Goal: Task Accomplishment & Management: Complete application form

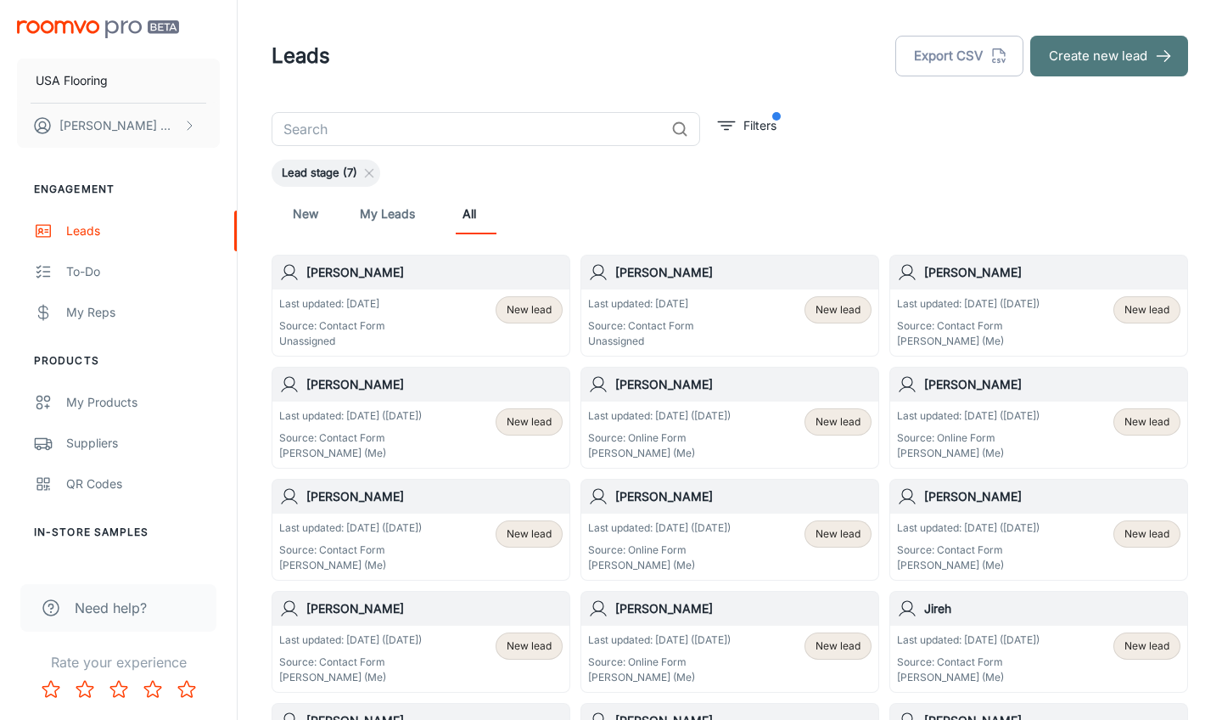
click at [1131, 66] on button "Create new lead" at bounding box center [1109, 56] width 158 height 41
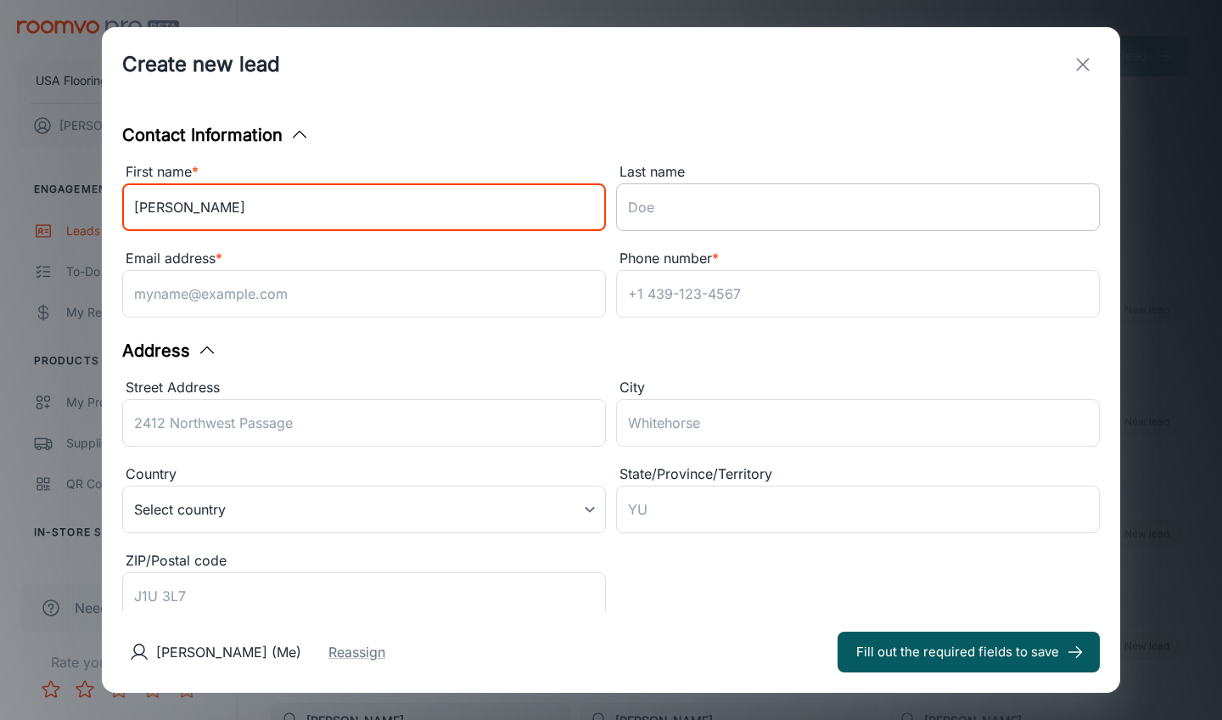
type input "[PERSON_NAME]"
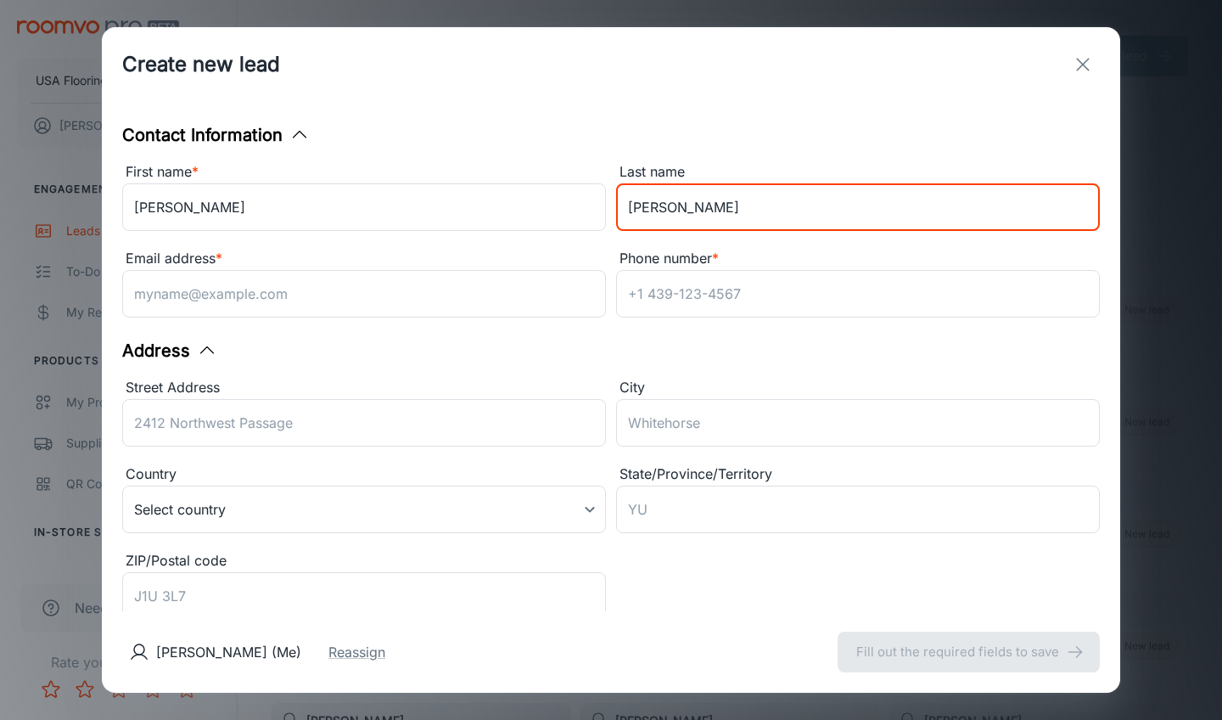
type input "[PERSON_NAME]"
click at [524, 249] on div "Email address *" at bounding box center [364, 259] width 484 height 22
click at [524, 270] on input "Email address *" at bounding box center [364, 294] width 484 height 48
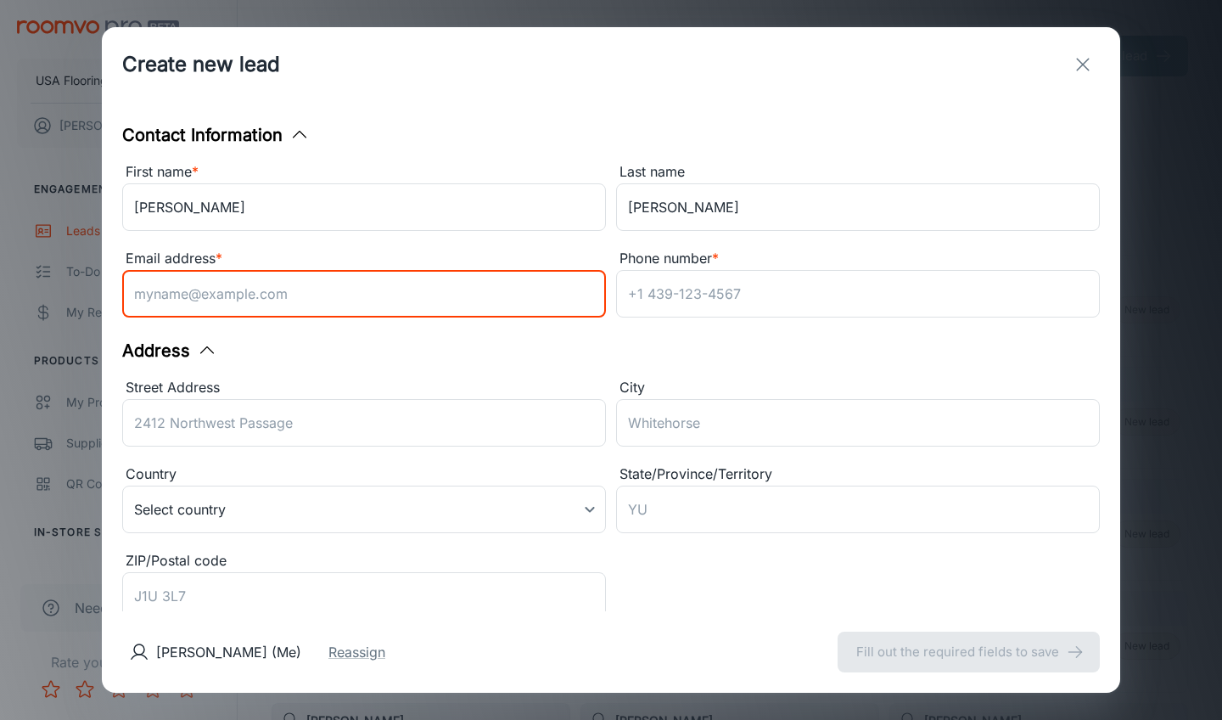
click at [506, 279] on input "Email address *" at bounding box center [364, 294] width 484 height 48
paste input "[EMAIL_ADDRESS][DOMAIN_NAME]"
type input "[EMAIL_ADDRESS][DOMAIN_NAME]"
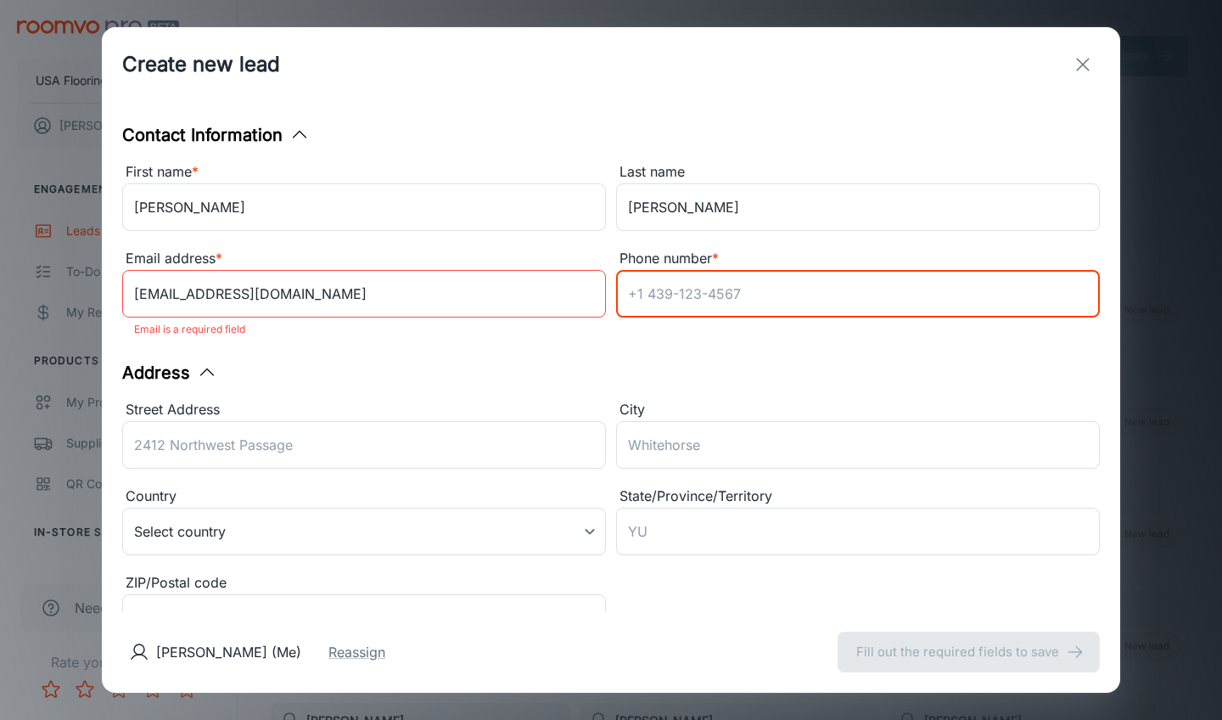
drag, startPoint x: 678, startPoint y: 285, endPoint x: 660, endPoint y: 297, distance: 21.4
paste input "[PHONE_NUMBER]"
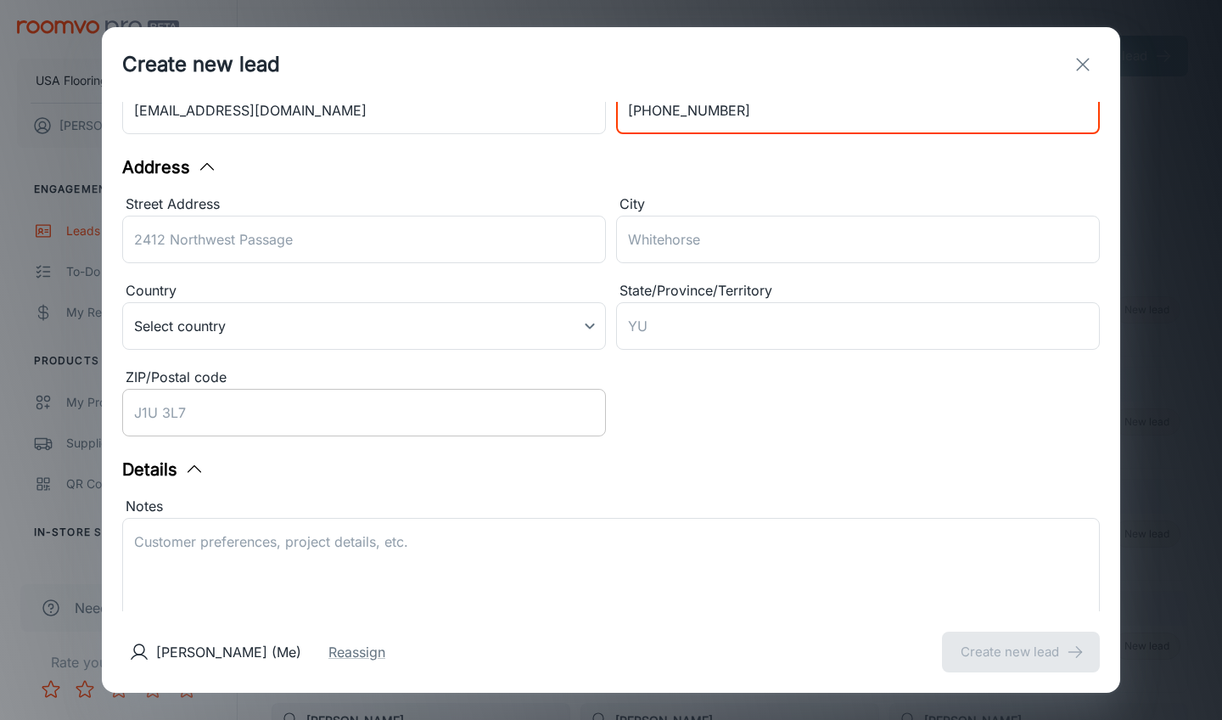
type input "[PHONE_NUMBER]"
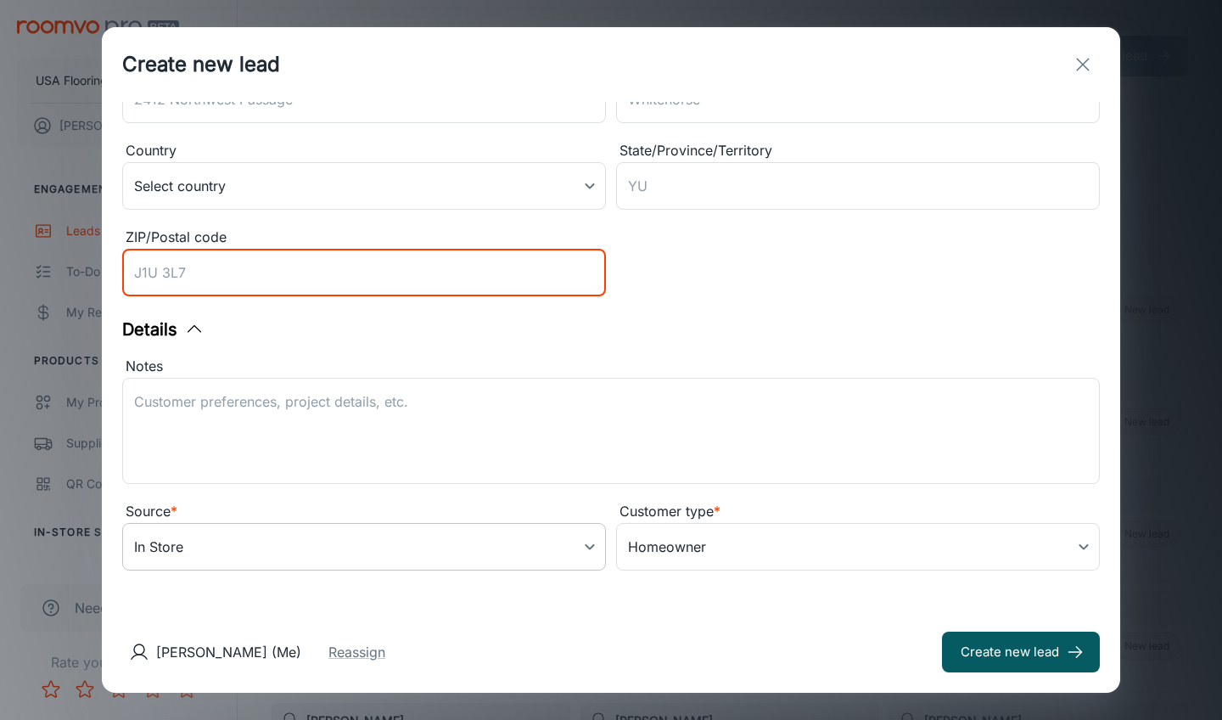
click at [215, 558] on body "USA Flooring [PERSON_NAME] Engagement Leads To-do My Reps Products My Products …" at bounding box center [611, 360] width 1222 height 720
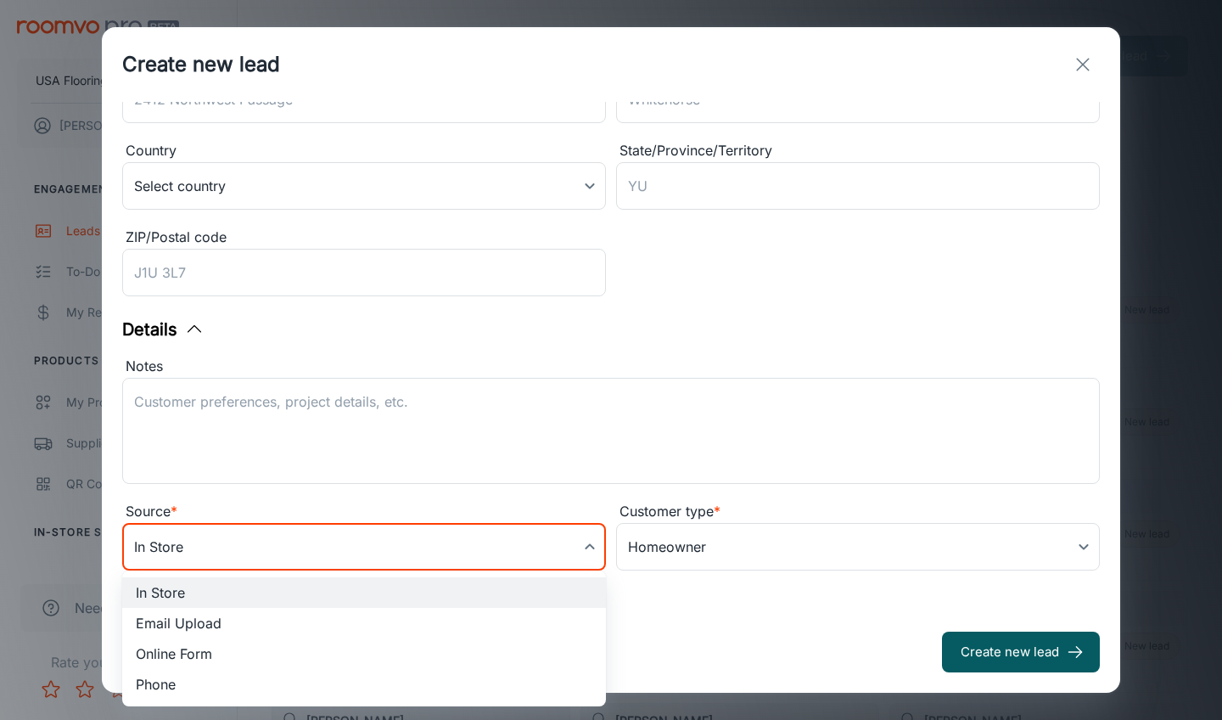
scroll to position [323, 0]
click at [196, 650] on li "Online Form" at bounding box center [364, 653] width 484 height 31
type input "online_form"
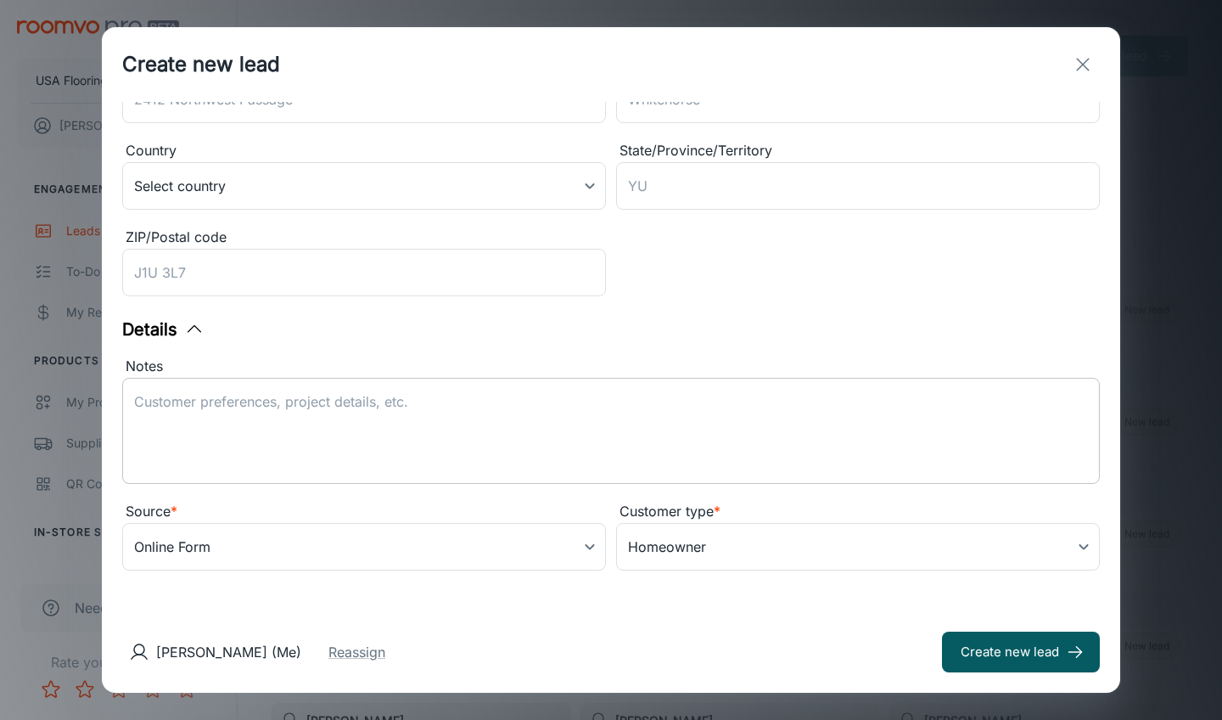
click at [329, 388] on div "x ​" at bounding box center [611, 431] width 978 height 106
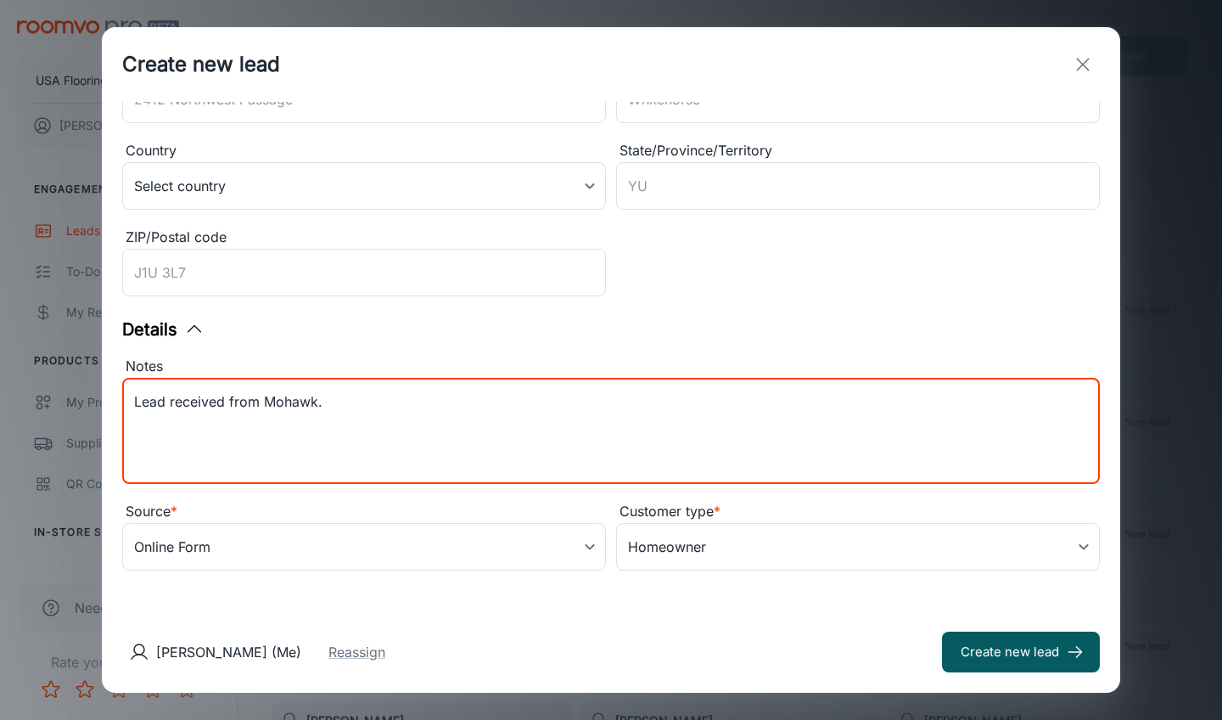
paste textarea "Contact Preference is Email Zip: Customer Interests: Carpet, Ceramic Tile, Hard…"
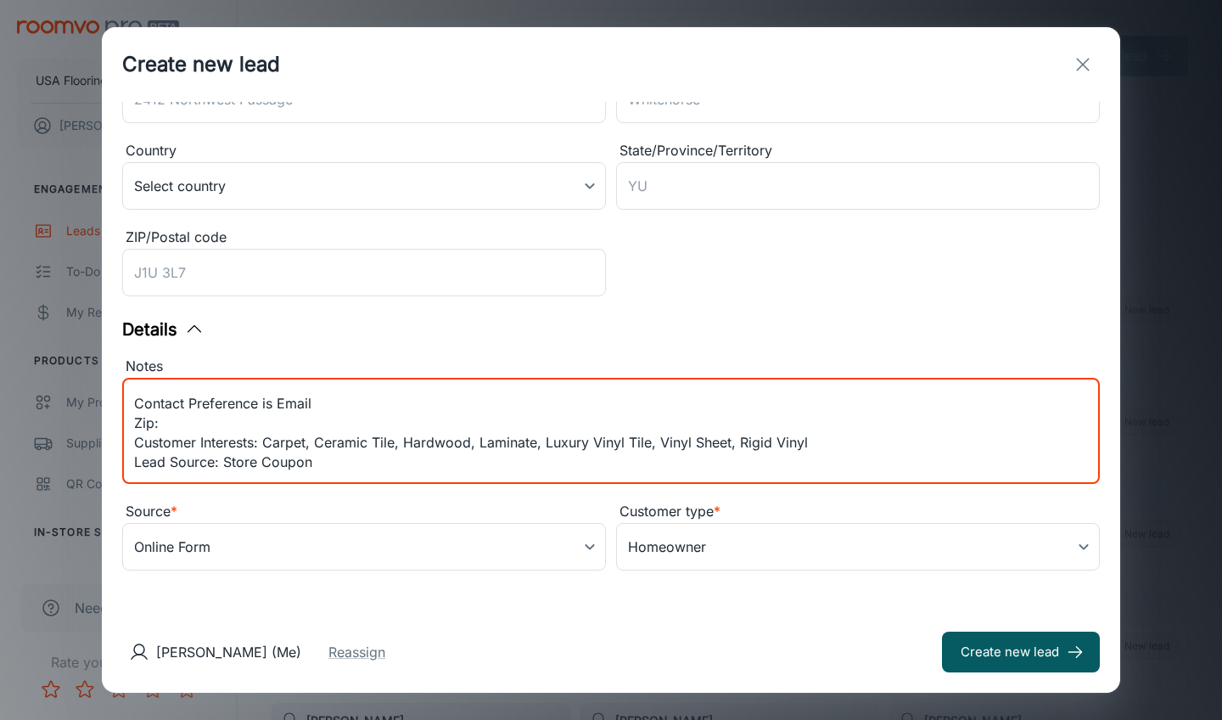
scroll to position [11, 0]
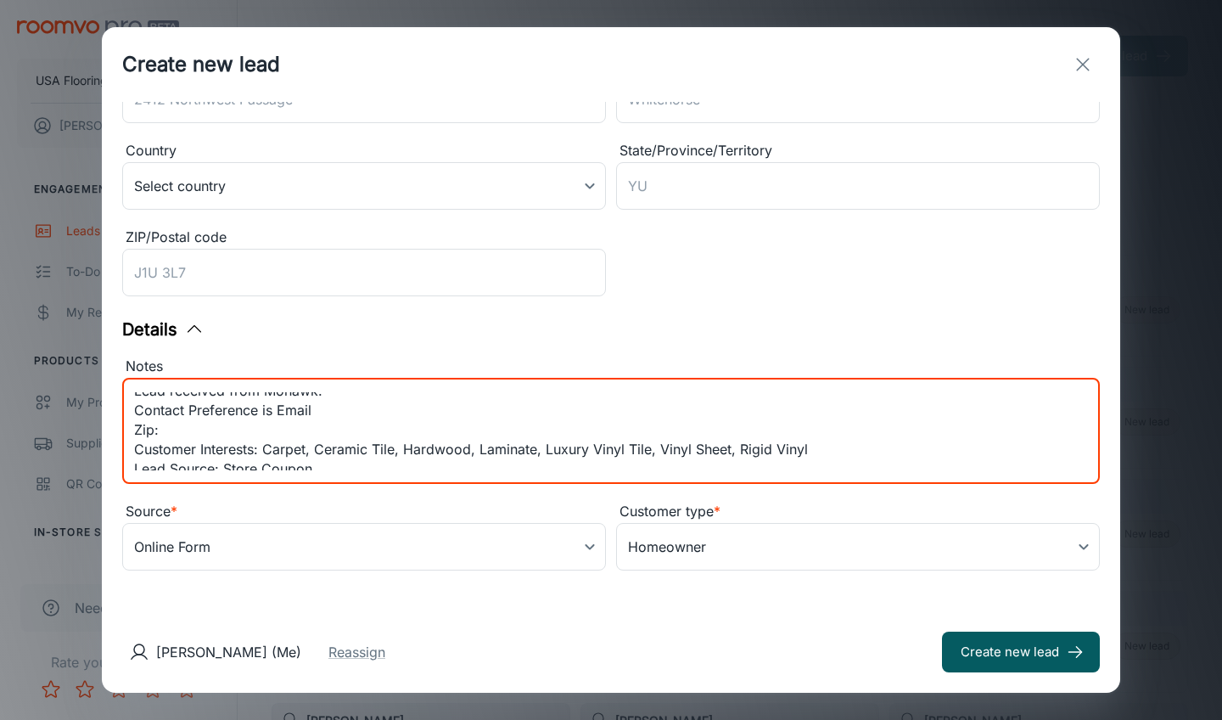
click at [145, 430] on textarea "Lead received from Mohawk. Contact Preference is Email Zip: Customer Interests:…" at bounding box center [611, 431] width 954 height 78
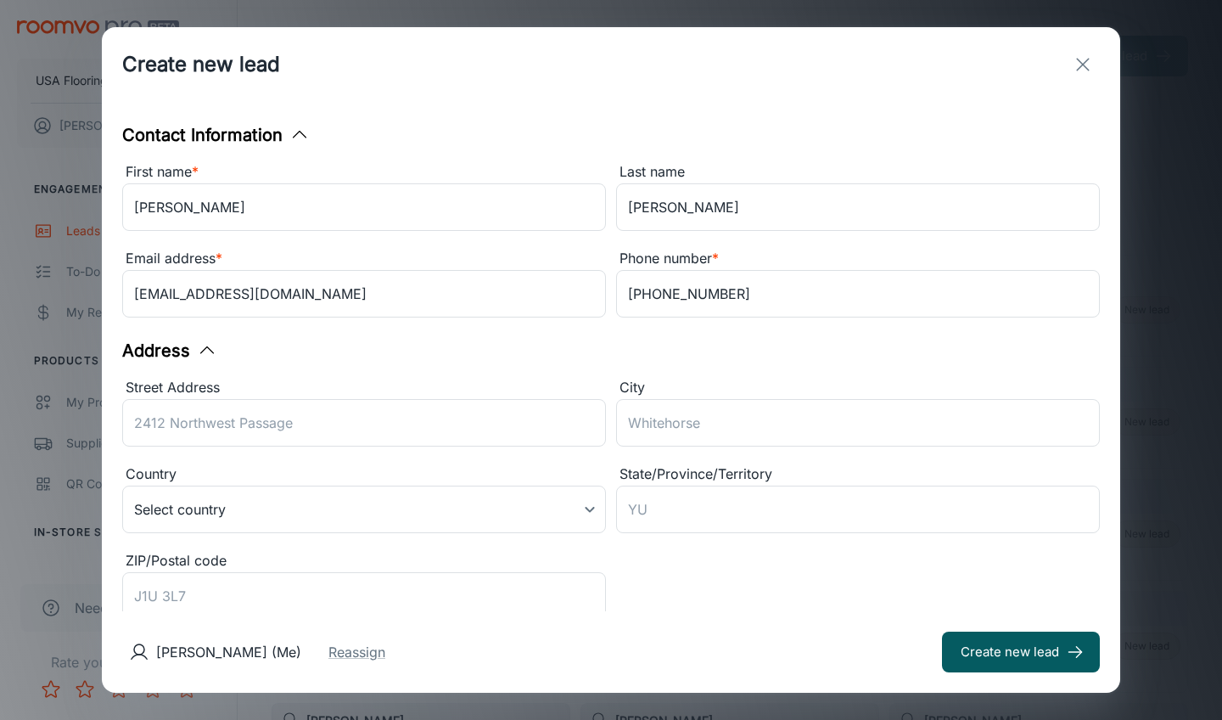
scroll to position [0, 0]
type textarea "Lead received from Mohawk. Contact Preference: Email Customer Interests: Carpet…"
click at [962, 641] on button "Create new lead" at bounding box center [1021, 651] width 158 height 41
type input "in_store"
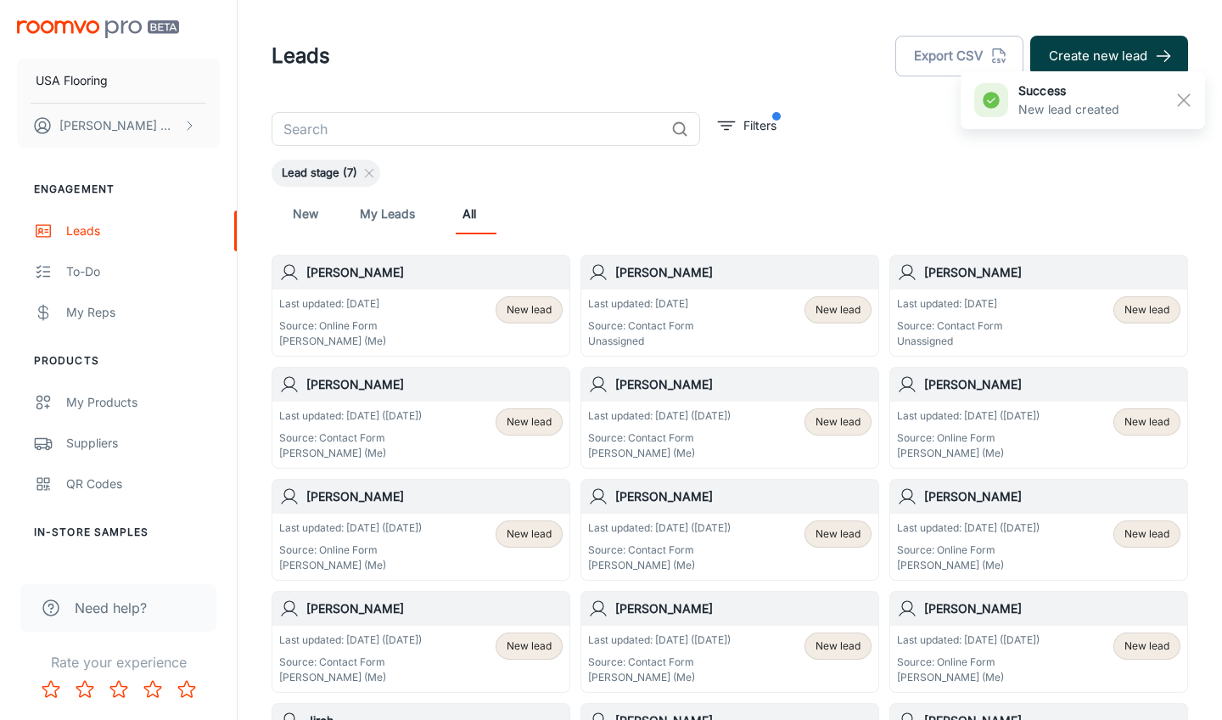
click at [1081, 49] on button "Create new lead" at bounding box center [1109, 56] width 158 height 41
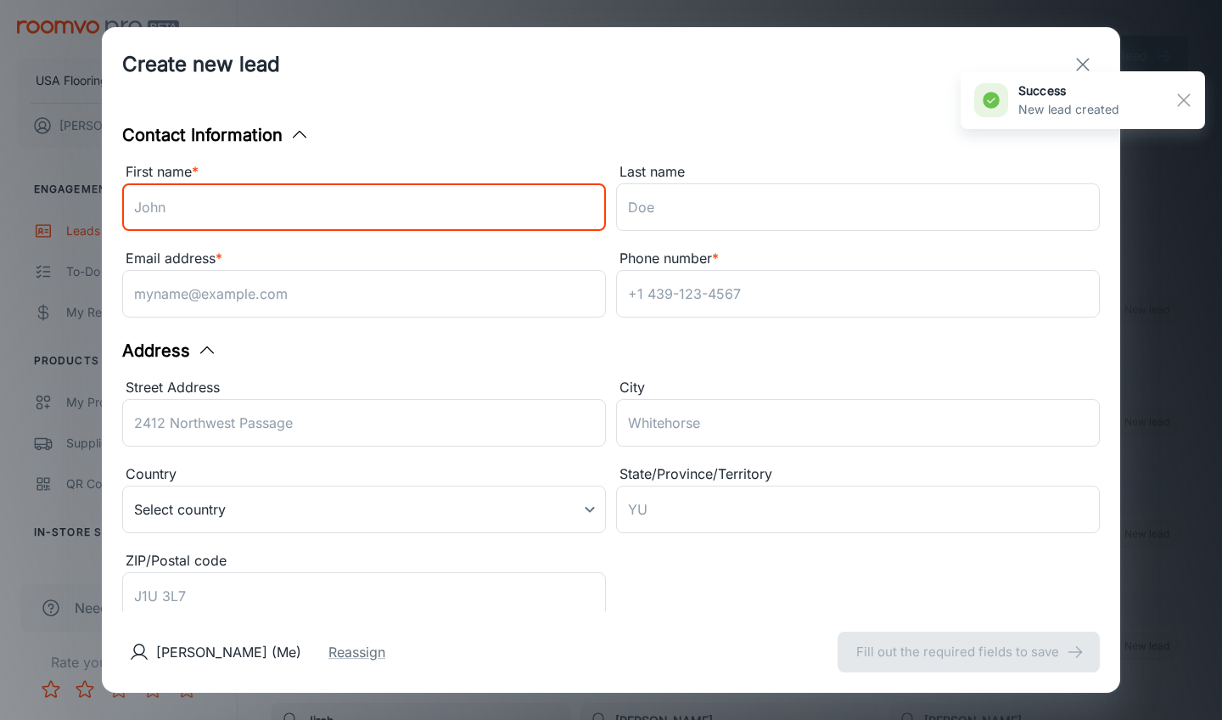
type input "a"
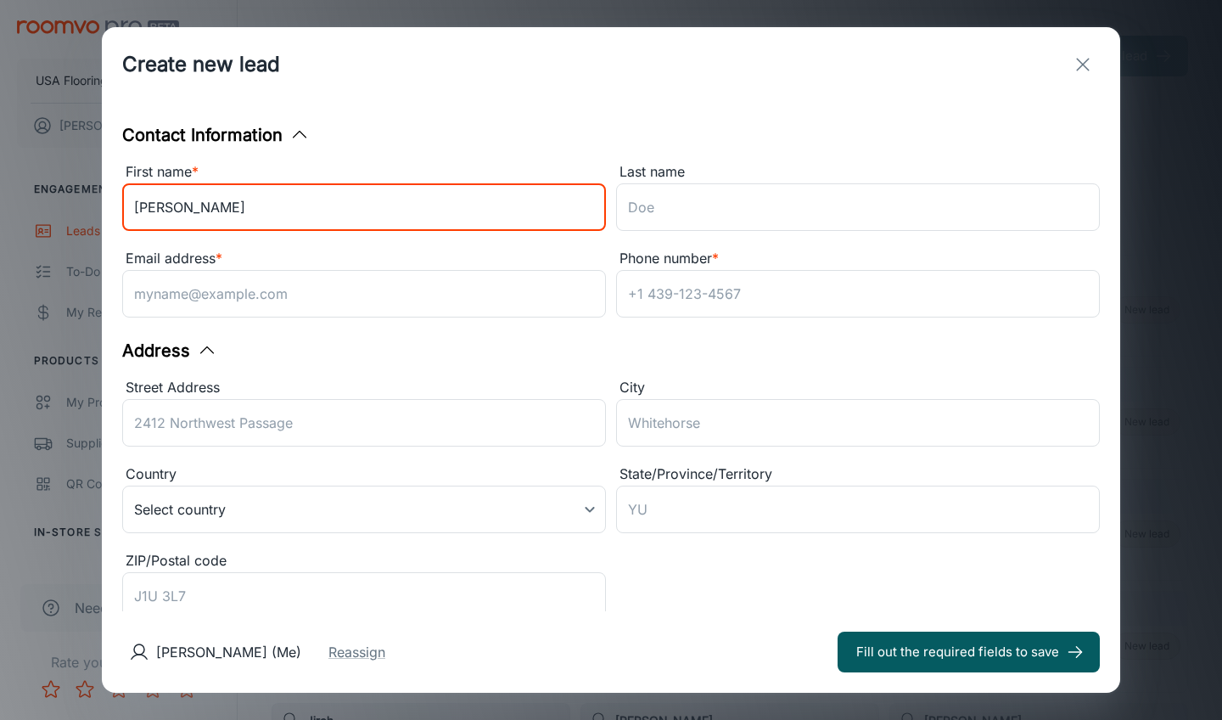
type input "[PERSON_NAME]"
click at [749, 168] on div "Last name" at bounding box center [858, 172] width 484 height 22
click at [749, 183] on input "Last name" at bounding box center [858, 207] width 484 height 48
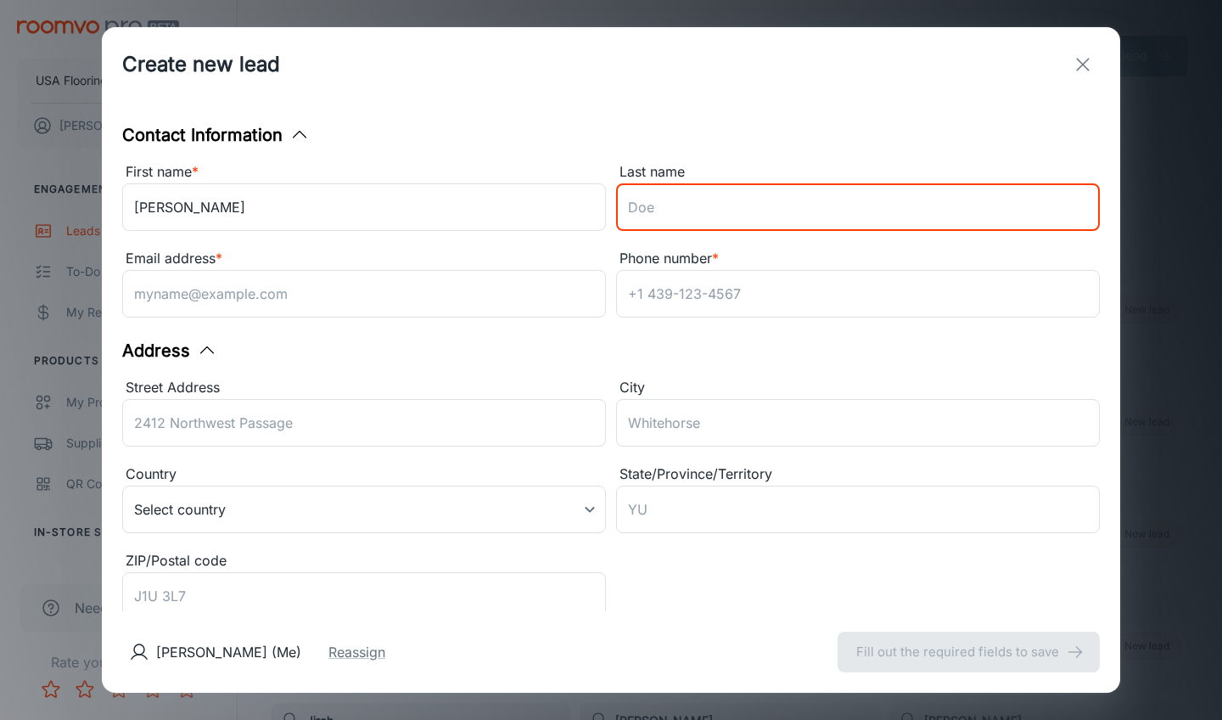
click at [749, 186] on input "Last name" at bounding box center [858, 207] width 484 height 48
type input "Hampton"
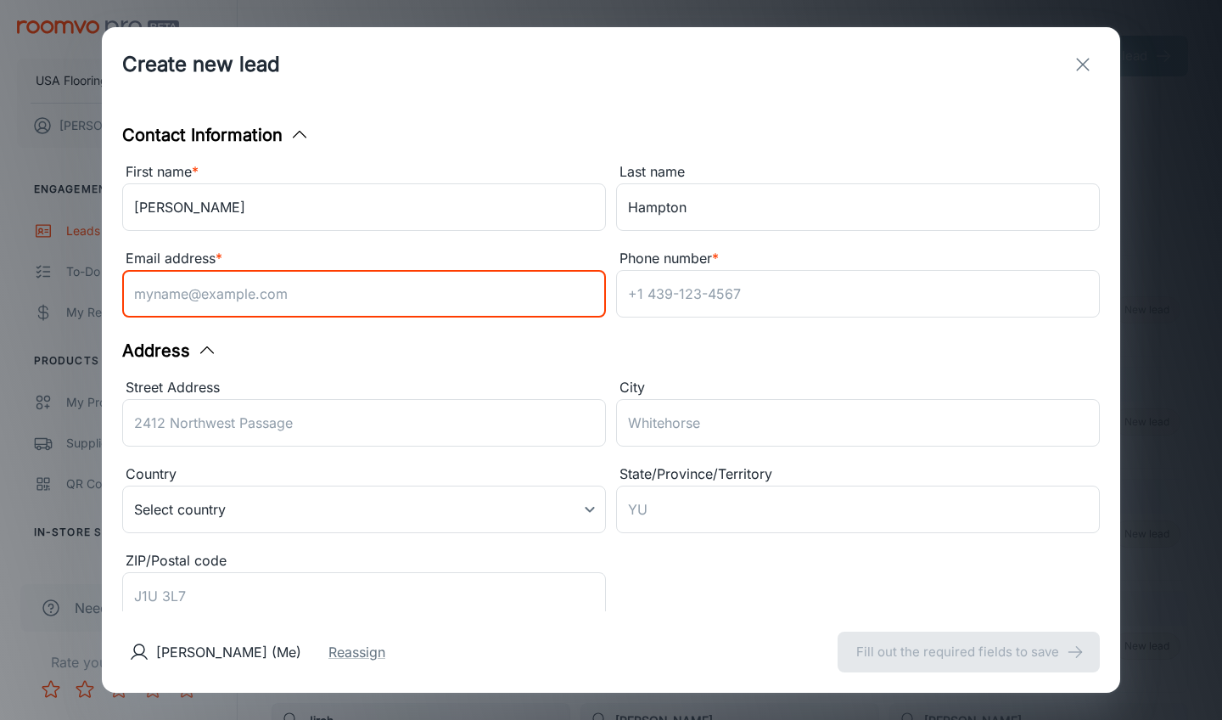
type input "v"
paste input "[EMAIL_ADDRESS][DOMAIN_NAME]"
type input "[EMAIL_ADDRESS][DOMAIN_NAME]"
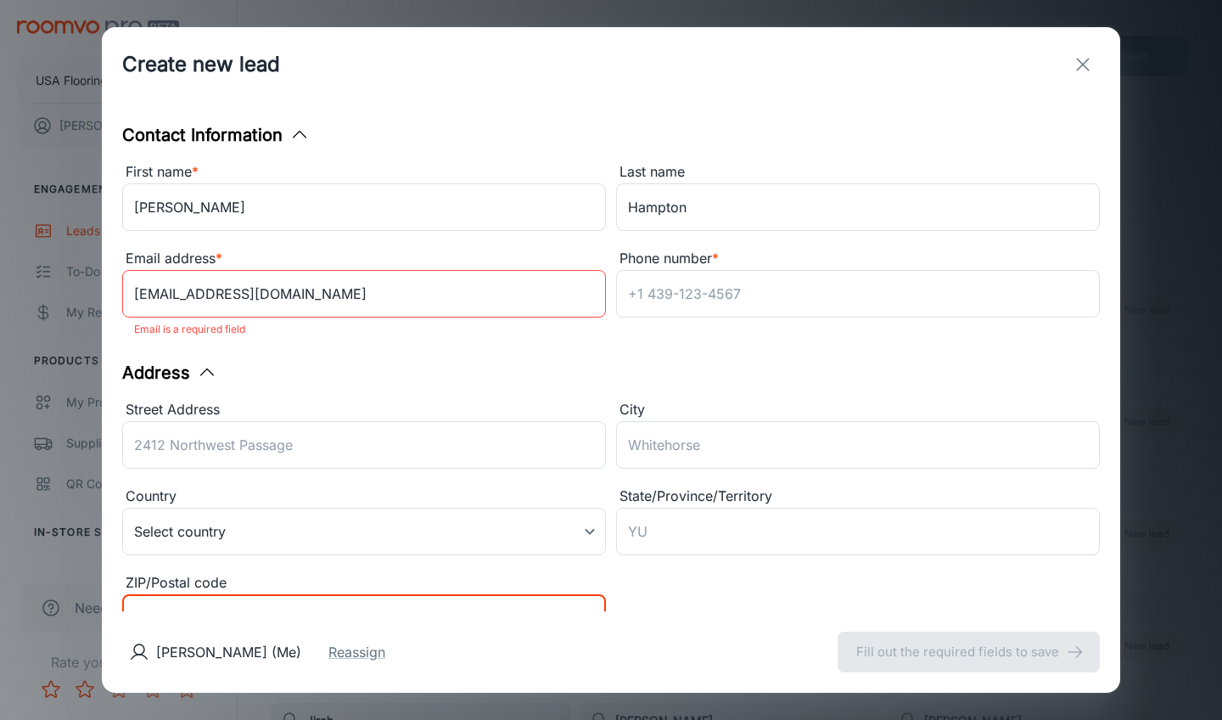
scroll to position [15, 0]
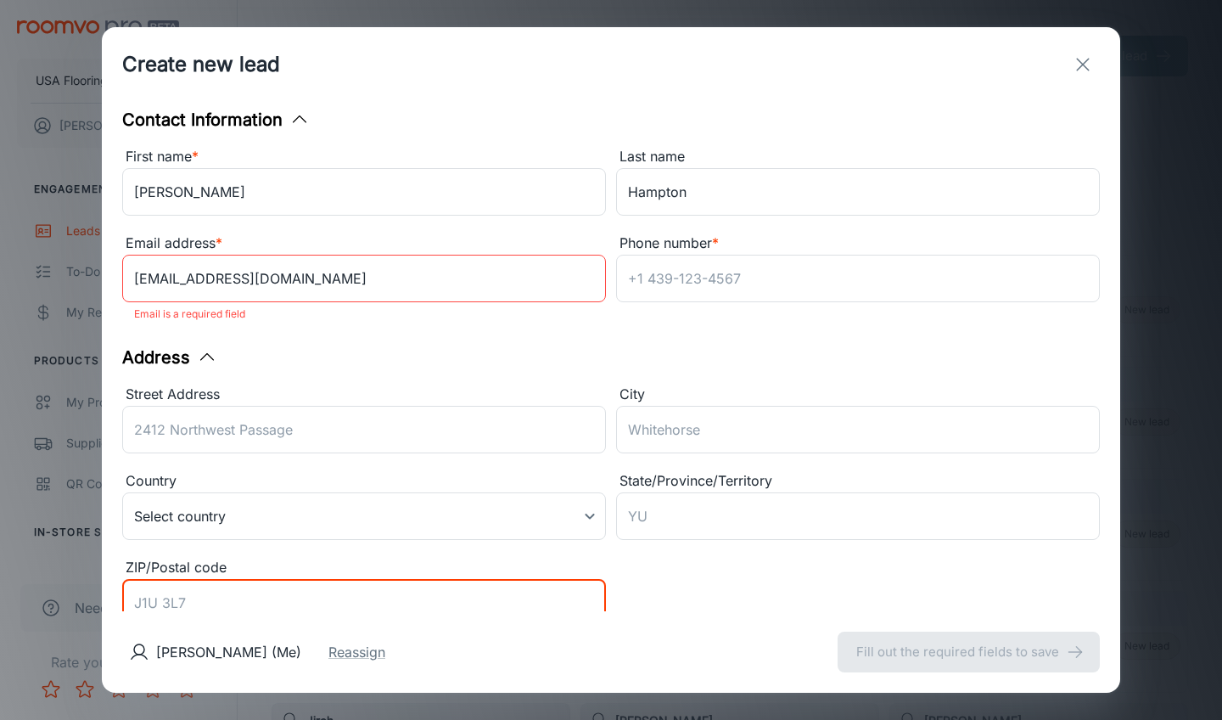
paste input "27615"
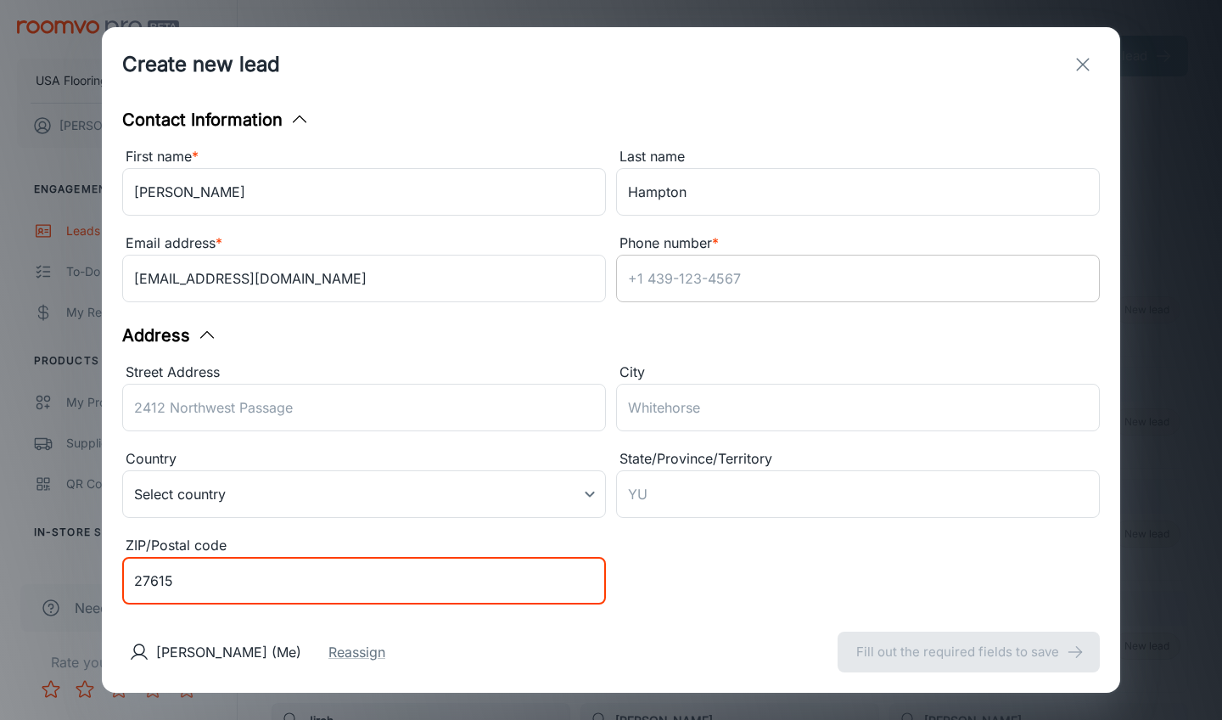
type input "27615"
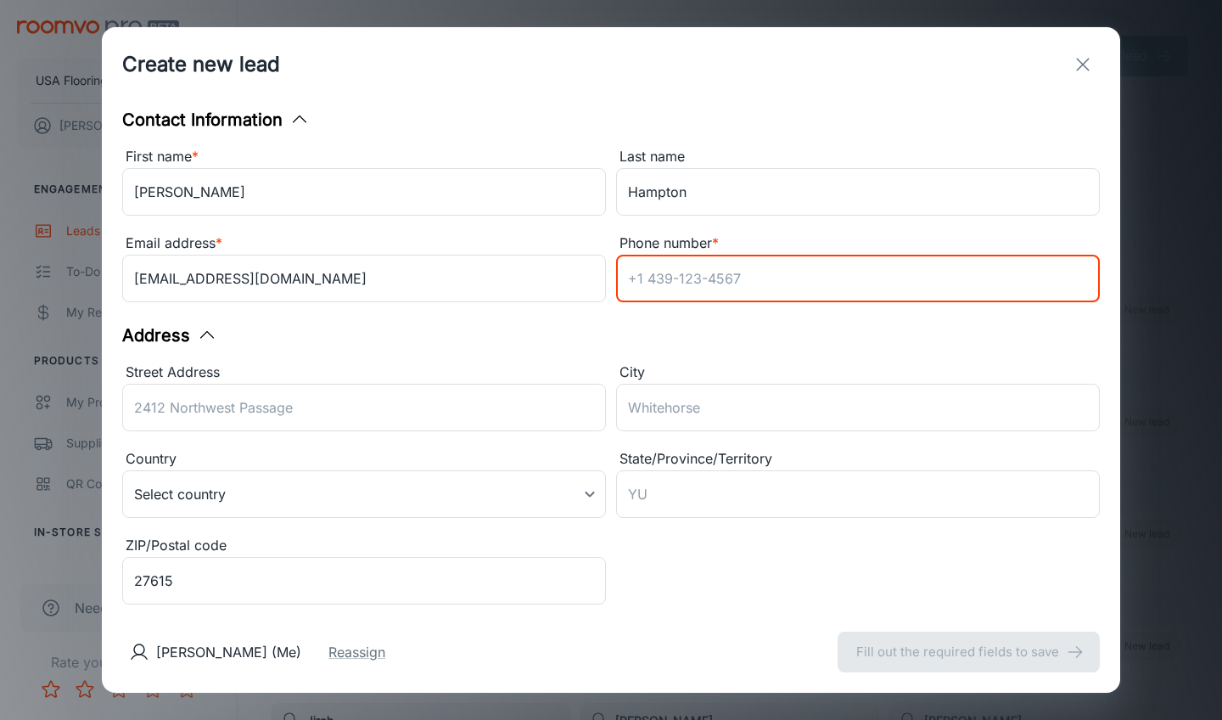
paste input "6315999445"
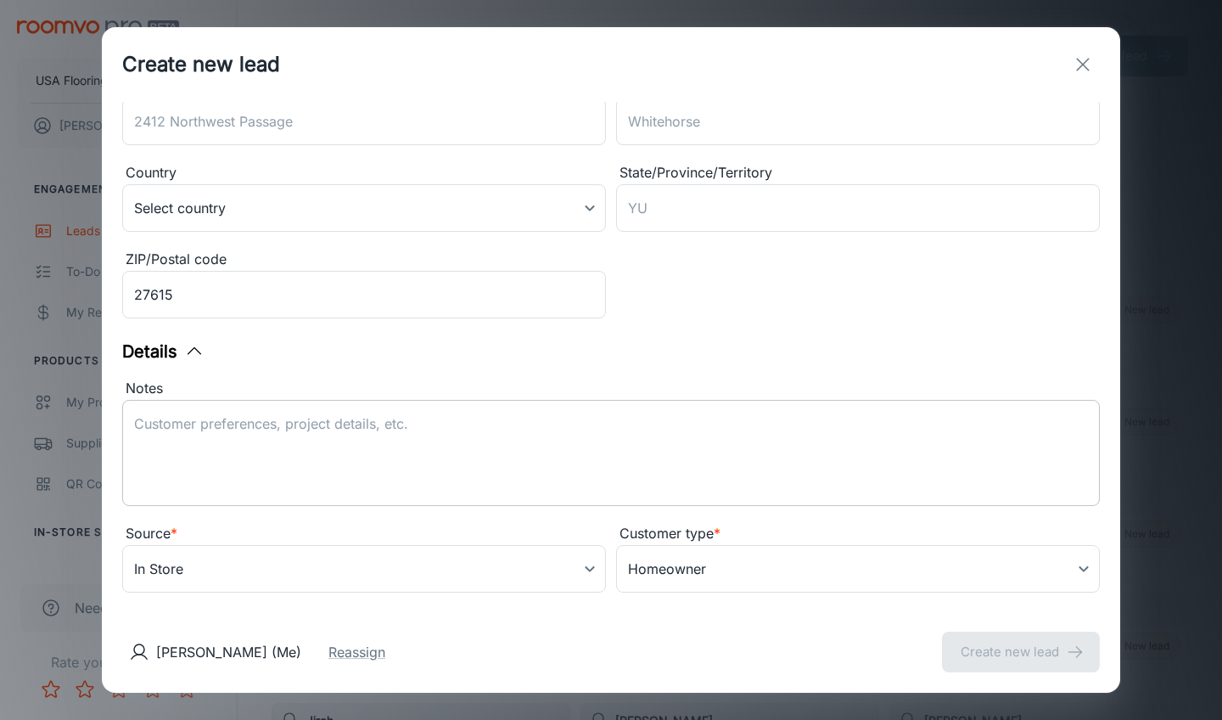
type input "6315999445"
click at [446, 417] on div "Notes x ​" at bounding box center [611, 445] width 978 height 135
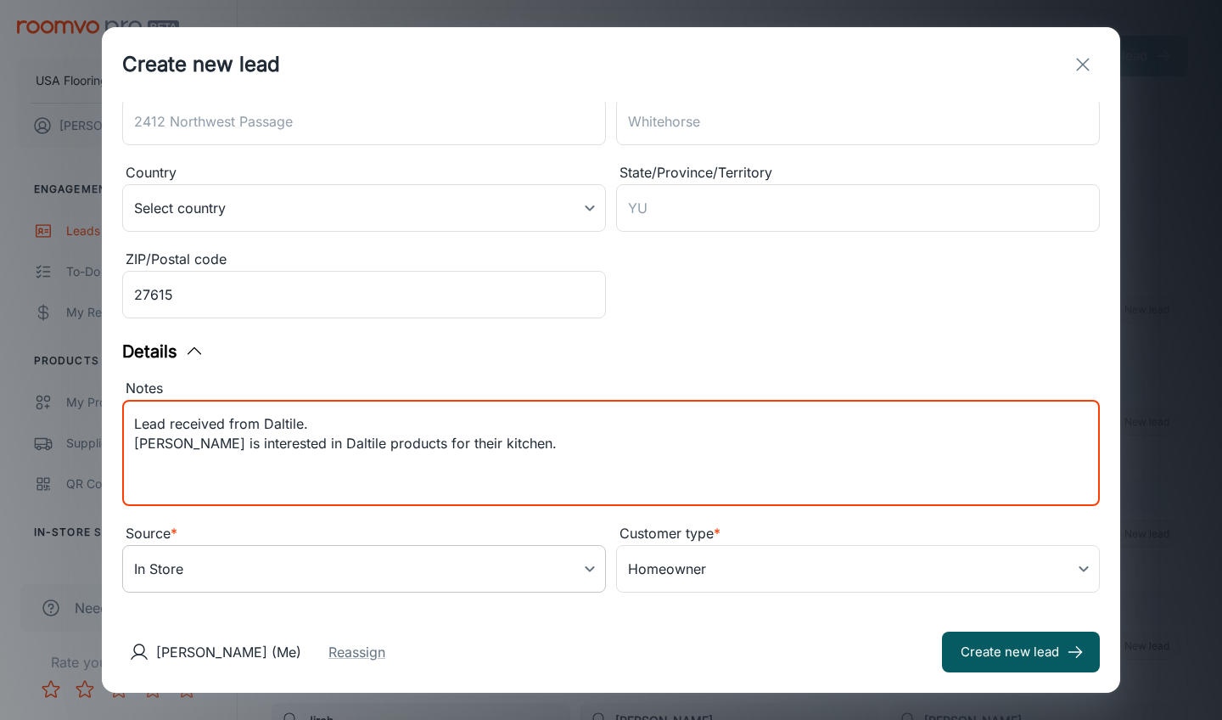
type textarea "Lead received from Daltile. [PERSON_NAME] is interested in Daltile products for…"
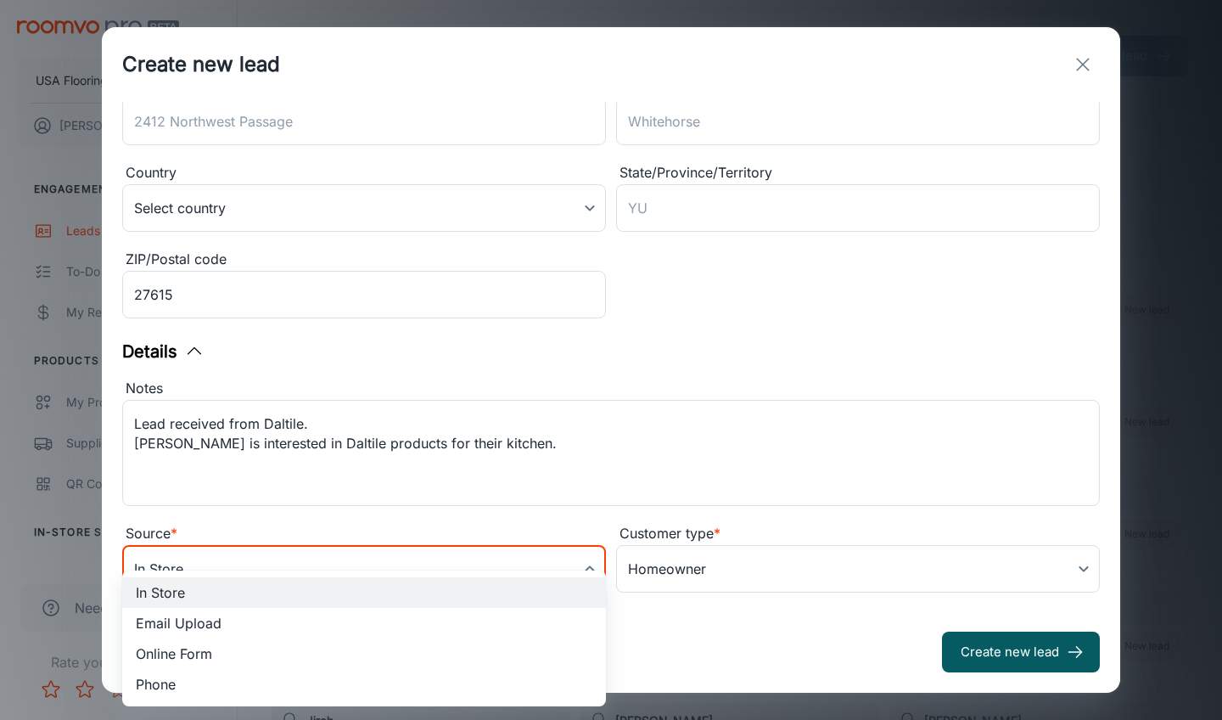
click at [480, 564] on body "USA Flooring [PERSON_NAME] Engagement Leads To-do My Reps Products My Products …" at bounding box center [611, 360] width 1222 height 720
click at [294, 645] on li "Online Form" at bounding box center [364, 653] width 484 height 31
type input "online_form"
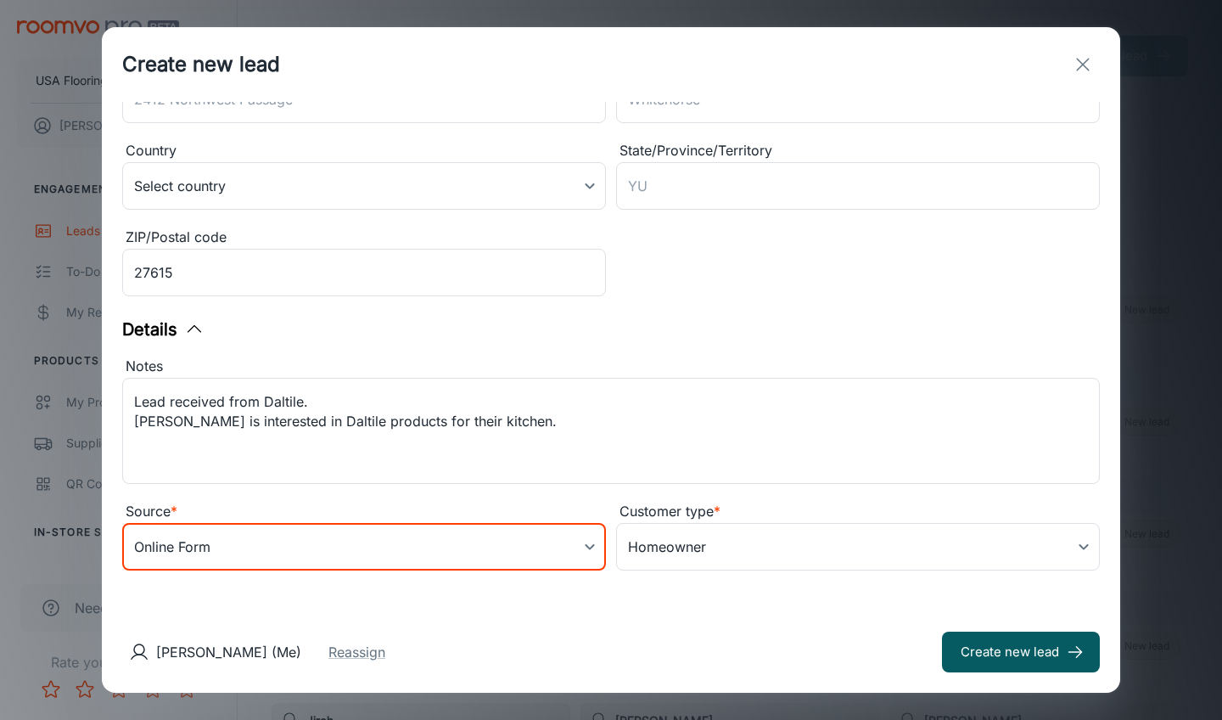
scroll to position [323, 0]
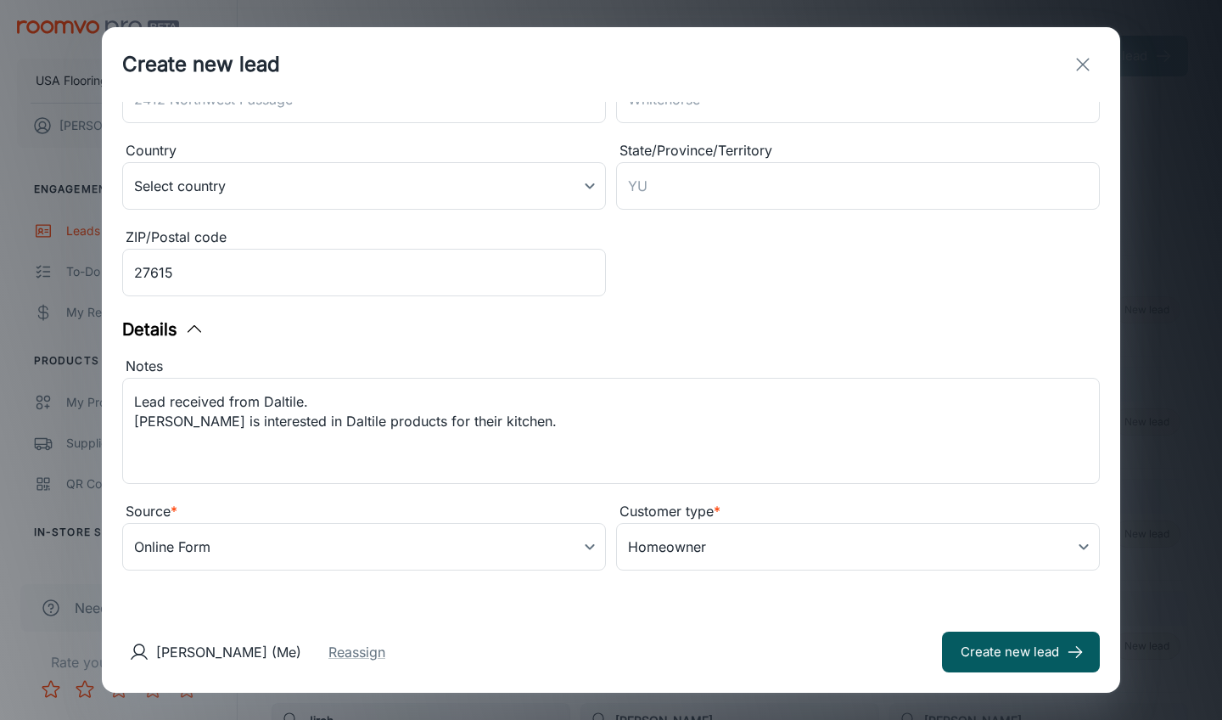
click at [625, 509] on div "Customer type *" at bounding box center [858, 512] width 484 height 22
click at [626, 509] on div "Customer type *" at bounding box center [858, 512] width 484 height 22
click at [1024, 662] on button "Create new lead" at bounding box center [1021, 651] width 158 height 41
type input "in_store"
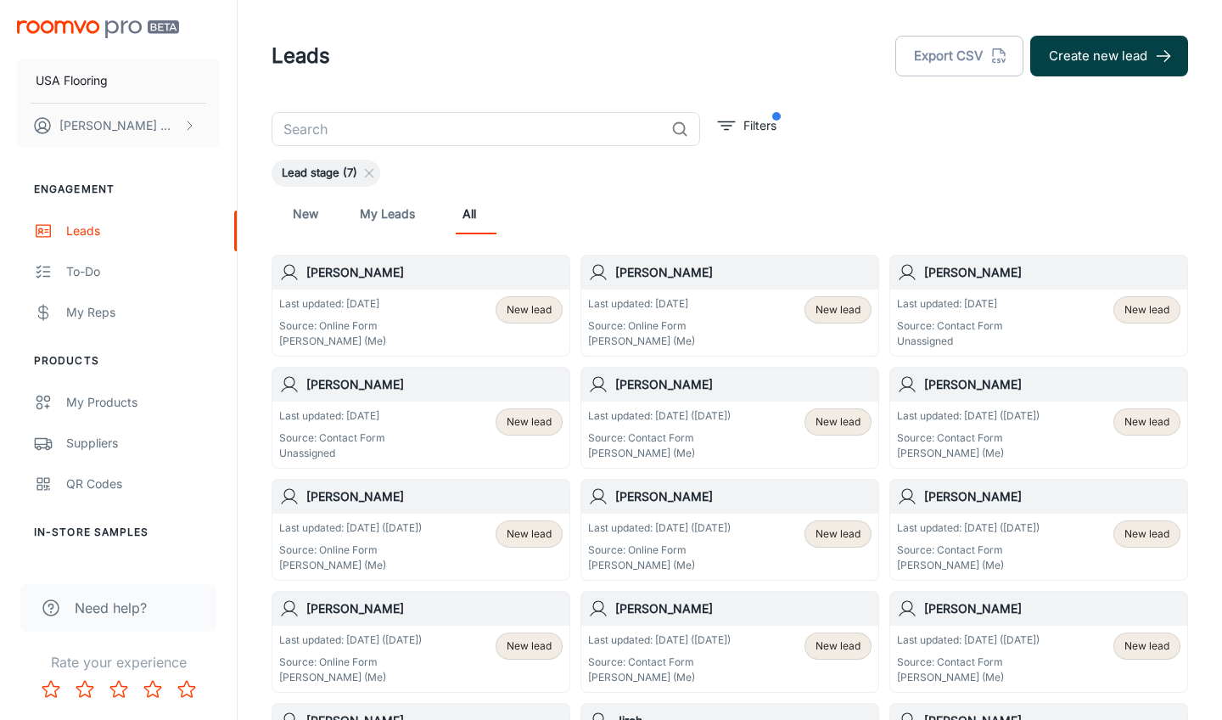
click at [1074, 73] on button "Create new lead" at bounding box center [1109, 56] width 158 height 41
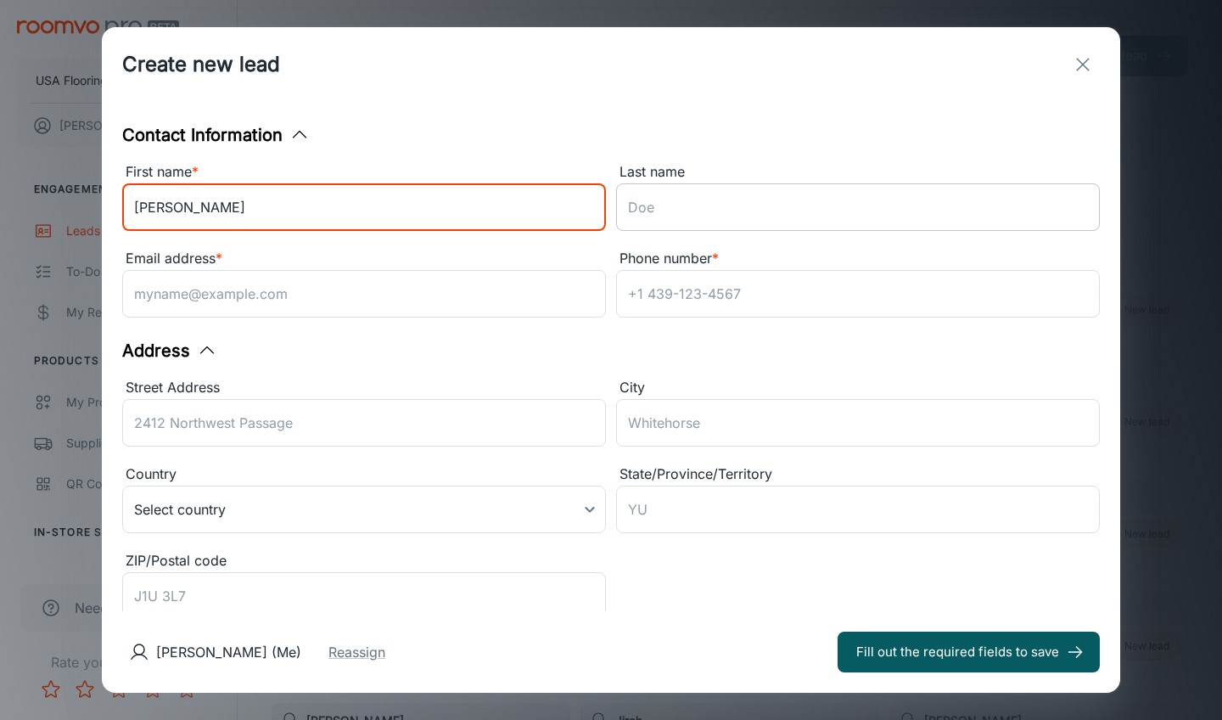
type input "[PERSON_NAME]"
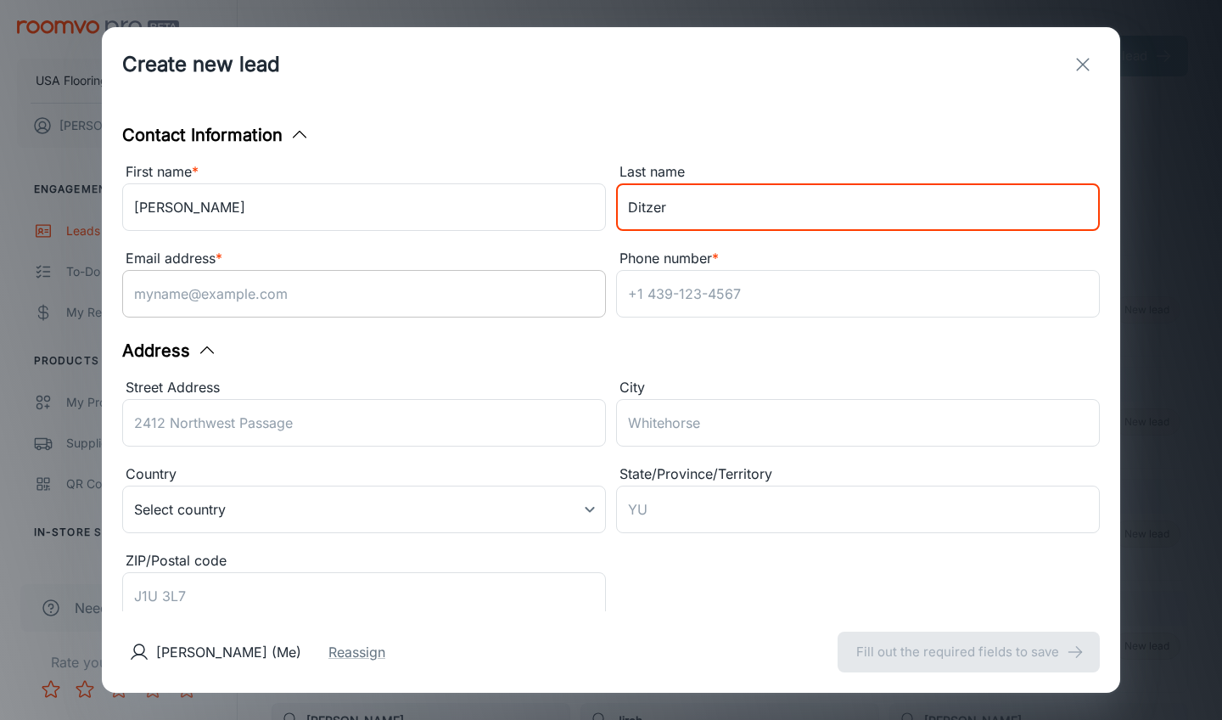
type input "Ditzer"
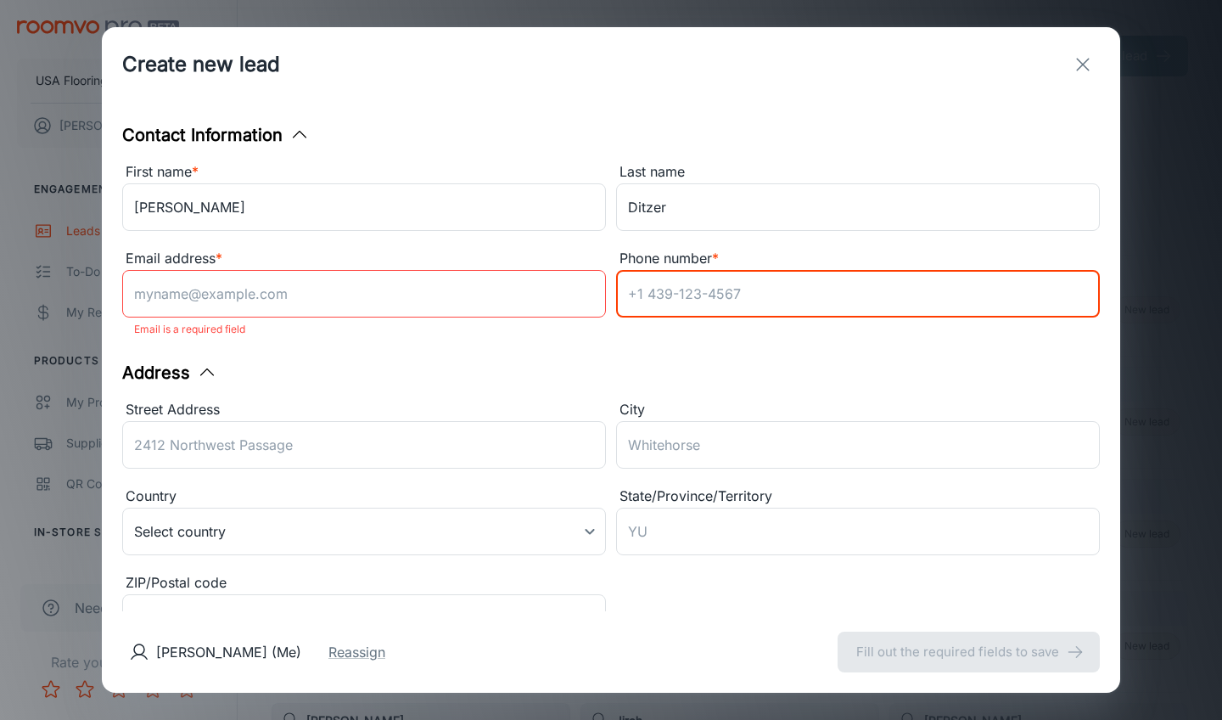
paste input "[PERSON_NAME] Phone: [PHONE_NUMBER] Email: [EMAIL_ADDRESS][DOMAIN_NAME] Zip Cod…"
type input "[PERSON_NAME] Phone: [PHONE_NUMBER] Email: [EMAIL_ADDRESS][DOMAIN_NAME] Zip Cod…"
paste input "[PHONE_NUMBER]"
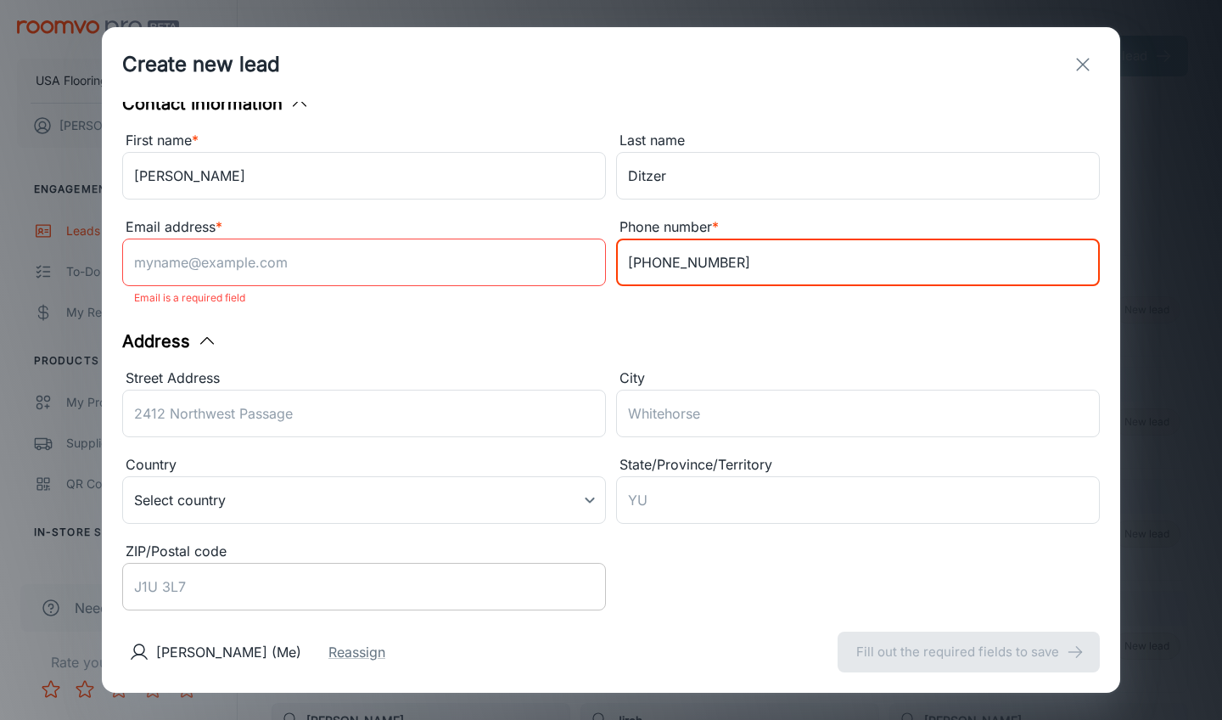
scroll to position [36, 0]
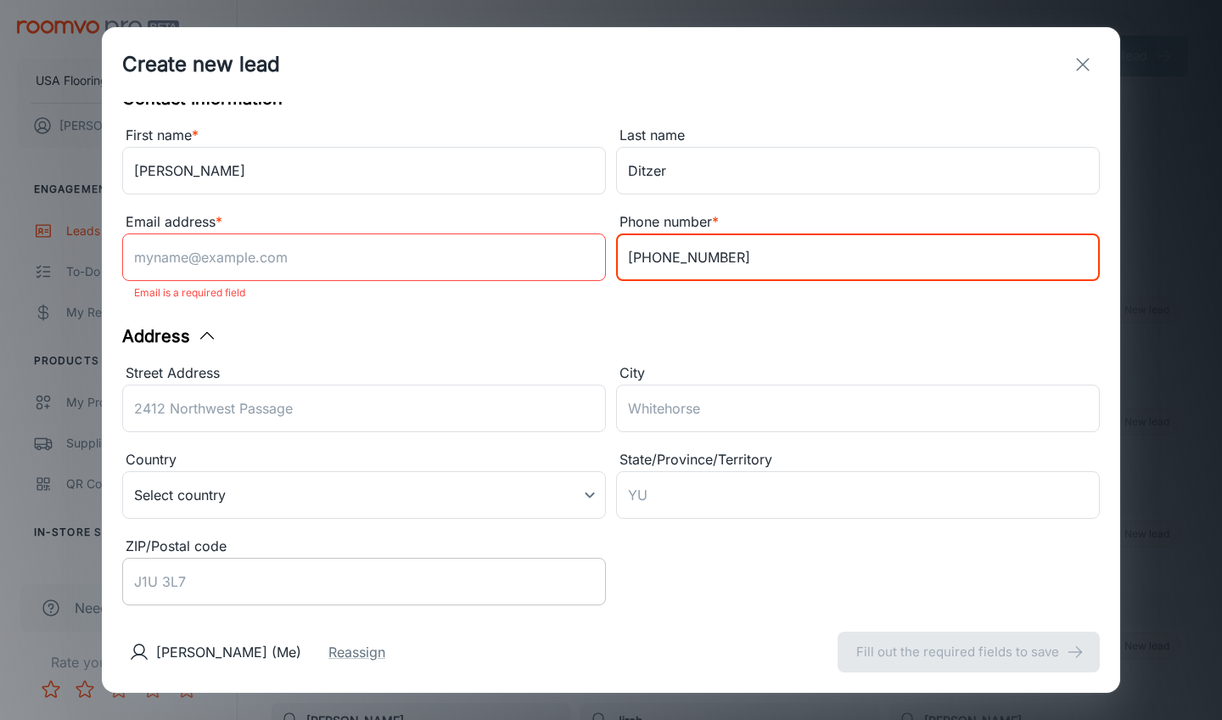
type input "[PHONE_NUMBER]"
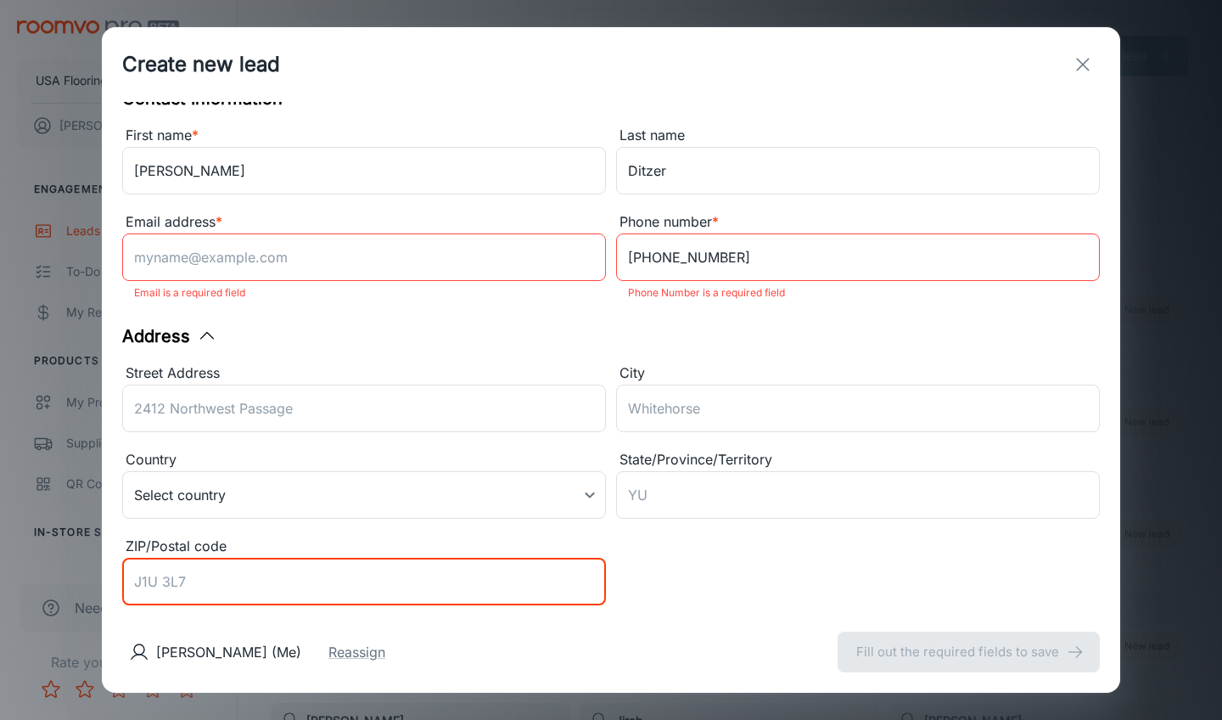
paste input "27525"
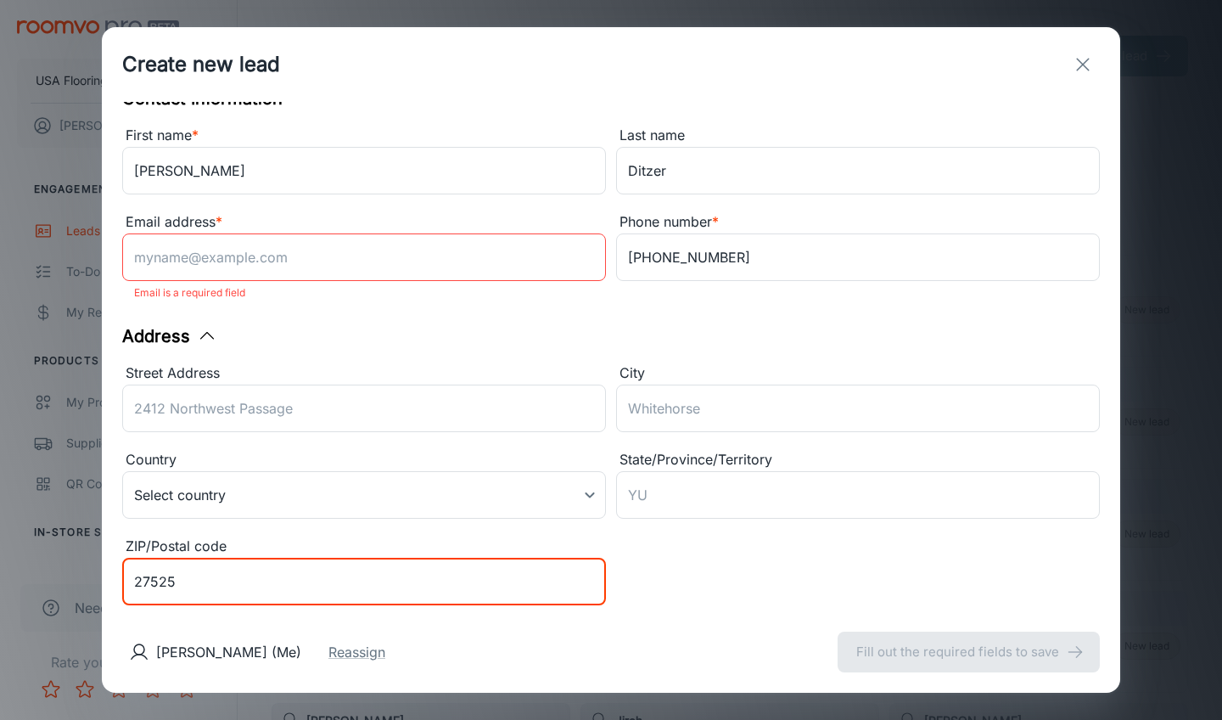
type input "27525"
click at [471, 283] on p "Email is a required field" at bounding box center [364, 293] width 460 height 20
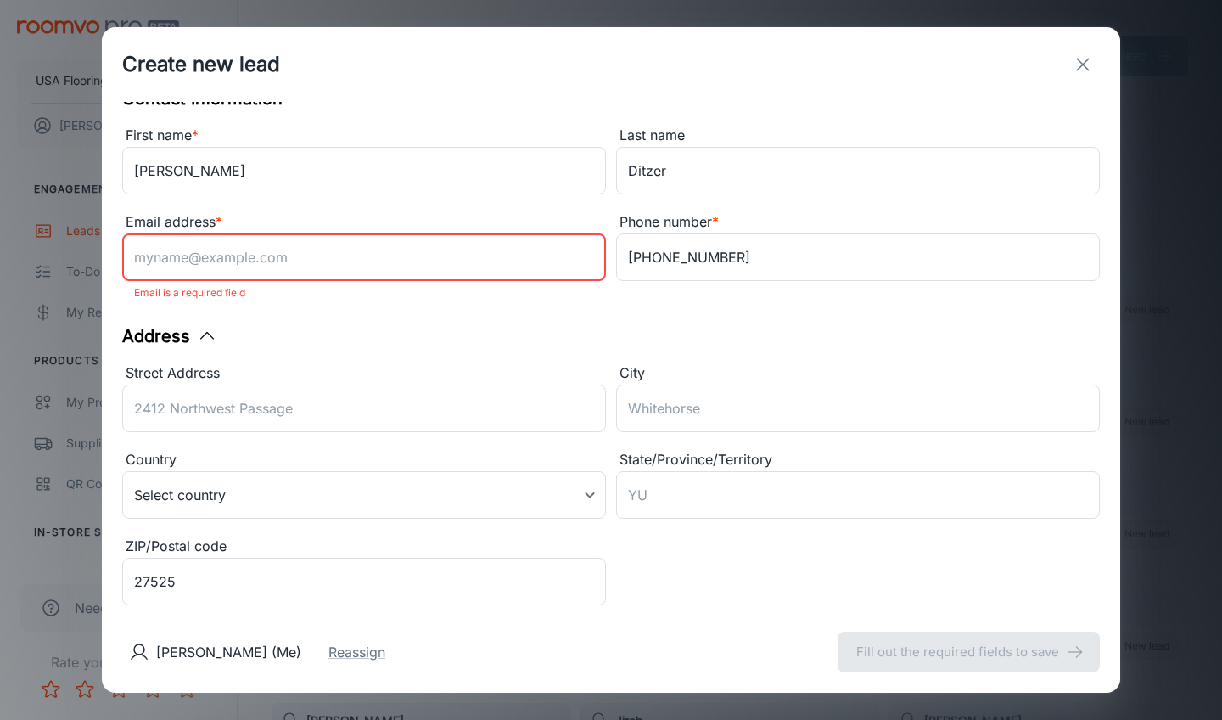
click at [494, 261] on input "Email address *" at bounding box center [364, 257] width 484 height 48
paste input "[EMAIL_ADDRESS][DOMAIN_NAME]"
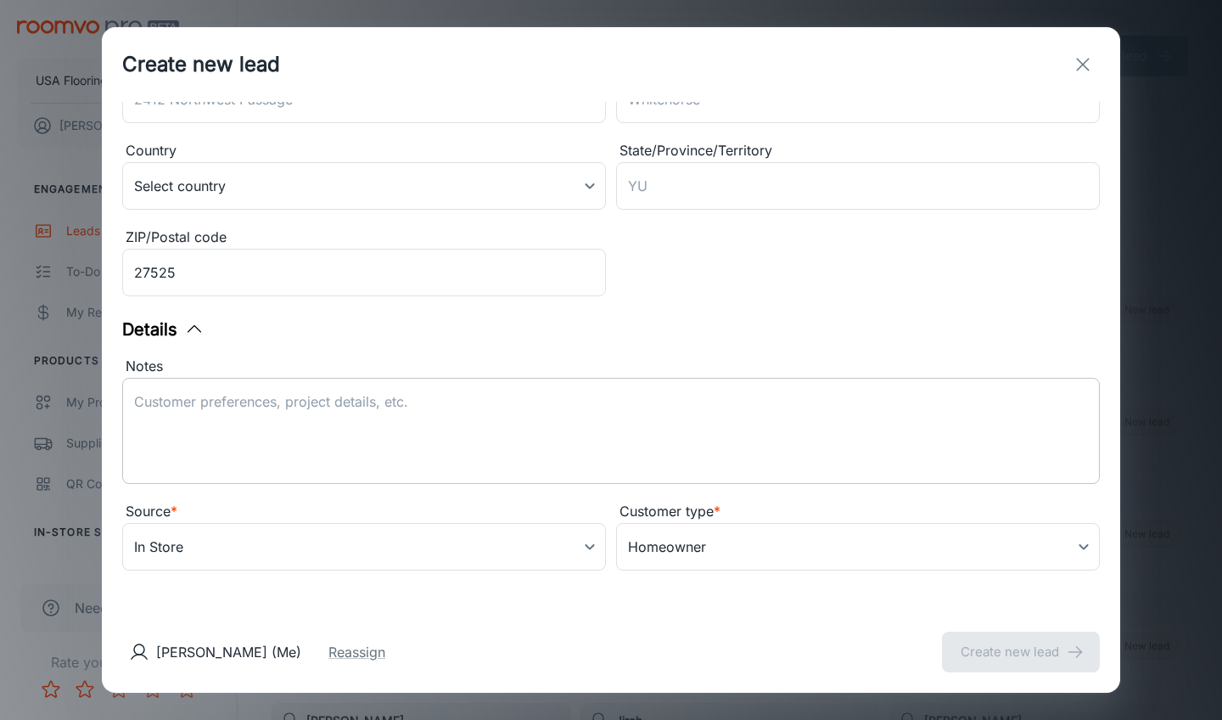
type input "[EMAIL_ADDRESS][DOMAIN_NAME]"
click at [468, 416] on textarea "Notes" at bounding box center [611, 431] width 954 height 78
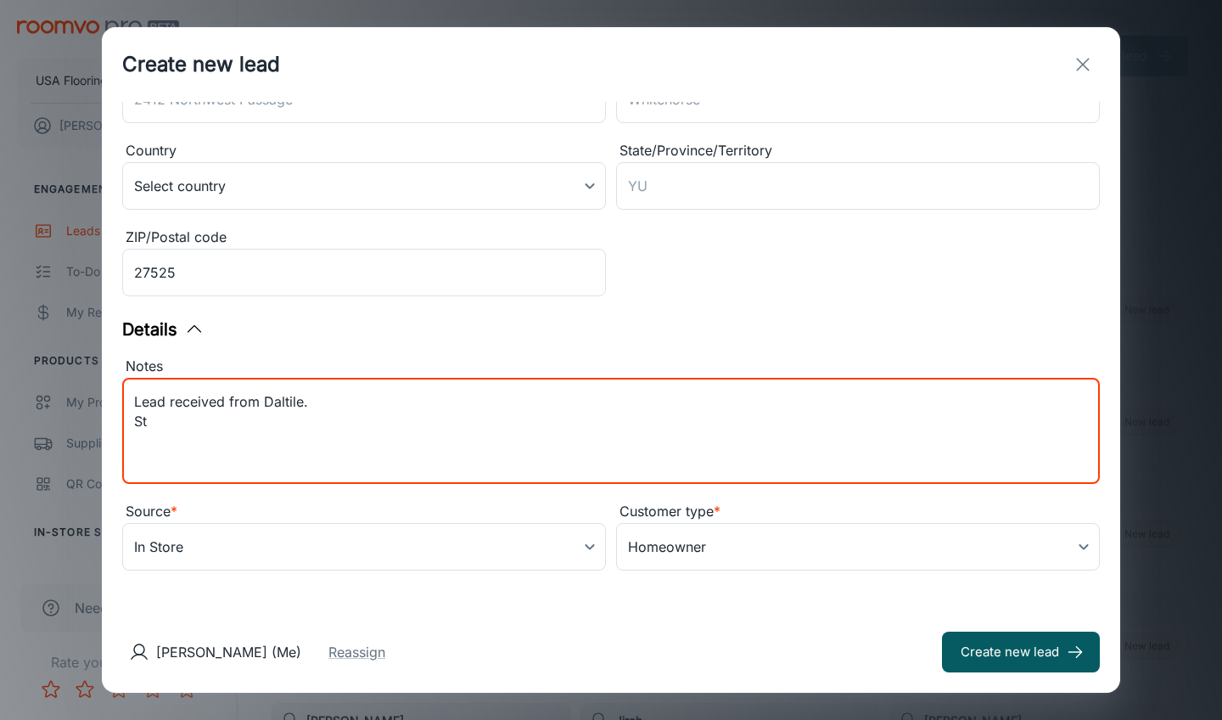
scroll to position [323, 0]
type textarea "Lead received from Daltile. [PERSON_NAME] is interested in "AccentArea" Daltile…"
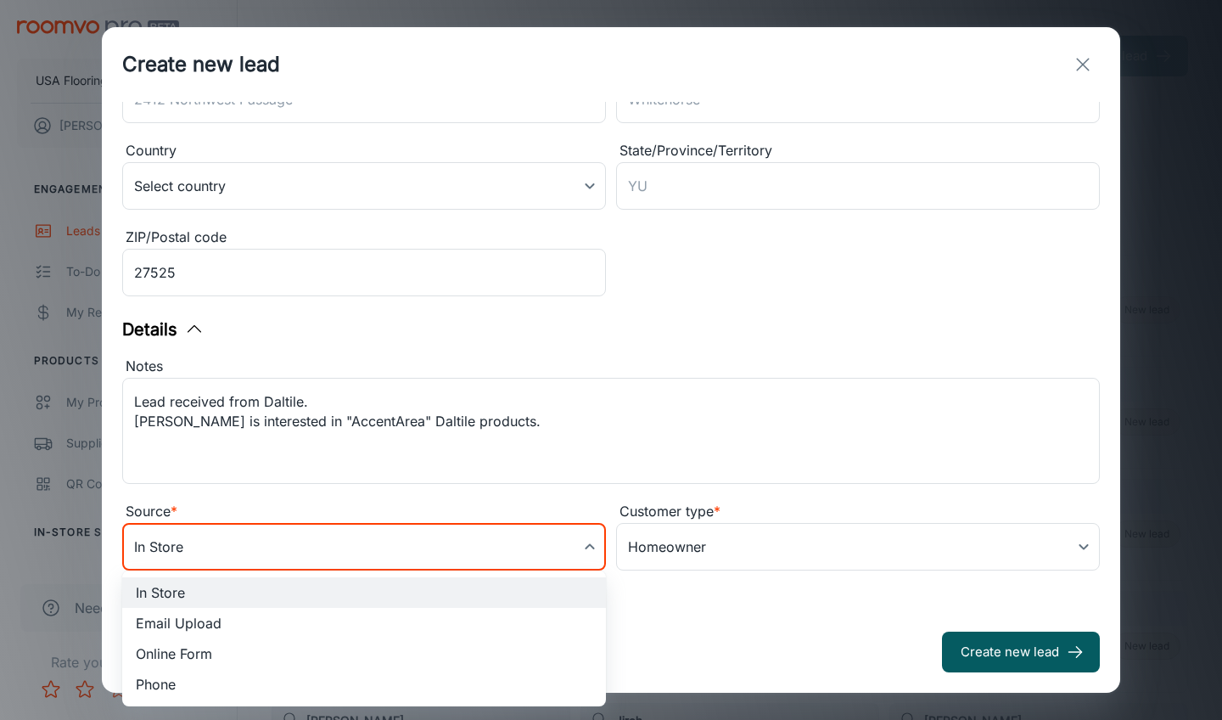
click at [474, 551] on body "USA Flooring [PERSON_NAME] Engagement Leads To-do My Reps Products My Products …" at bounding box center [611, 360] width 1222 height 720
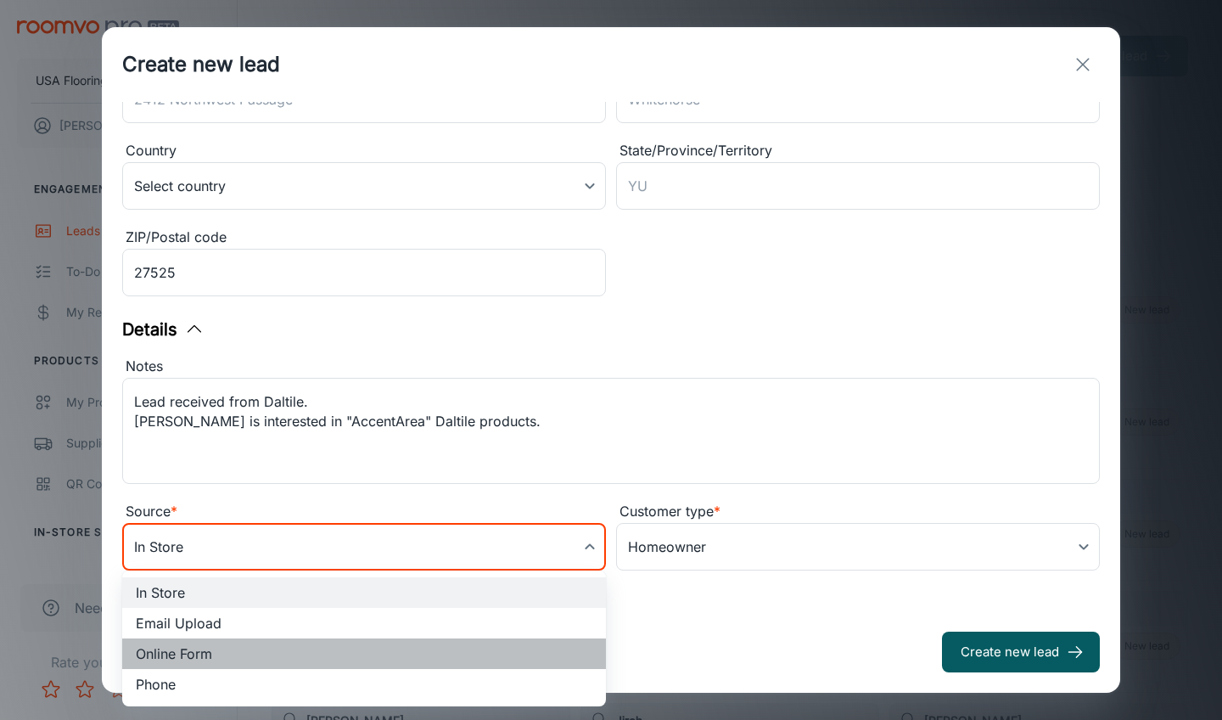
click at [317, 659] on li "Online Form" at bounding box center [364, 653] width 484 height 31
type input "online_form"
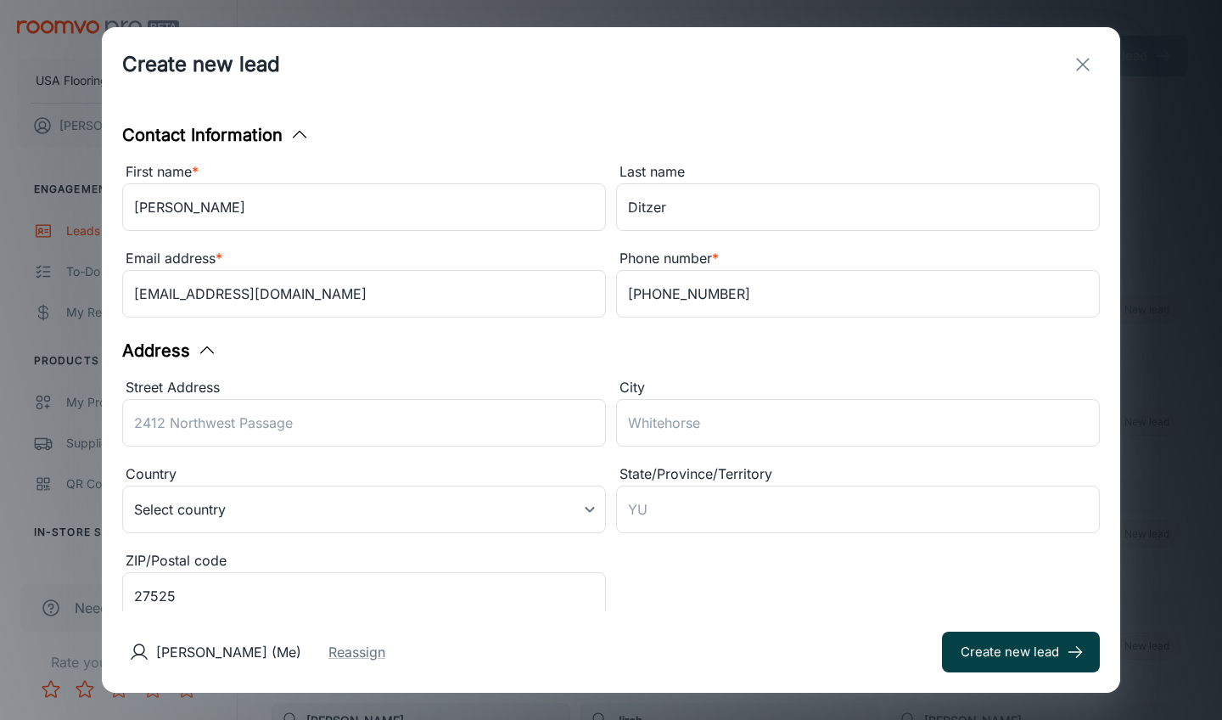
scroll to position [0, 0]
click at [987, 643] on button "Create new lead" at bounding box center [1021, 651] width 158 height 41
type input "in_store"
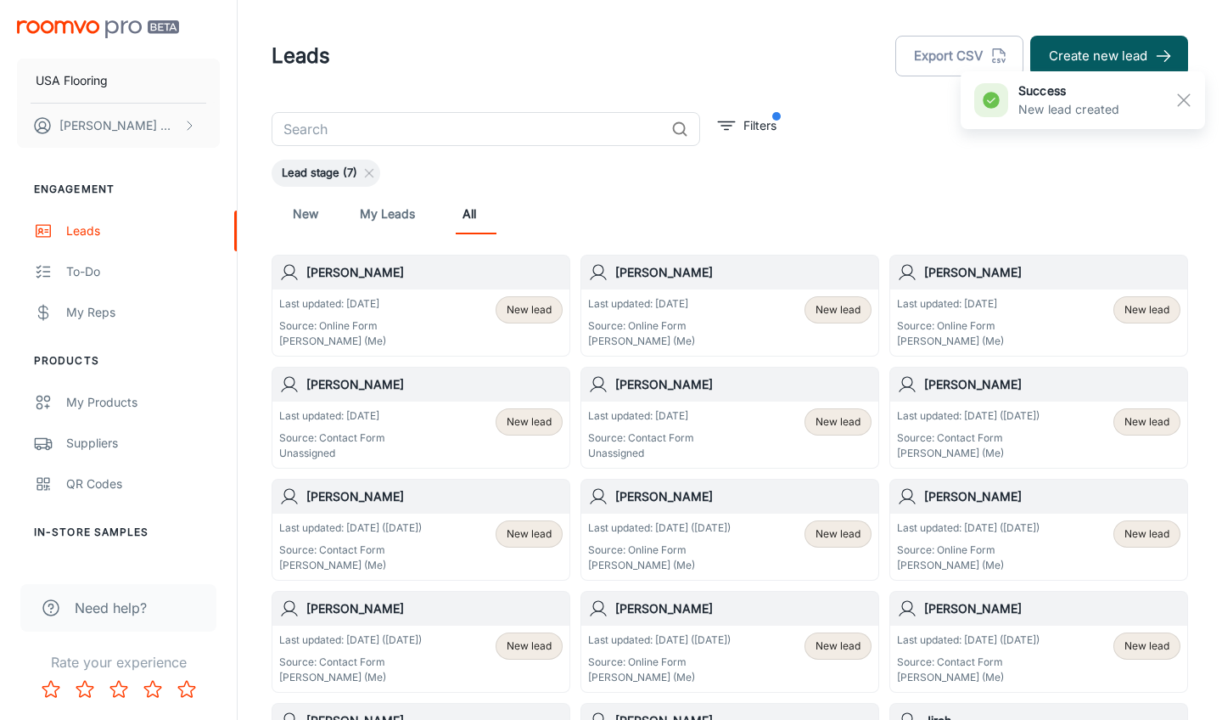
click at [1120, 72] on div "success New lead created" at bounding box center [1083, 100] width 244 height 58
click at [1120, 59] on button "Create new lead" at bounding box center [1109, 56] width 158 height 41
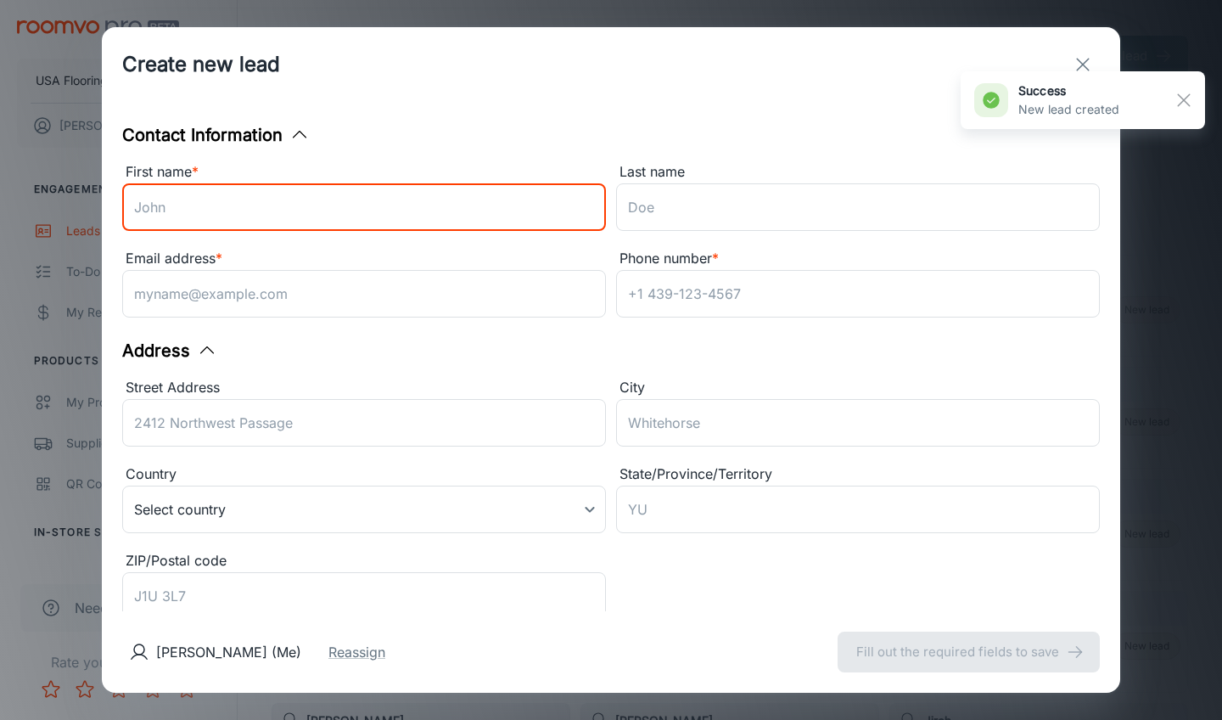
paste input "[EMAIL_ADDRESS][DOMAIN_NAME]"
type input "[EMAIL_ADDRESS][DOMAIN_NAME]"
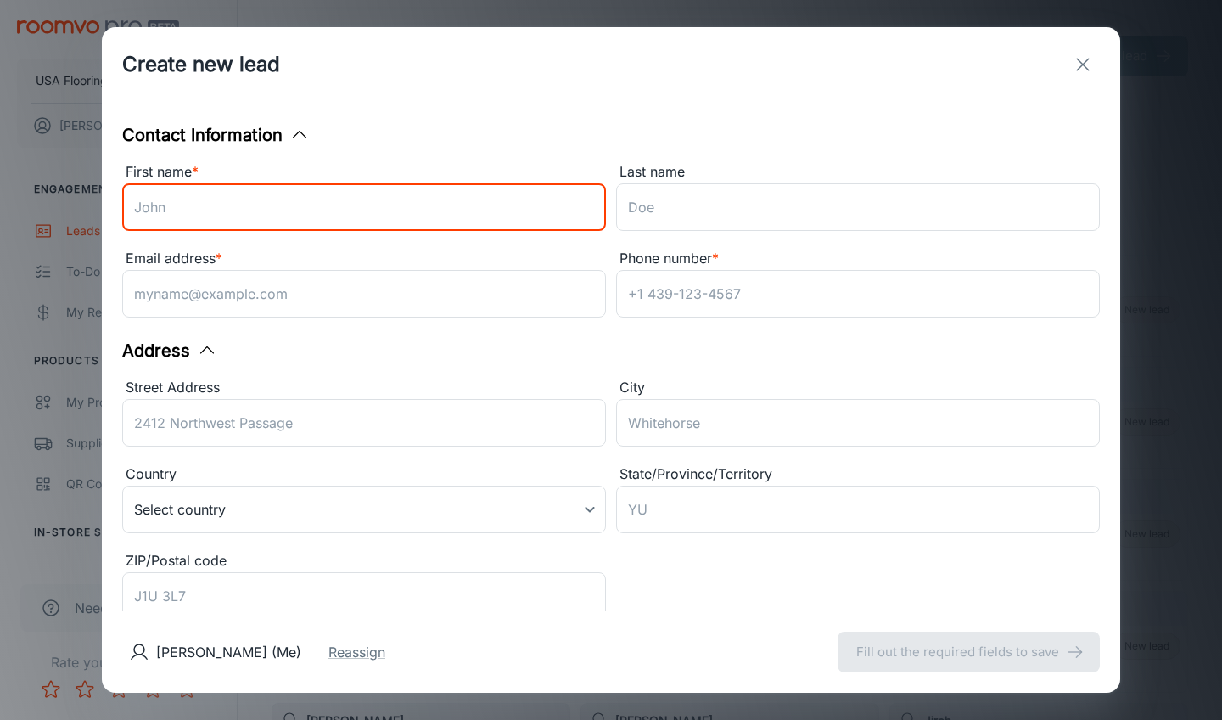
paste input "[PERSON_NAME]"
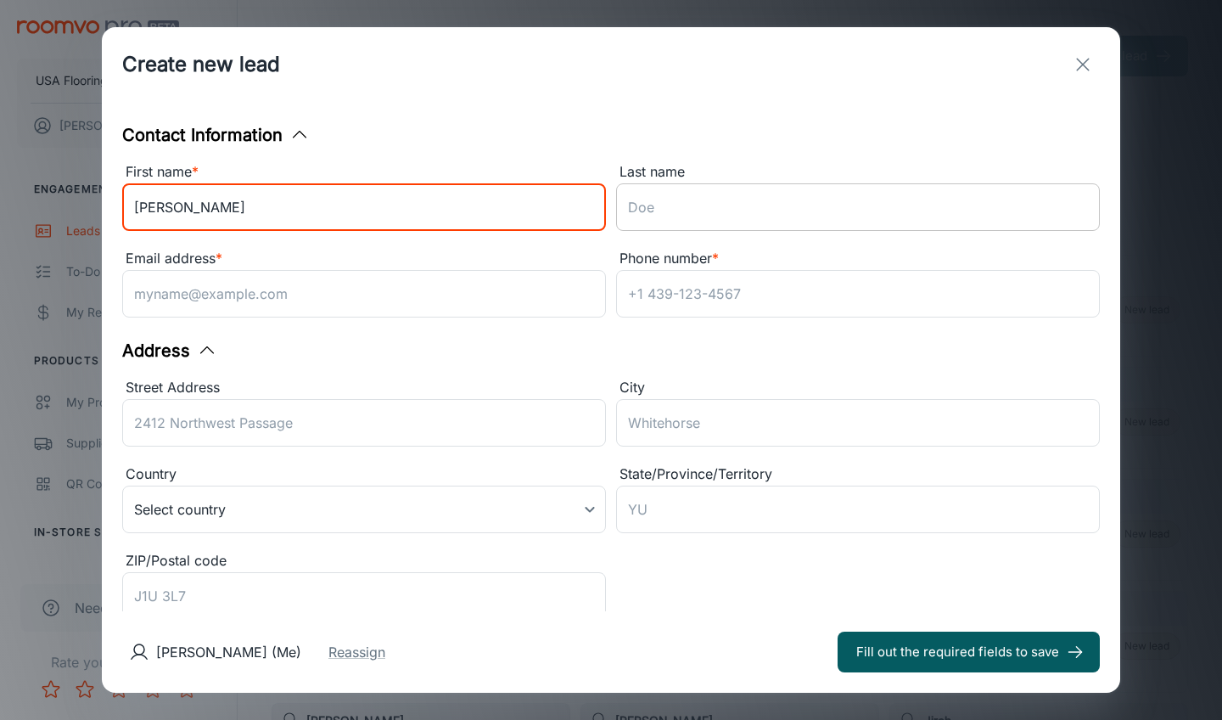
type input "[PERSON_NAME]"
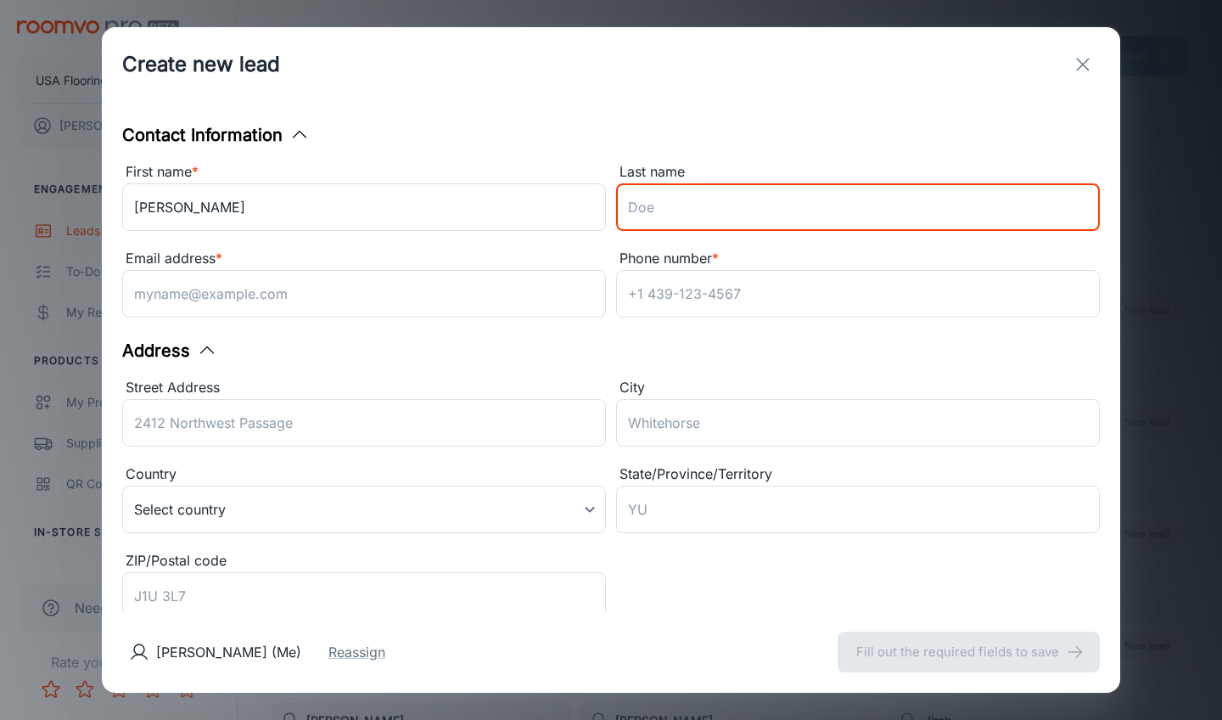
paste input "Limm"
type input "Limm"
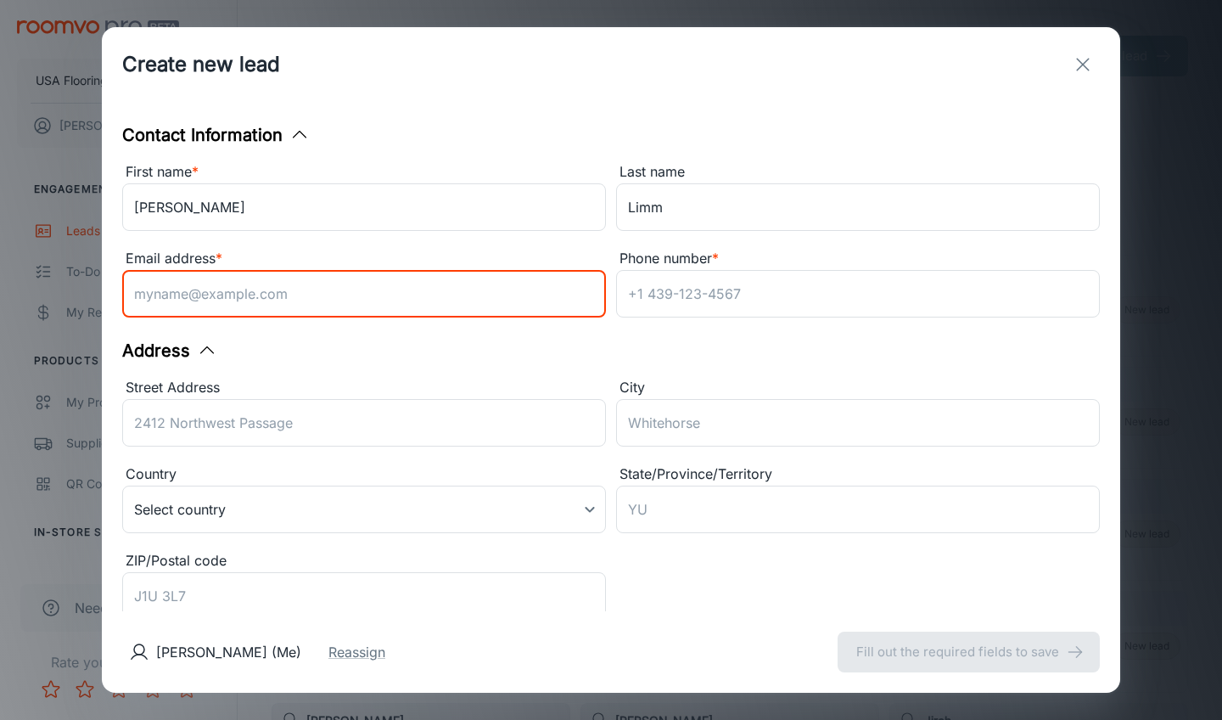
paste input "[EMAIL_ADDRESS][DOMAIN_NAME]"
type input "[EMAIL_ADDRESS][DOMAIN_NAME]"
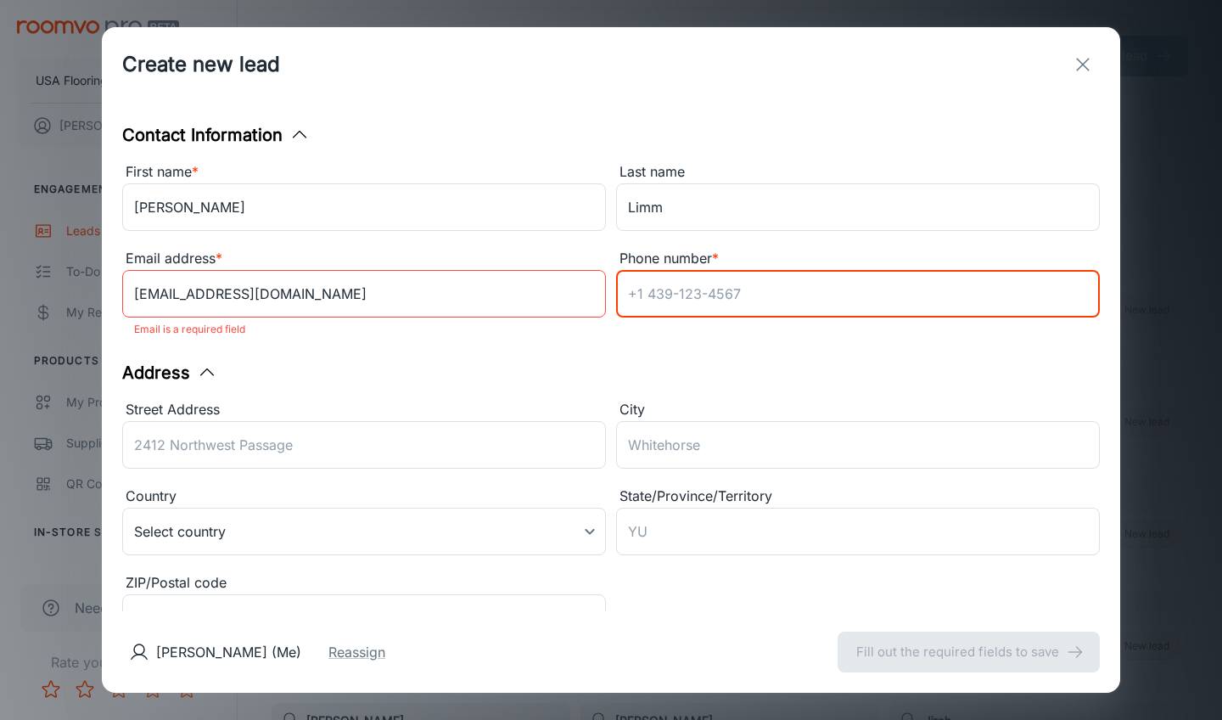
paste input "[PHONE_NUMBER]"
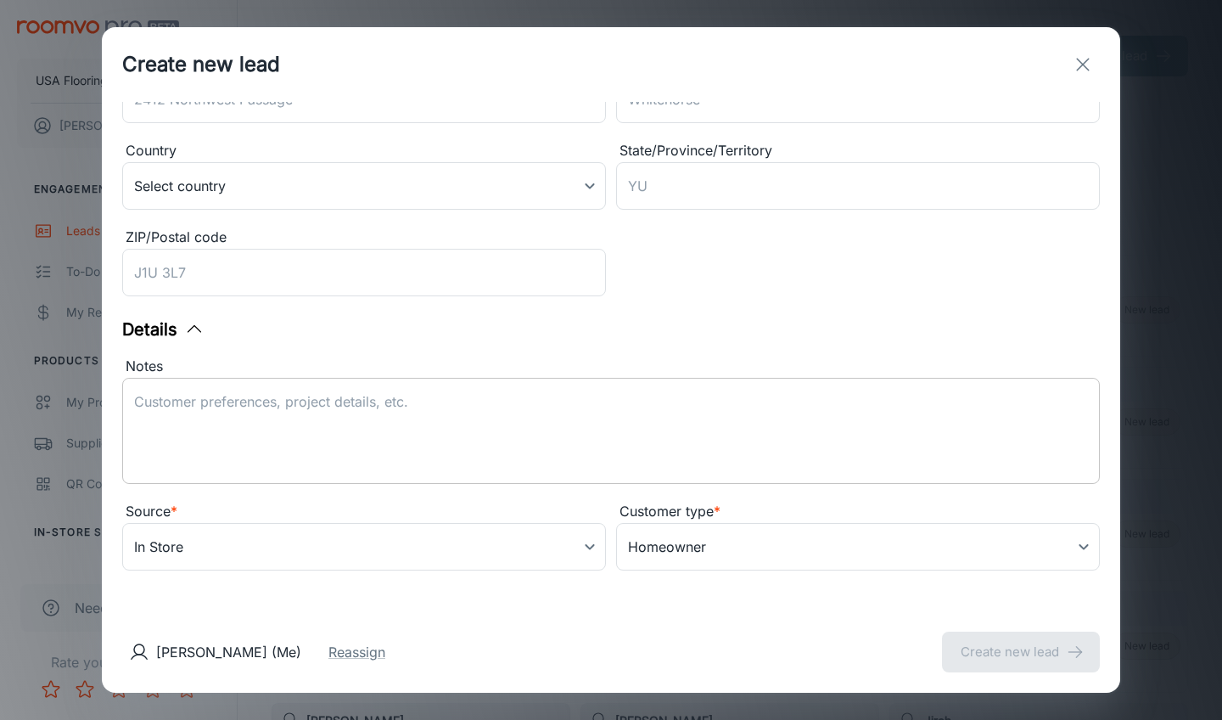
scroll to position [323, 0]
type input "[PHONE_NUMBER]"
click at [420, 453] on textarea "Notes" at bounding box center [611, 431] width 954 height 78
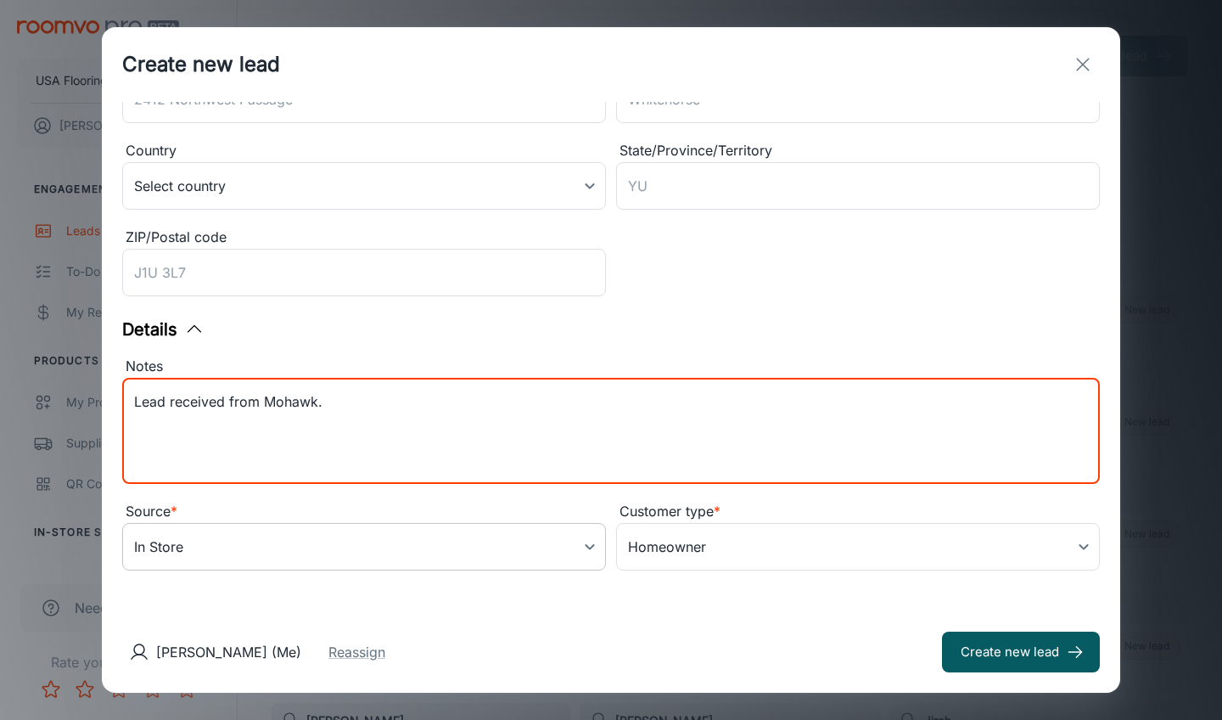
type textarea "Lead received from Mohawk."
click at [340, 561] on body "USA Flooring [PERSON_NAME] Engagement Leads To-do My Reps Products My Products …" at bounding box center [611, 360] width 1222 height 720
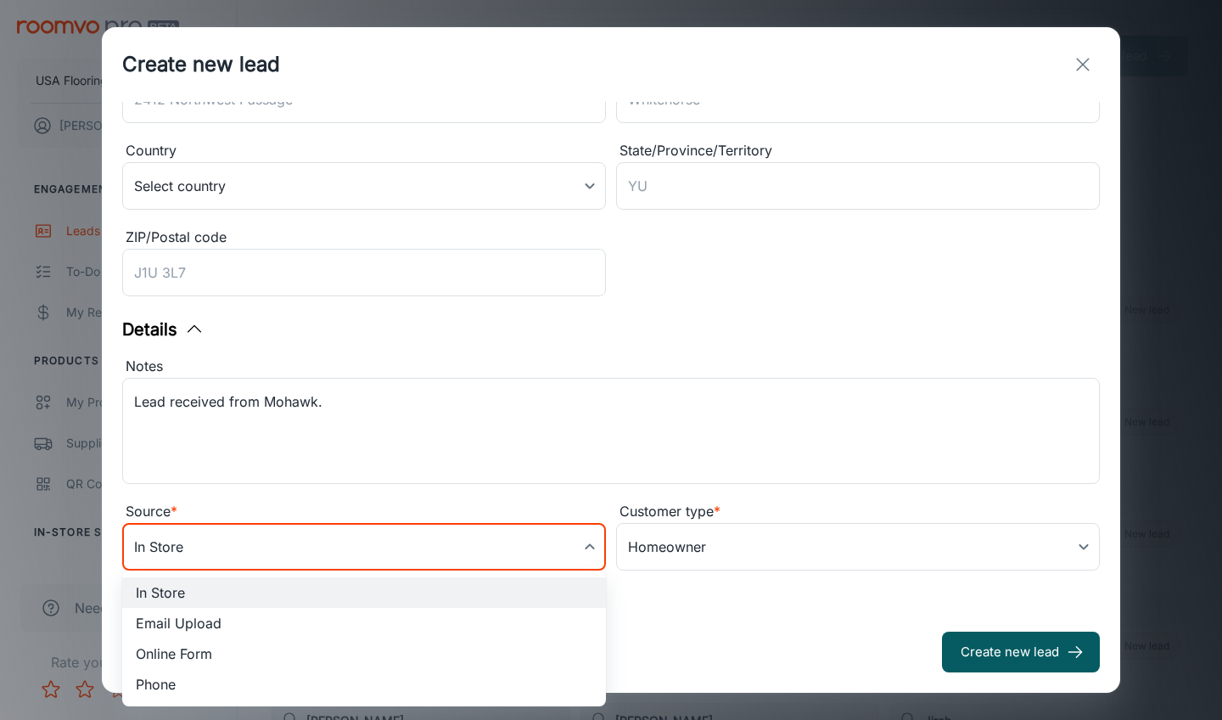
click at [274, 656] on li "Online Form" at bounding box center [364, 653] width 484 height 31
type input "online_form"
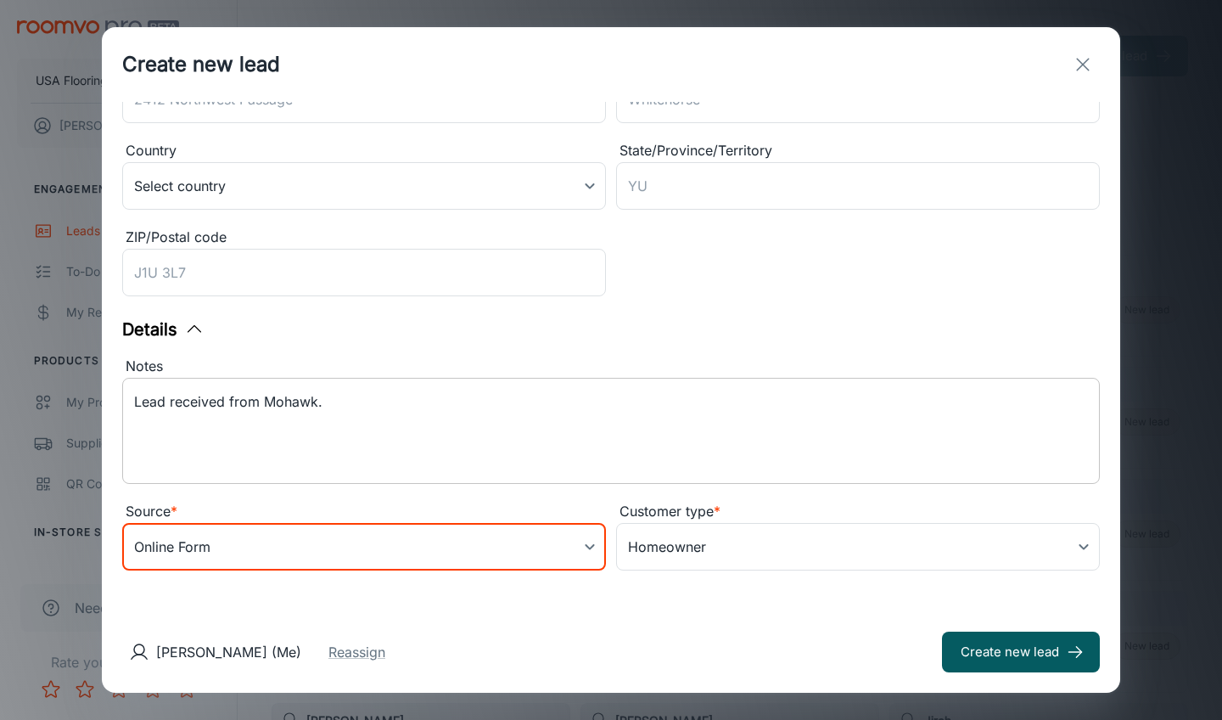
click at [379, 392] on textarea "Lead received from Mohawk." at bounding box center [611, 431] width 954 height 78
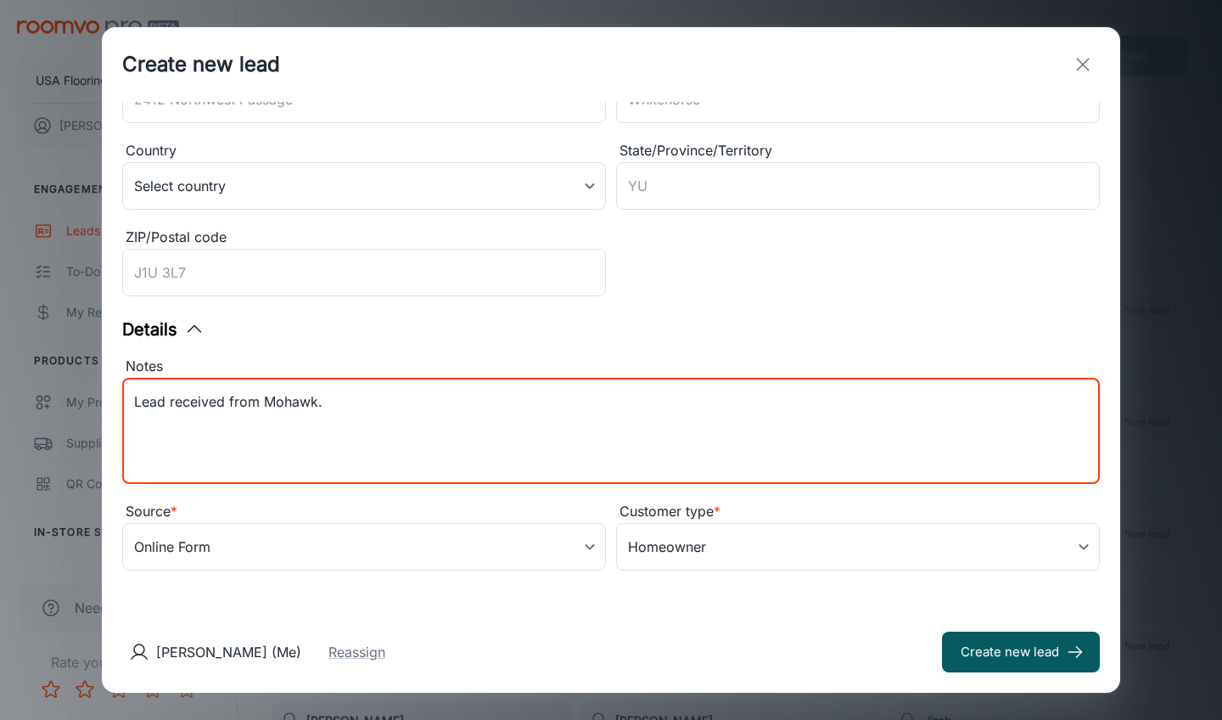
click at [379, 392] on textarea "Lead received from Mohawk." at bounding box center [611, 431] width 954 height 78
click at [349, 392] on textarea "Lead received from Mohawk." at bounding box center [611, 431] width 954 height 78
click at [325, 395] on textarea "Lead received from Mohawk." at bounding box center [611, 431] width 954 height 78
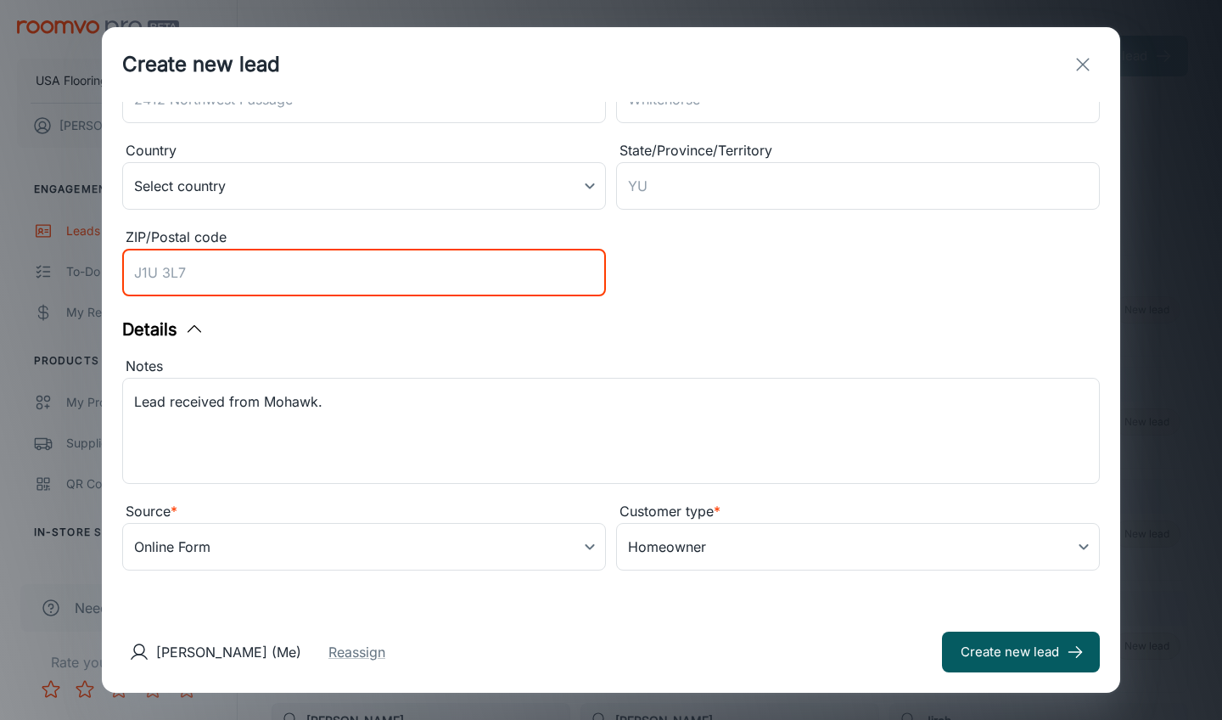
scroll to position [320, 0]
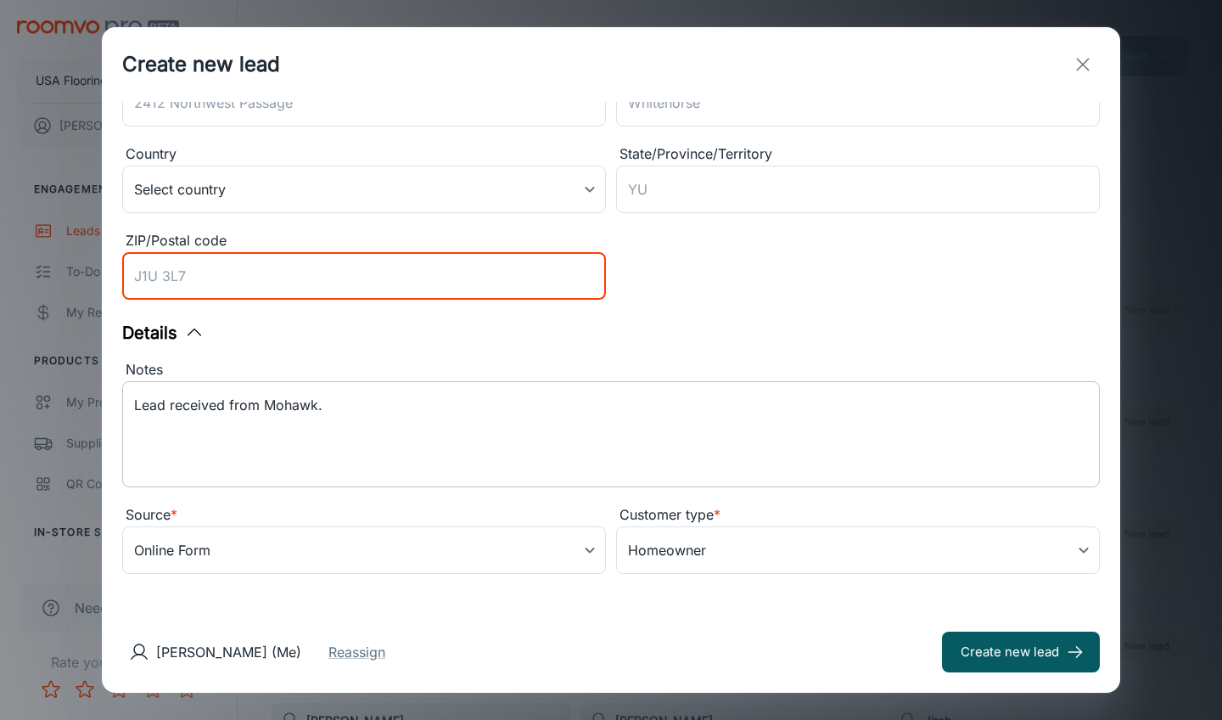
click at [384, 455] on textarea "Lead received from Mohawk." at bounding box center [611, 434] width 954 height 78
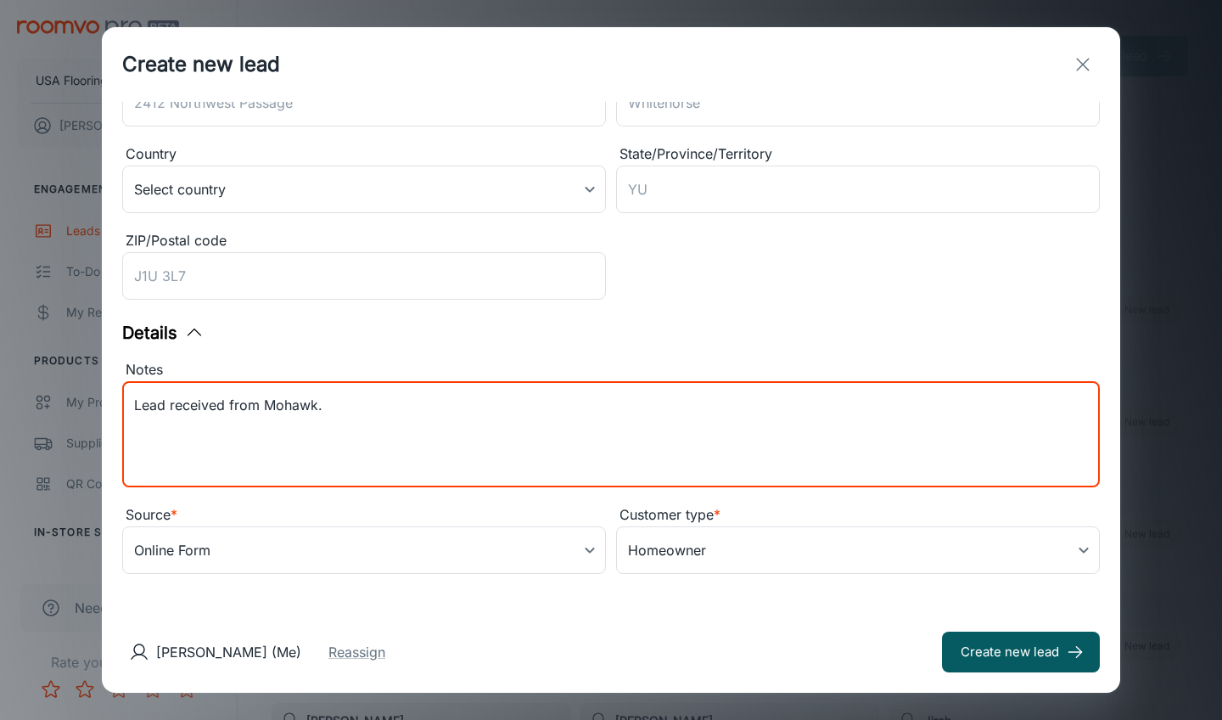
paste textarea "Contact Preference is Email Zip: Customer Interests: Carpet, Ceramic Tile, Hard…"
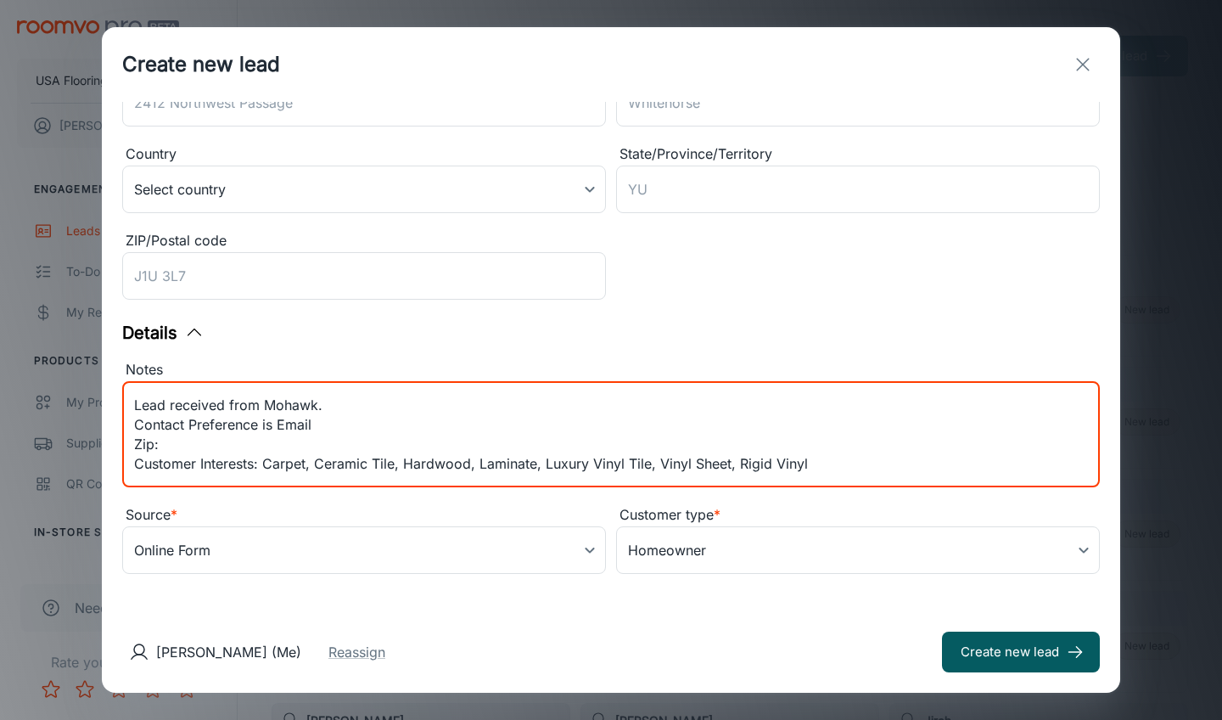
scroll to position [0, 0]
drag, startPoint x: 160, startPoint y: 445, endPoint x: 130, endPoint y: 445, distance: 29.7
click at [130, 445] on div "Lead received from Mohawk. Contact Preference is Email Zip: Customer Interests:…" at bounding box center [611, 434] width 978 height 106
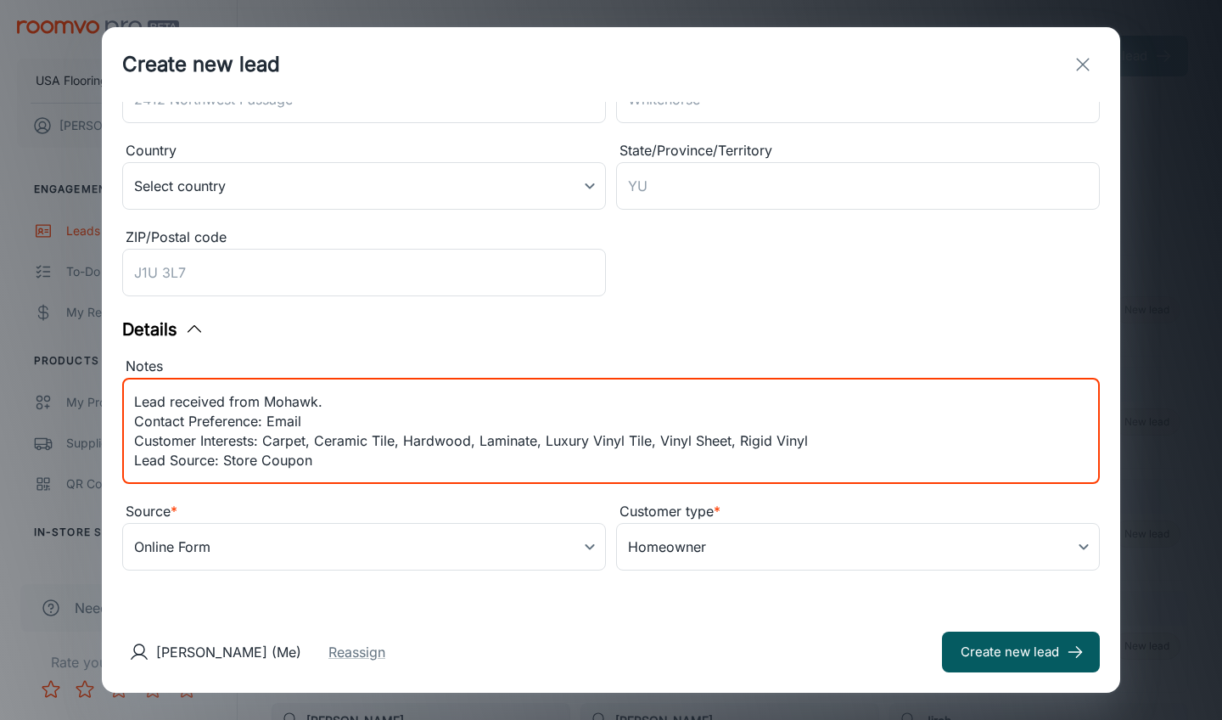
scroll to position [59, 0]
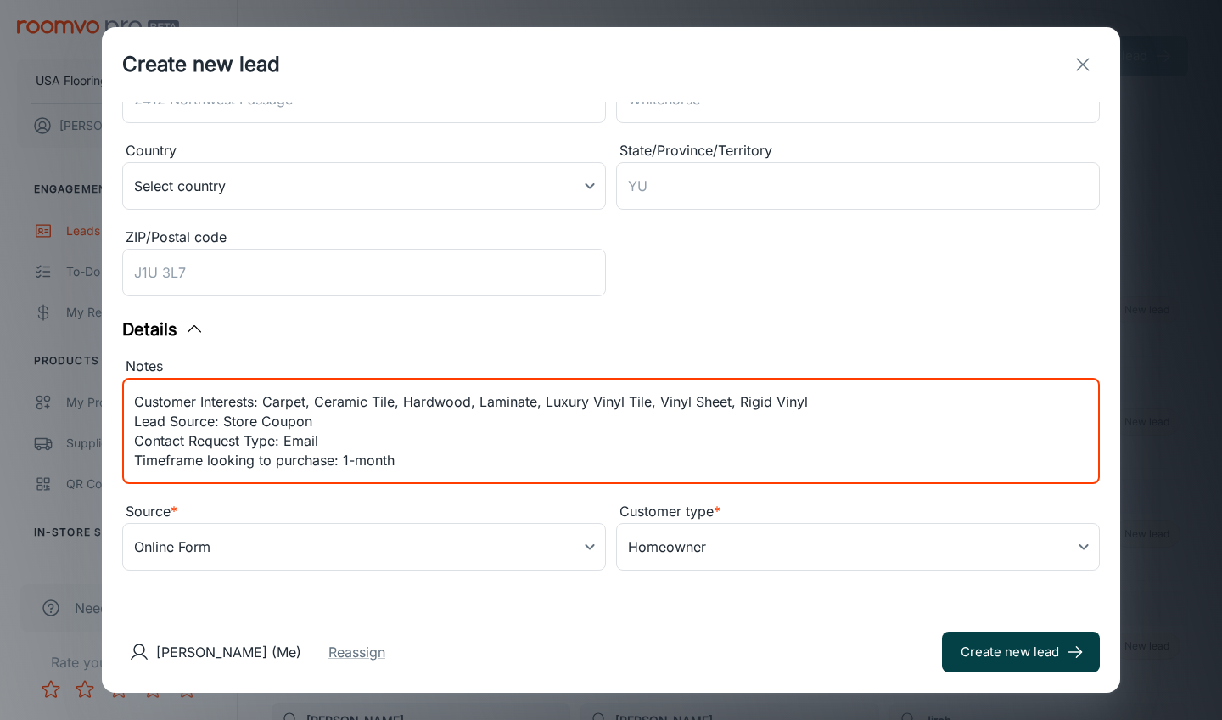
type textarea "Lead received from Mohawk. Contact Preference: Email Customer Interests: Carpet…"
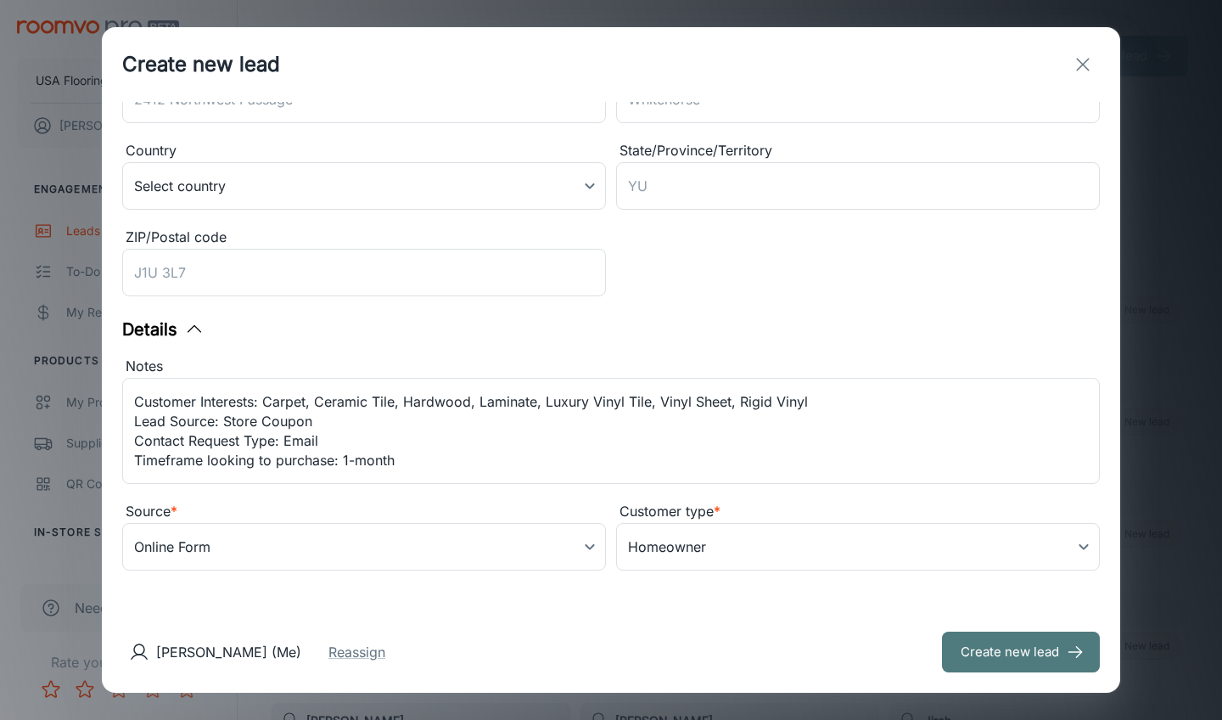
click at [995, 653] on button "Create new lead" at bounding box center [1021, 651] width 158 height 41
type input "in_store"
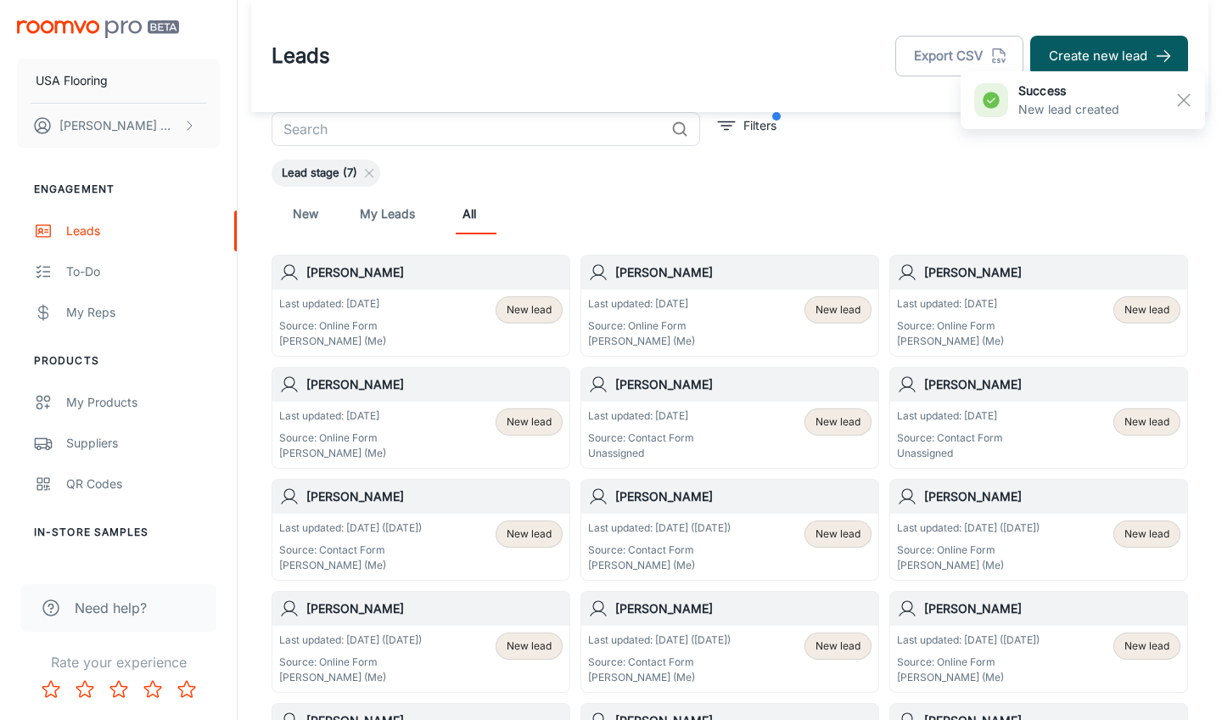
scroll to position [0, 0]
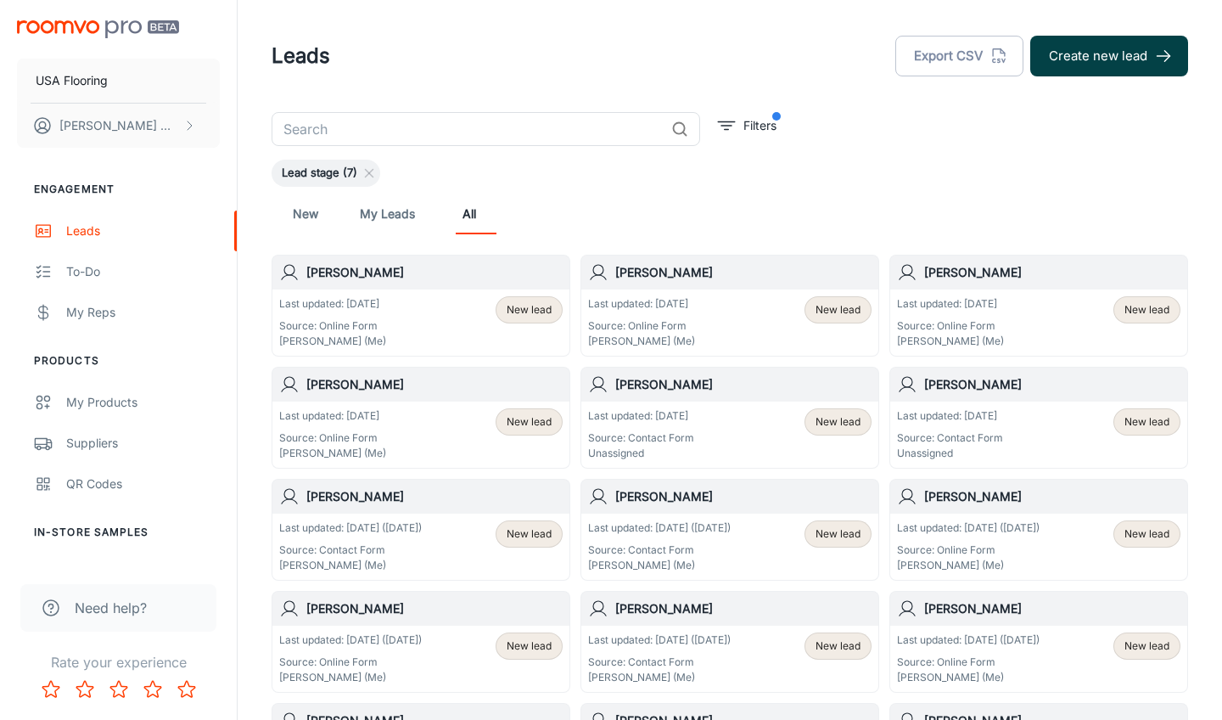
click at [1112, 74] on button "Create new lead" at bounding box center [1109, 56] width 158 height 41
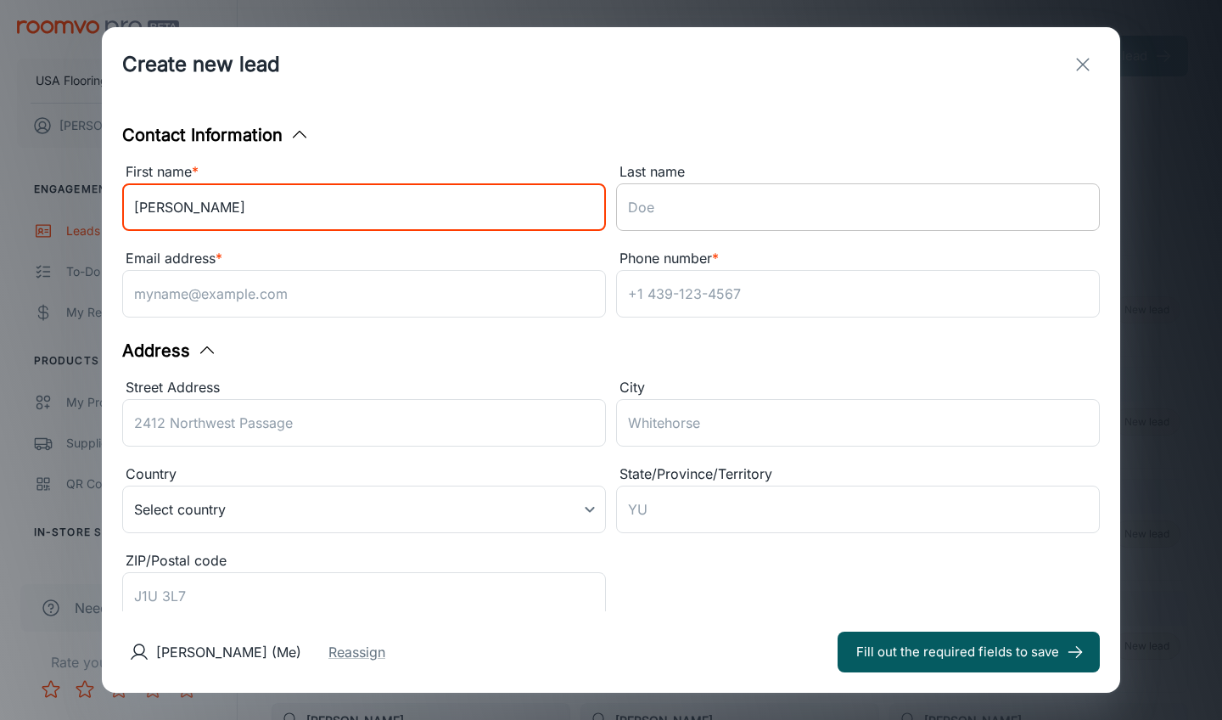
type input "[PERSON_NAME]"
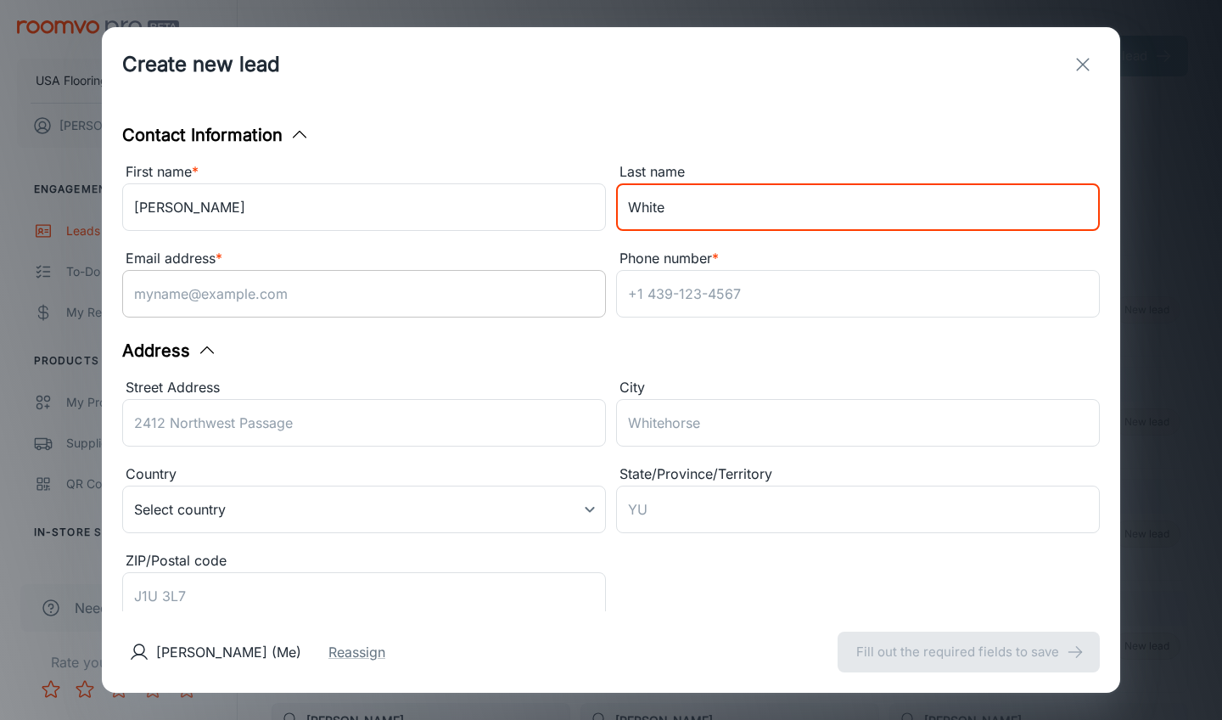
type input "White"
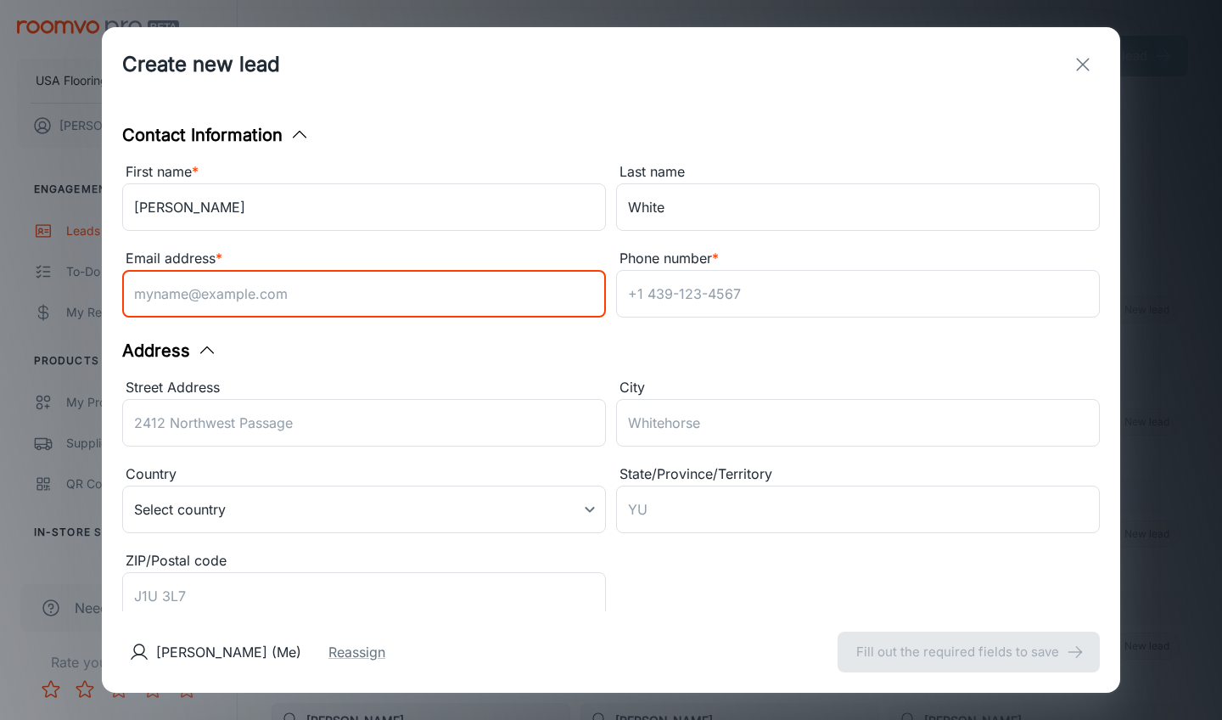
paste input "[EMAIL_ADDRESS][DOMAIN_NAME]"
type input "[EMAIL_ADDRESS][DOMAIN_NAME]"
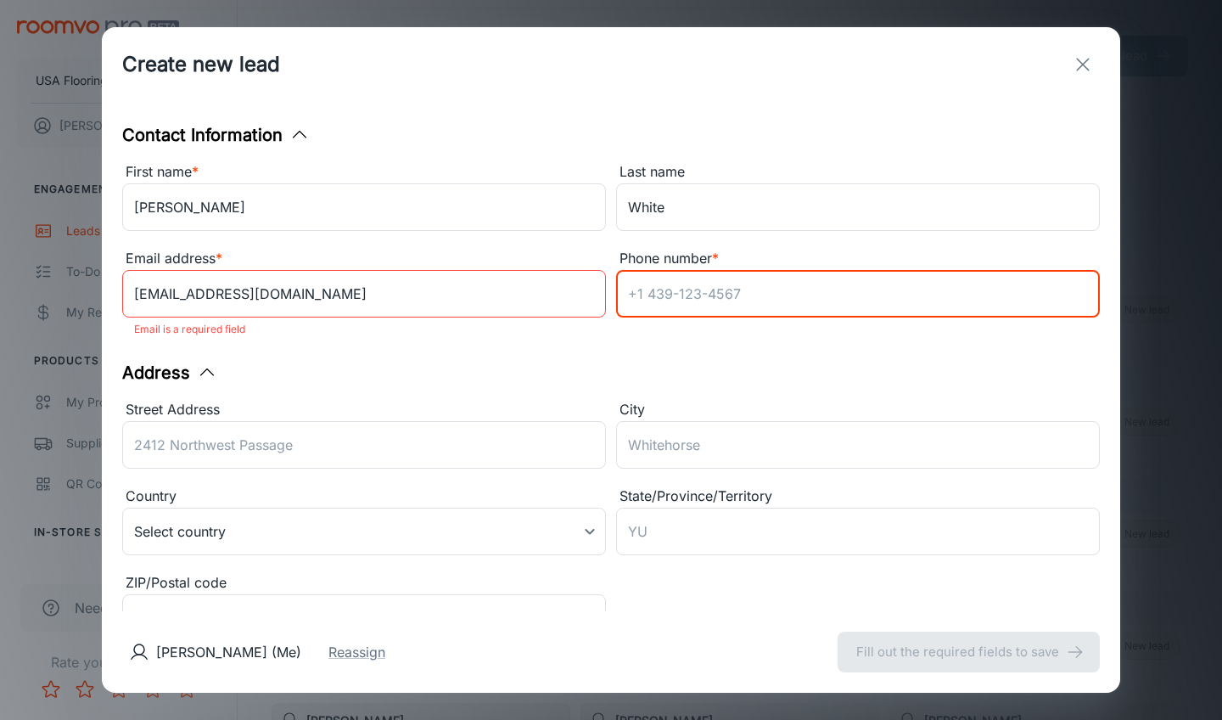
paste input "9198890941"
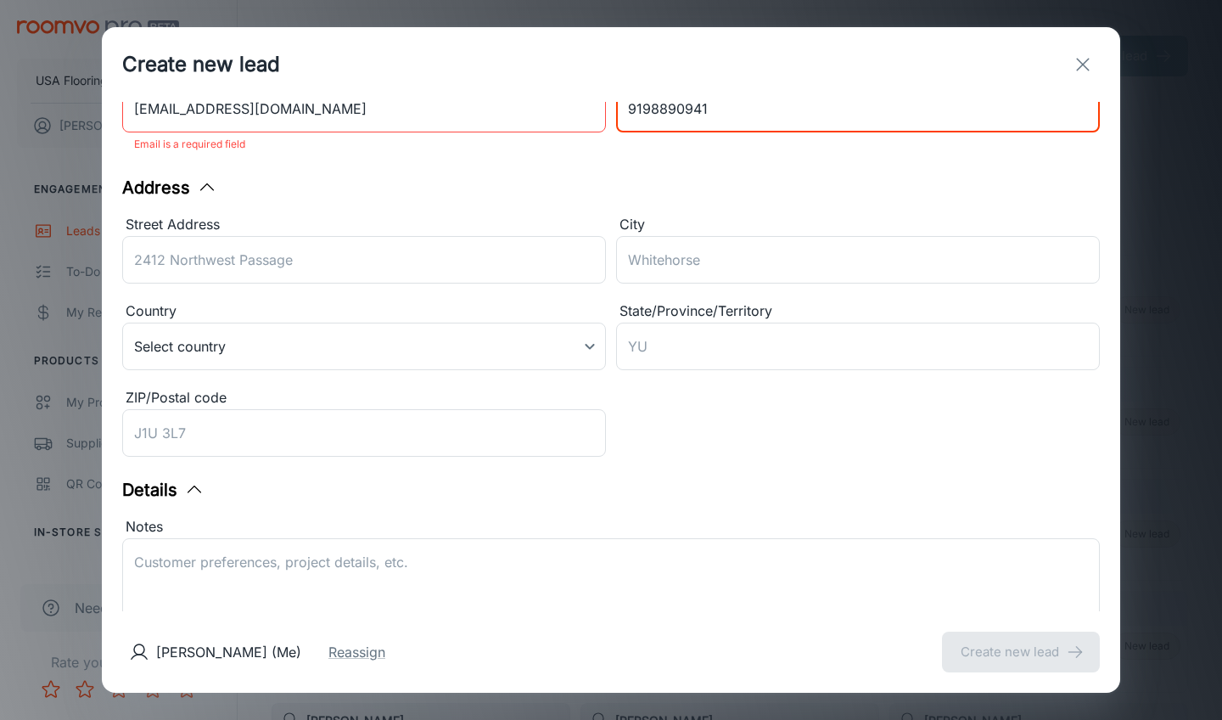
scroll to position [313, 0]
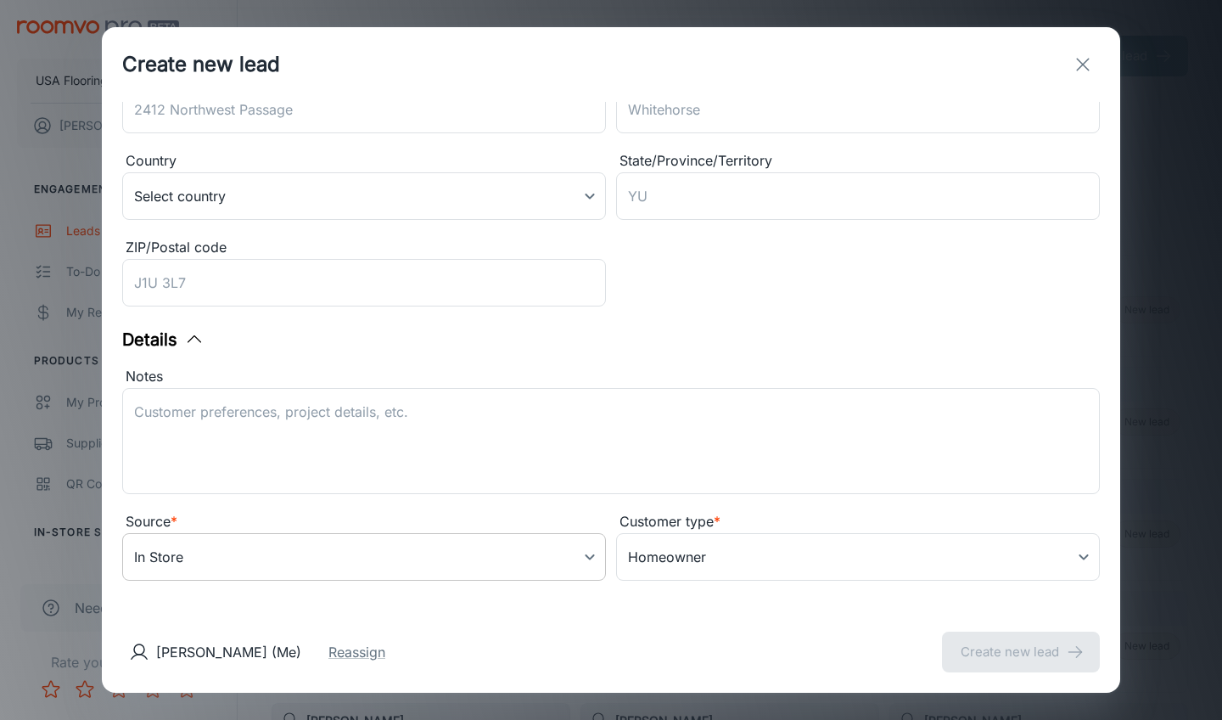
type input "9198890941"
click at [384, 541] on body "USA Flooring [PERSON_NAME] Engagement Leads To-do My Reps Products My Products …" at bounding box center [611, 360] width 1222 height 720
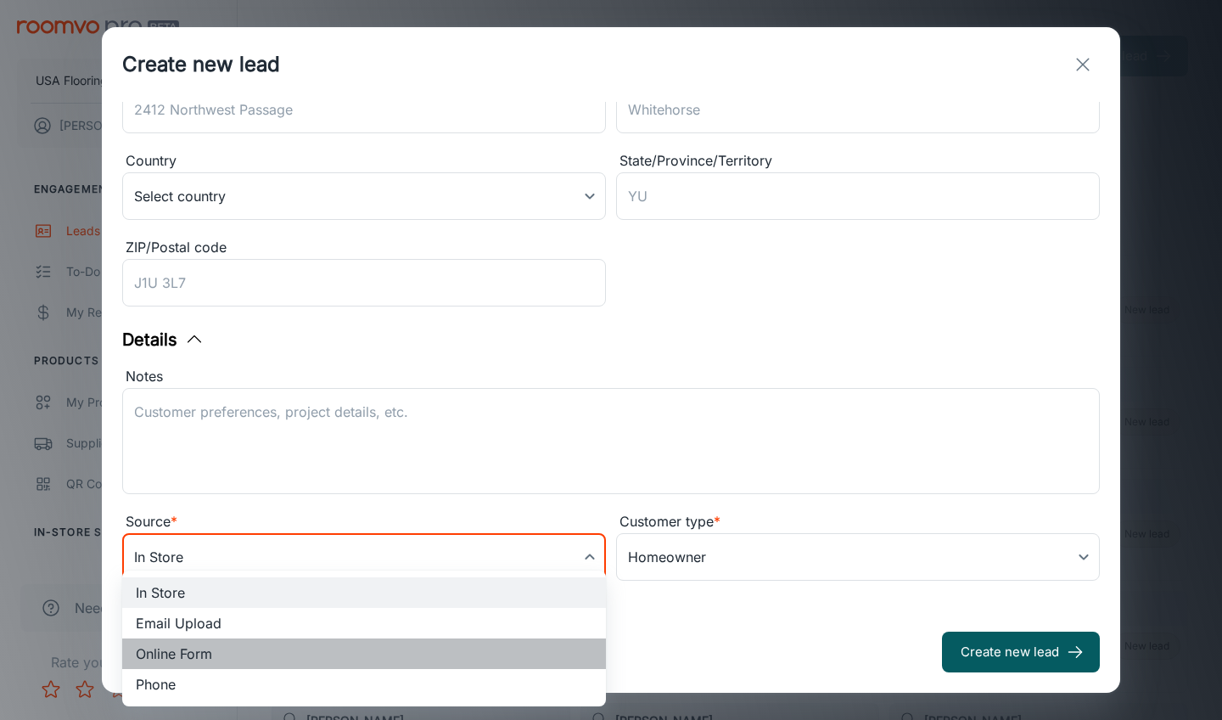
click at [323, 648] on li "Online Form" at bounding box center [364, 653] width 484 height 31
type input "online_form"
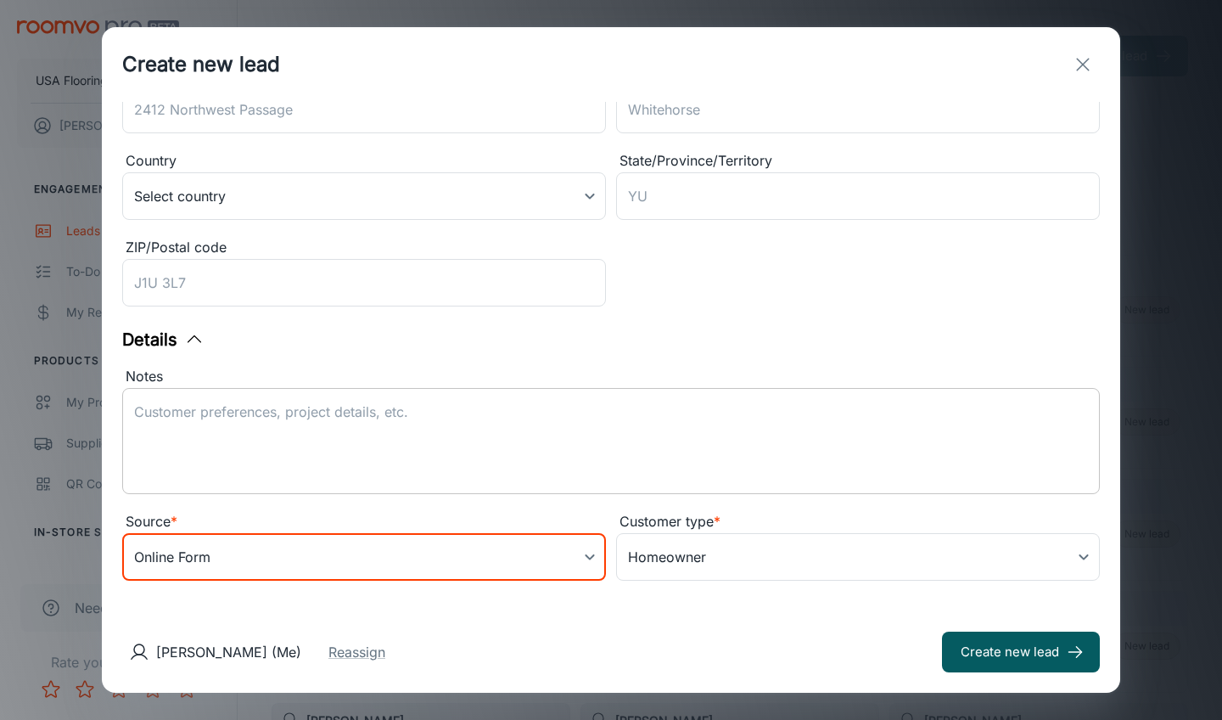
click at [368, 414] on textarea "Notes" at bounding box center [611, 441] width 954 height 78
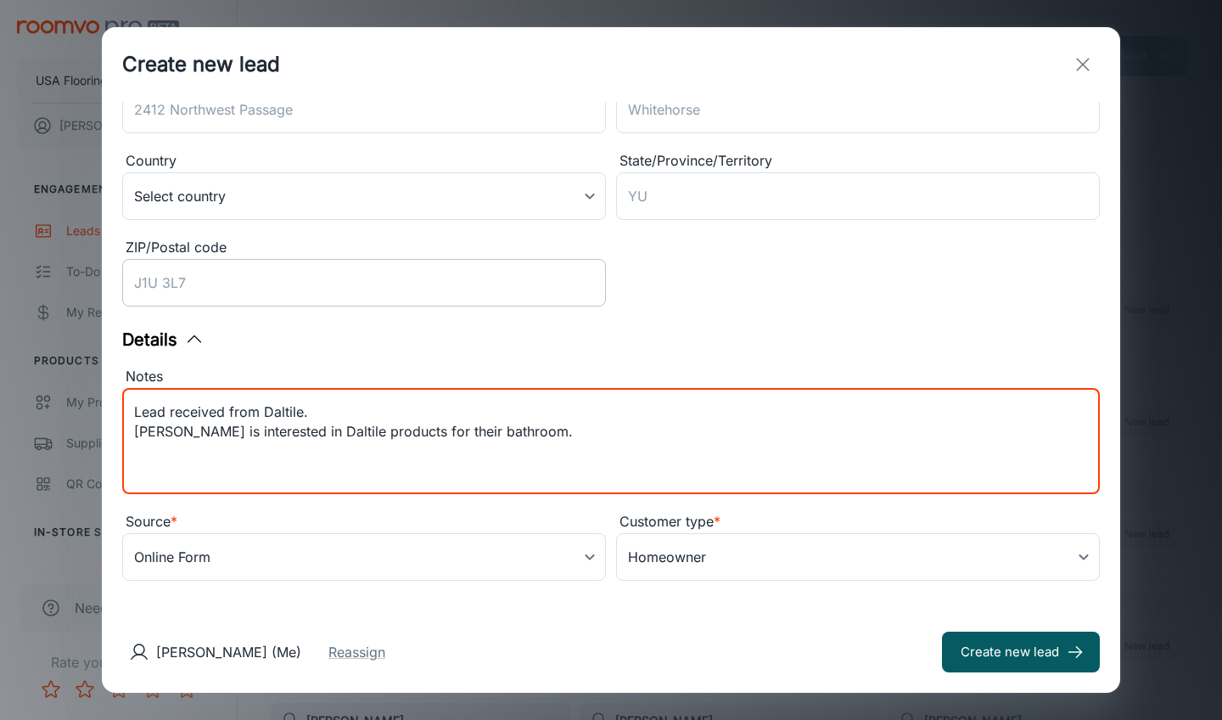
type textarea "Lead received from Daltile. [PERSON_NAME] is interested in Daltile products for…"
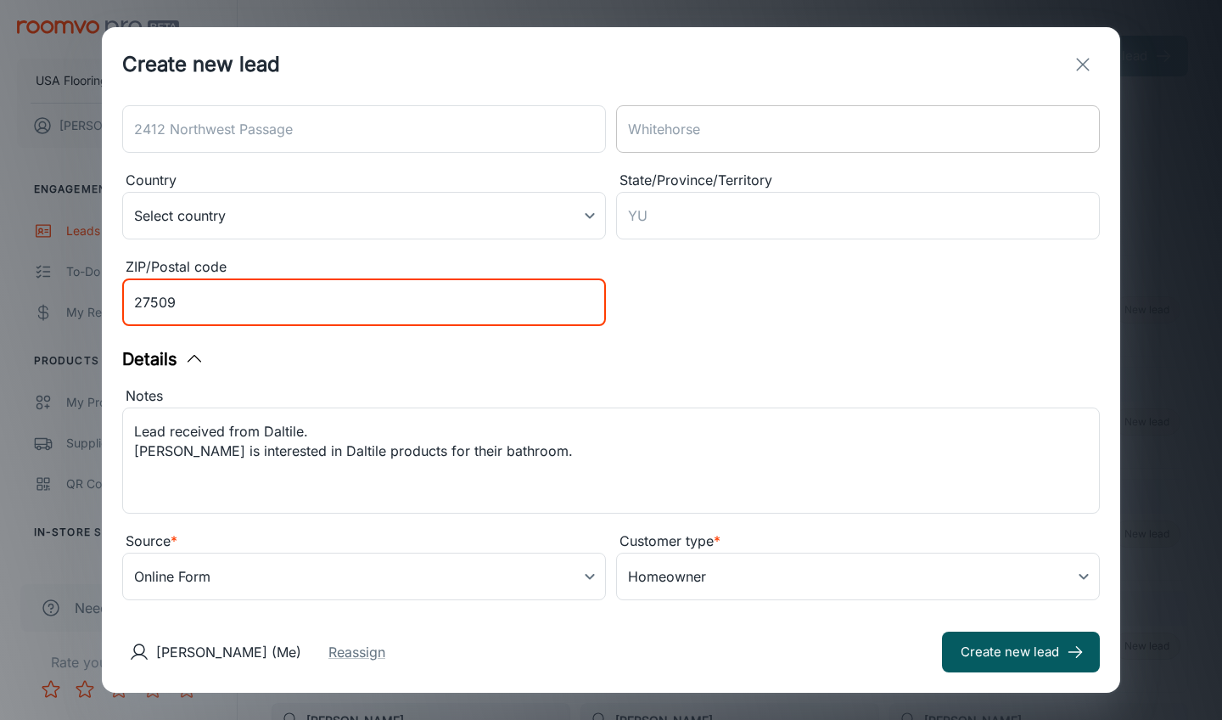
scroll to position [323, 0]
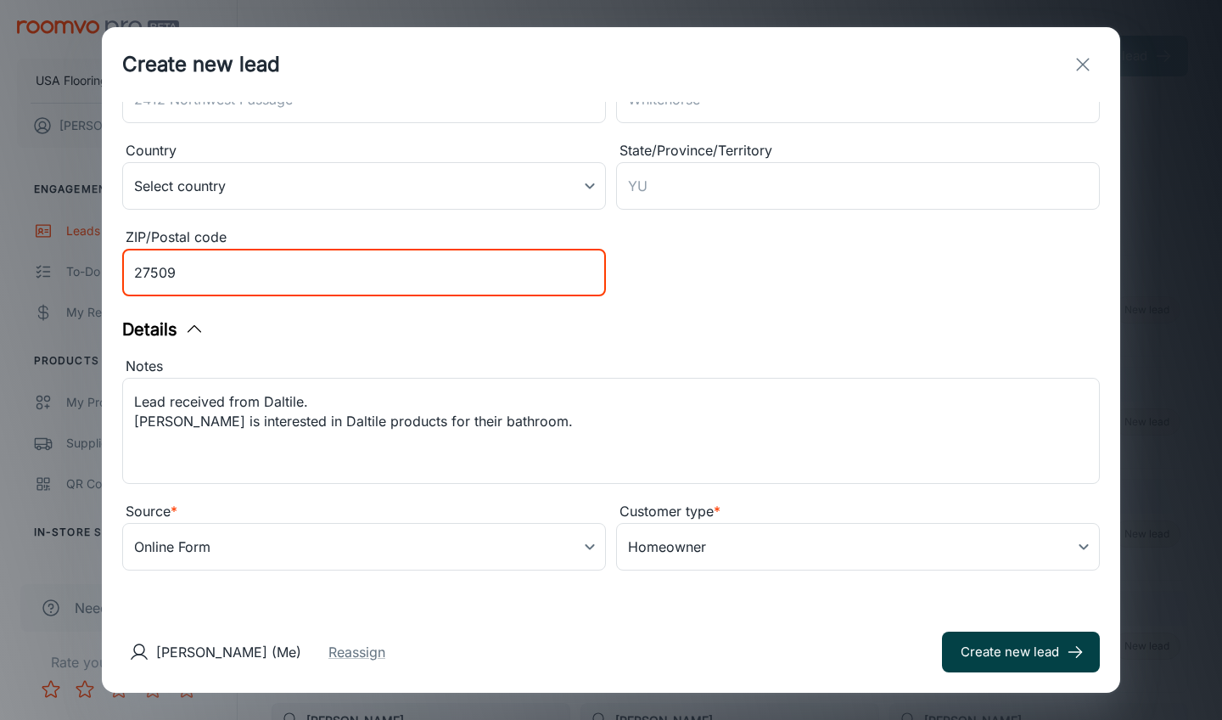
type input "27509"
click at [991, 641] on button "Create new lead" at bounding box center [1021, 651] width 158 height 41
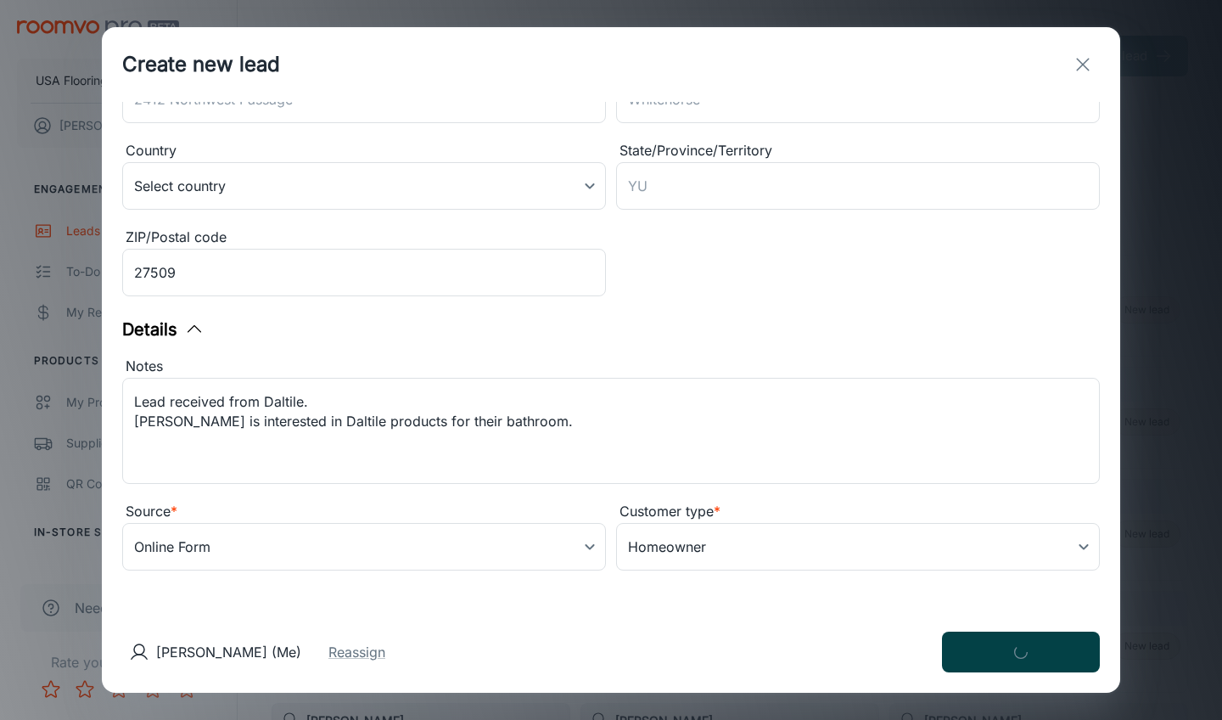
type input "in_store"
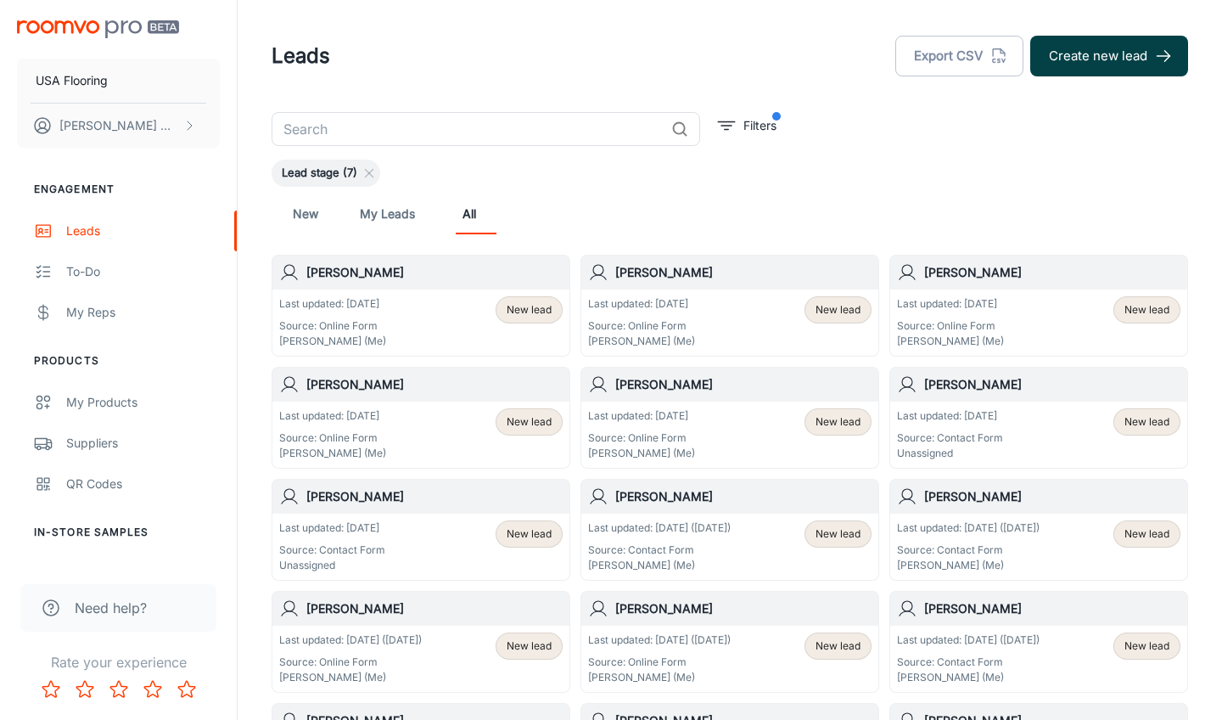
click at [1078, 53] on button "Create new lead" at bounding box center [1109, 56] width 158 height 41
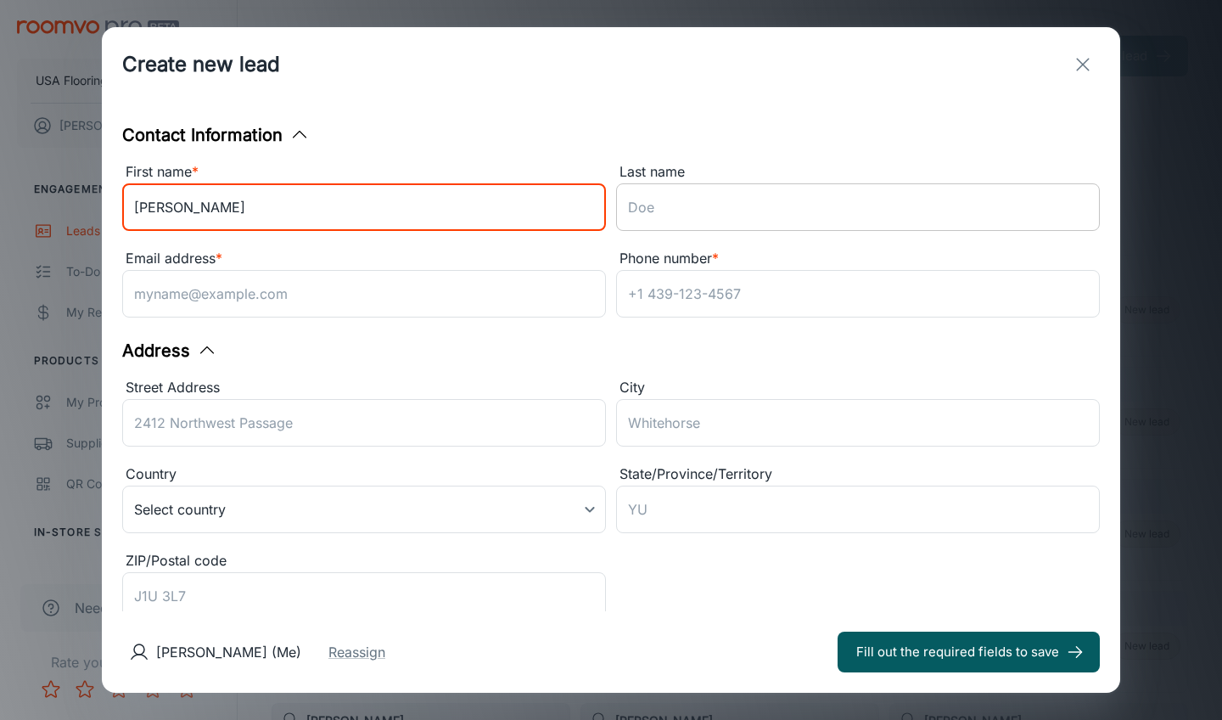
type input "[PERSON_NAME]"
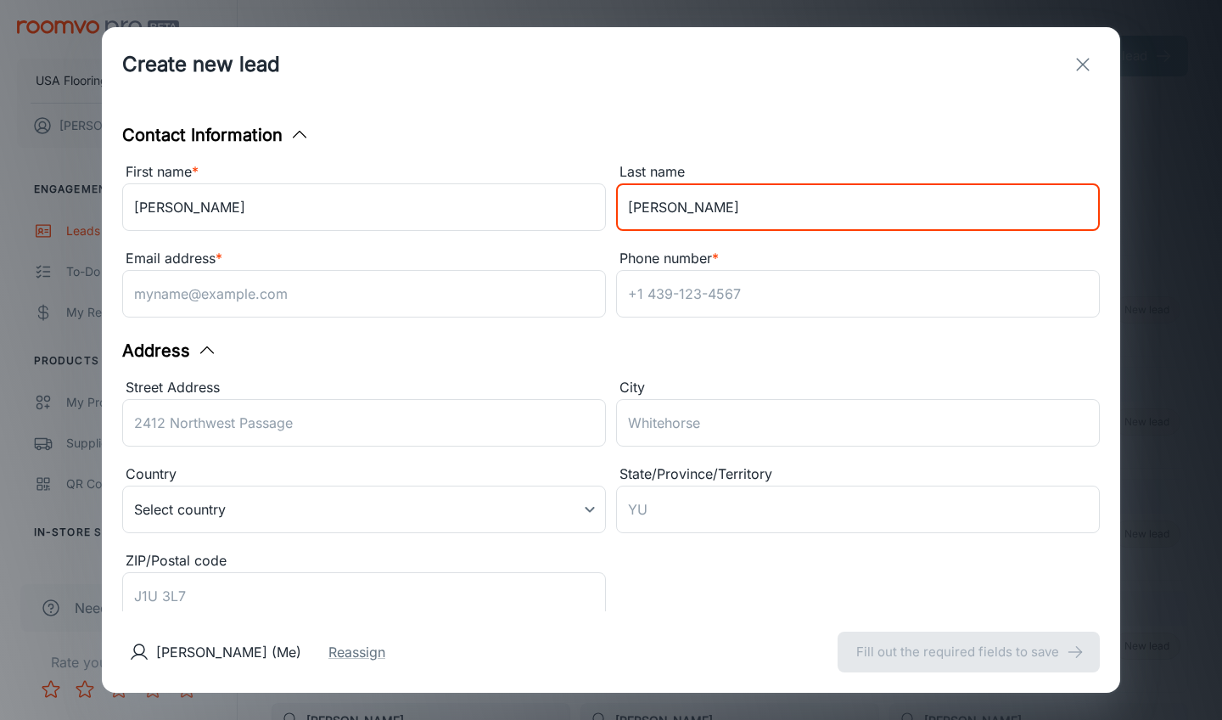
type input "[PERSON_NAME]"
click at [758, 344] on div "Address" at bounding box center [611, 350] width 978 height 25
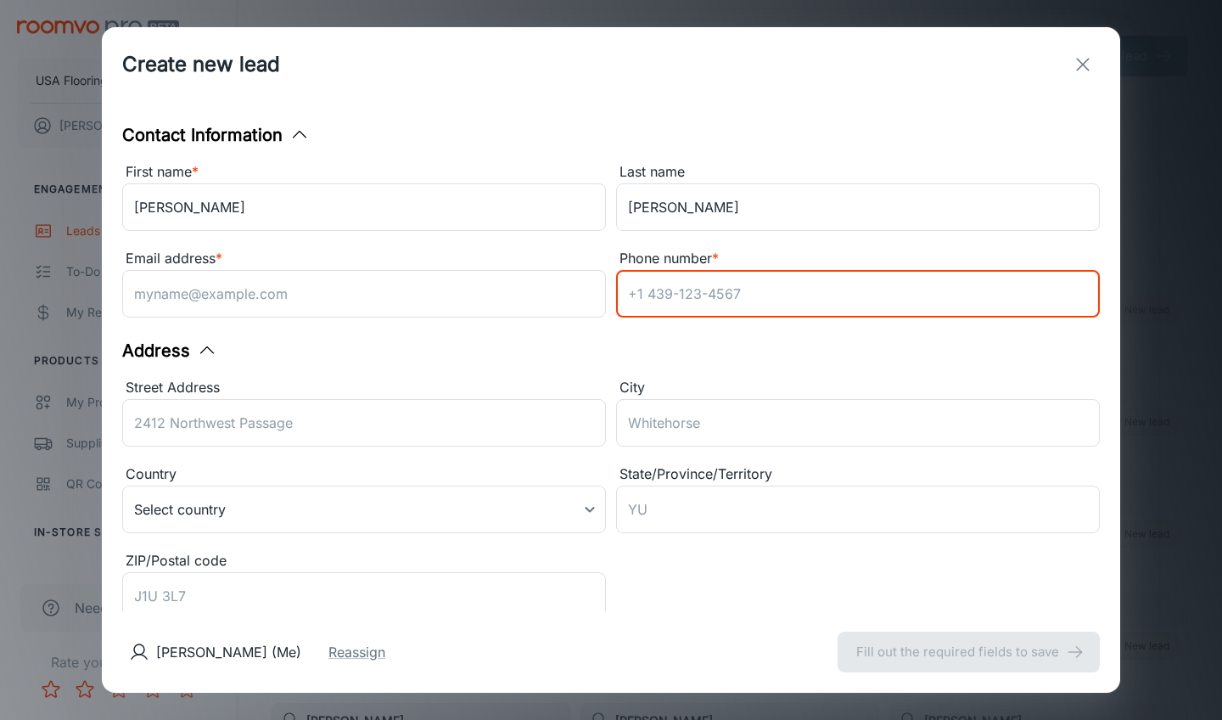
paste input "9197576829"
type input "9197576829"
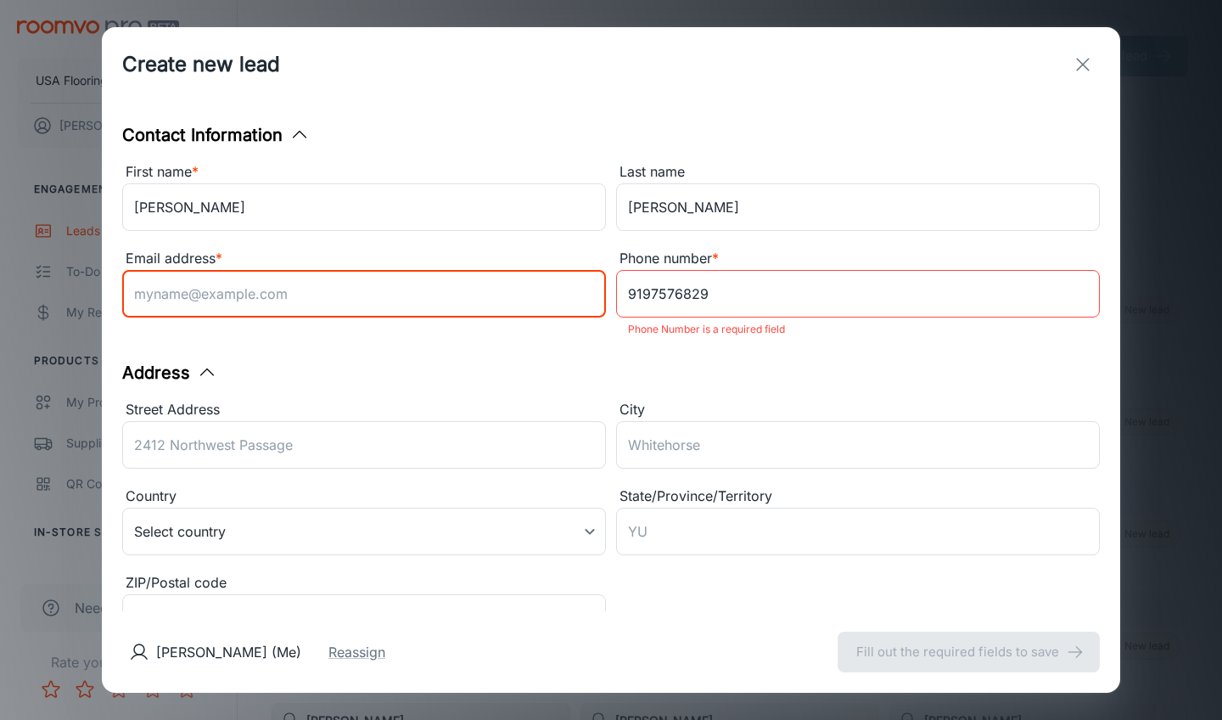
paste input "[EMAIL_ADDRESS][DOMAIN_NAME]"
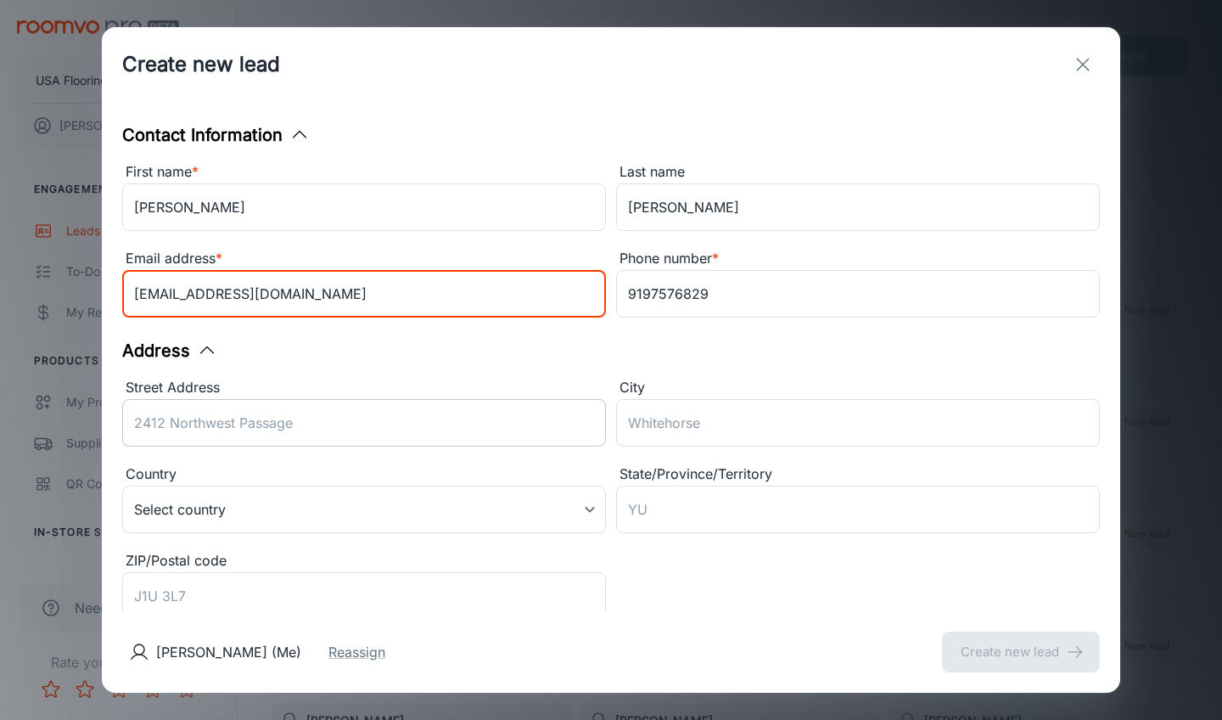
scroll to position [98, 0]
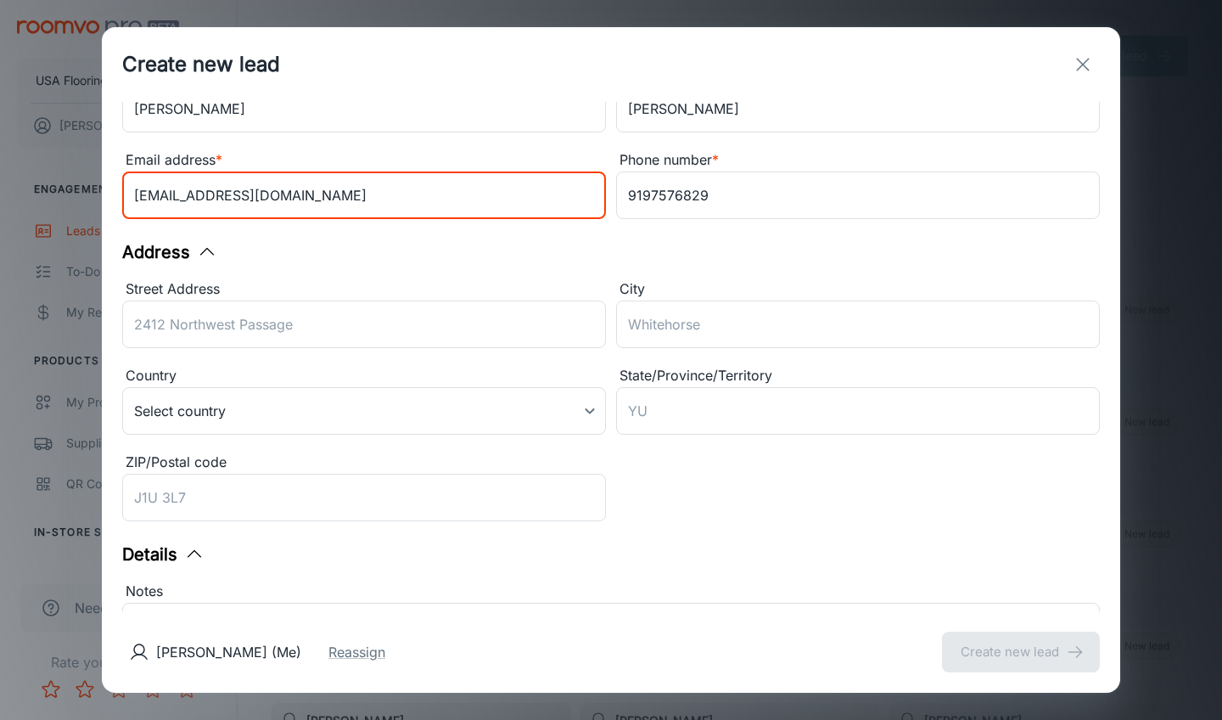
type input "[EMAIL_ADDRESS][DOMAIN_NAME]"
click at [424, 460] on div "Street Address ​ City ​ Country Select country ​ State/Province/Territory ​ ZIP…" at bounding box center [606, 398] width 988 height 260
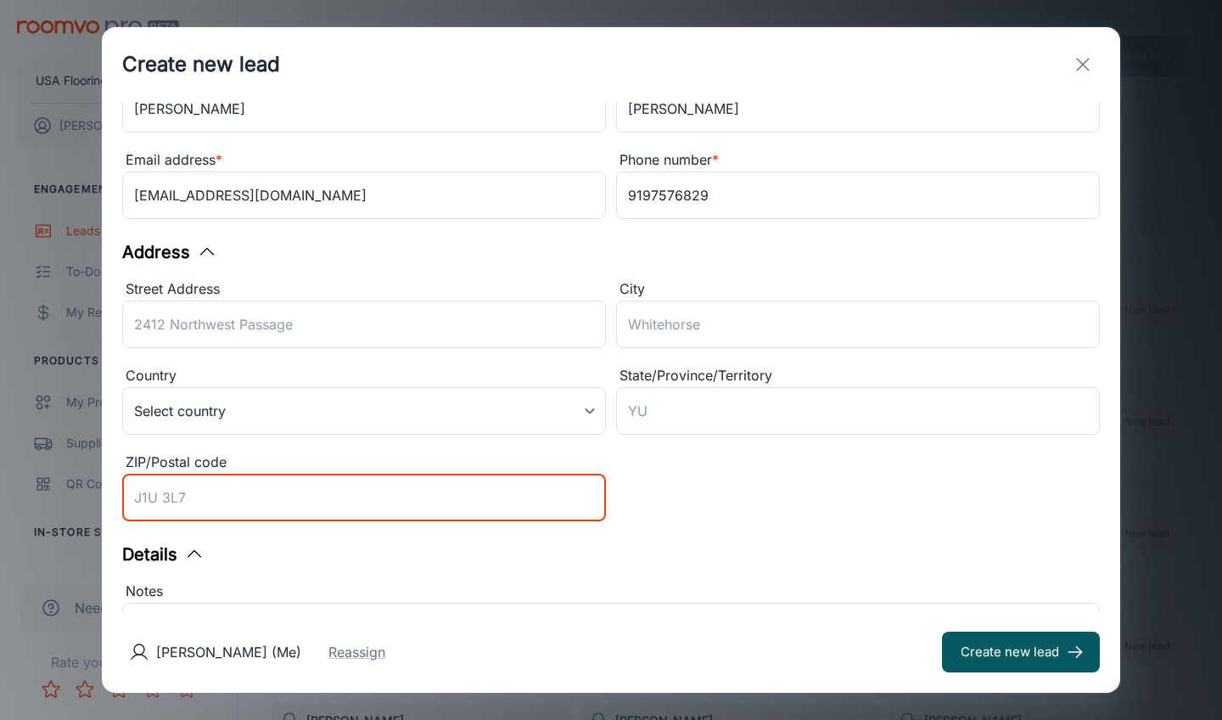
paste input "27529"
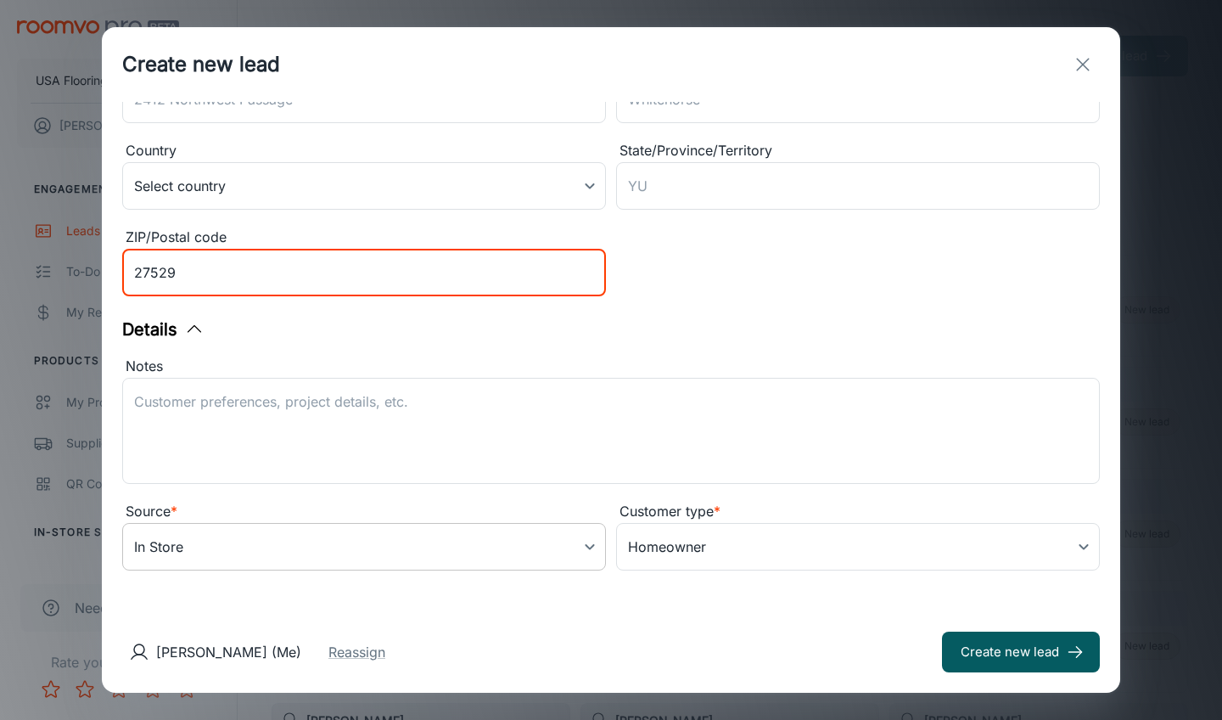
type input "27529"
click at [313, 547] on body "USA Flooring [PERSON_NAME] Engagement Leads To-do My Reps Products My Products …" at bounding box center [611, 360] width 1222 height 720
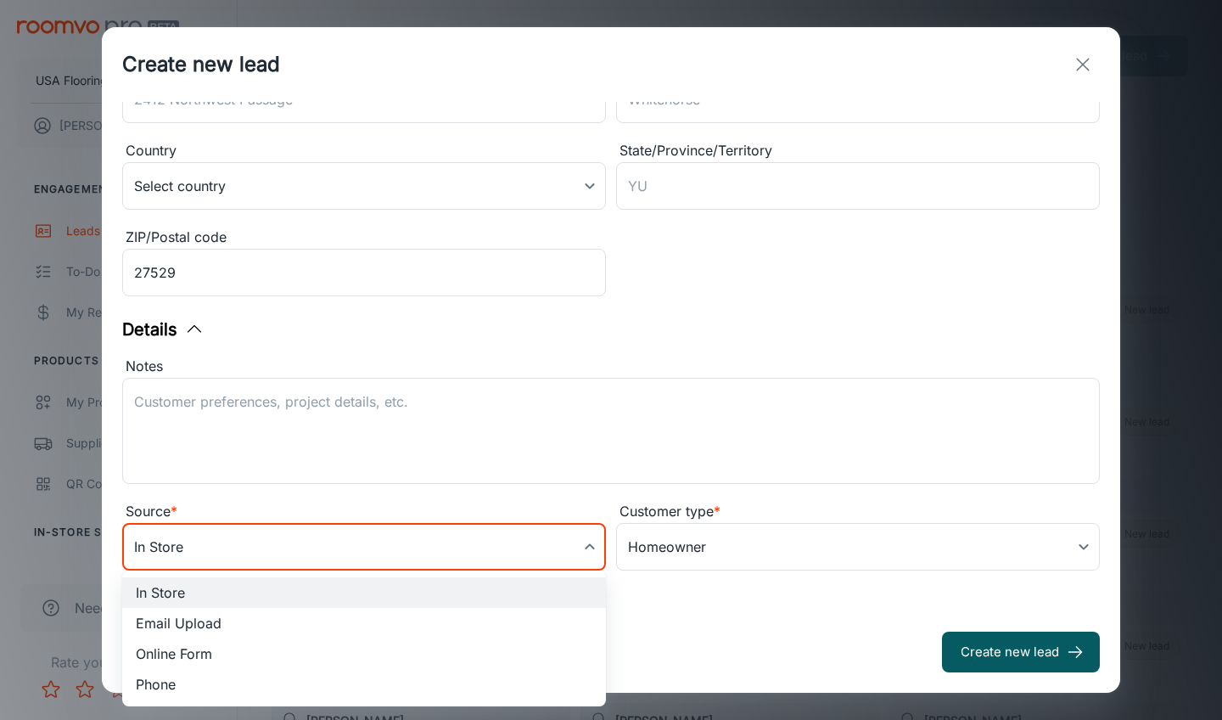
scroll to position [323, 0]
click at [255, 646] on li "Online Form" at bounding box center [364, 653] width 484 height 31
type input "online_form"
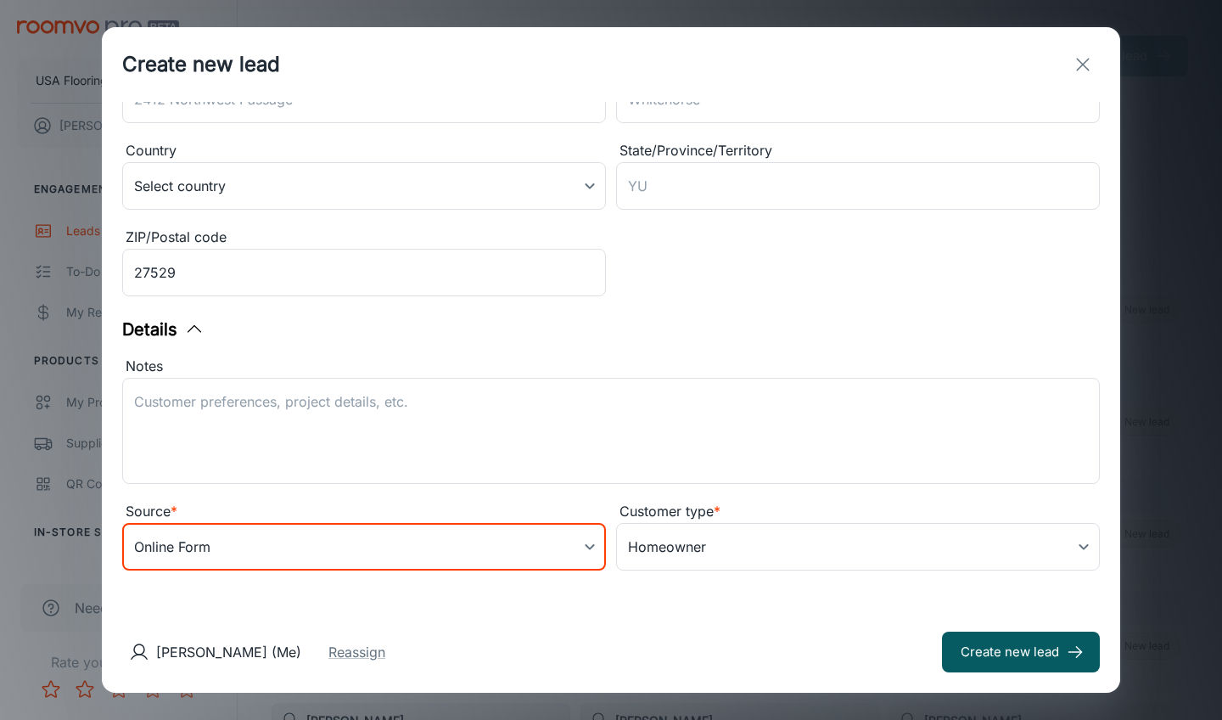
click at [485, 354] on div "Notes x ​" at bounding box center [606, 417] width 988 height 145
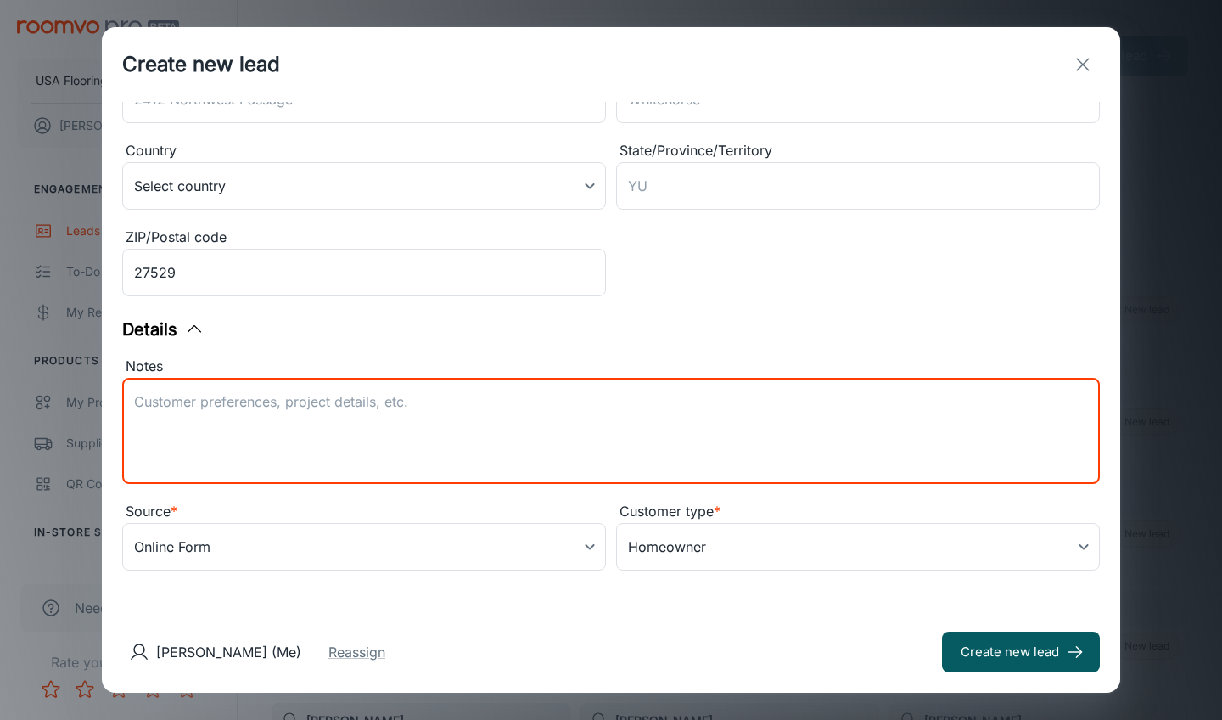
click at [443, 426] on textarea "Notes" at bounding box center [611, 431] width 954 height 78
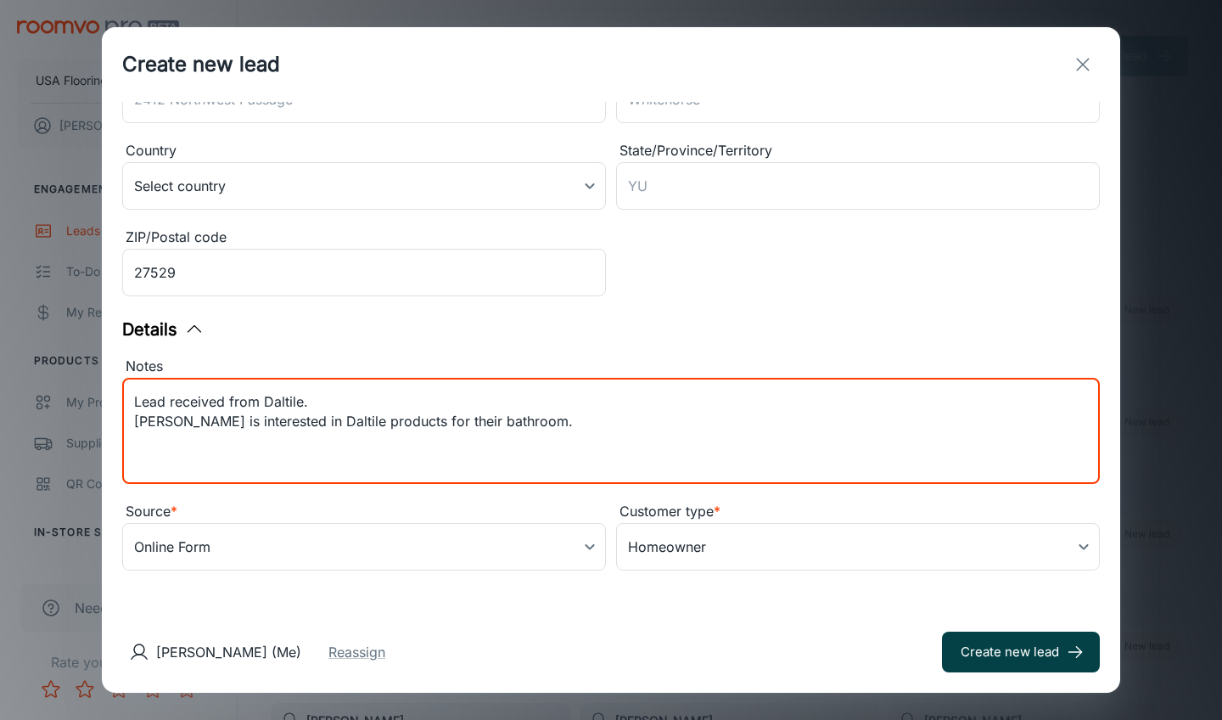
type textarea "Lead received from Daltile. [PERSON_NAME] is interested in Daltile products for…"
click at [1045, 650] on button "Create new lead" at bounding box center [1021, 651] width 158 height 41
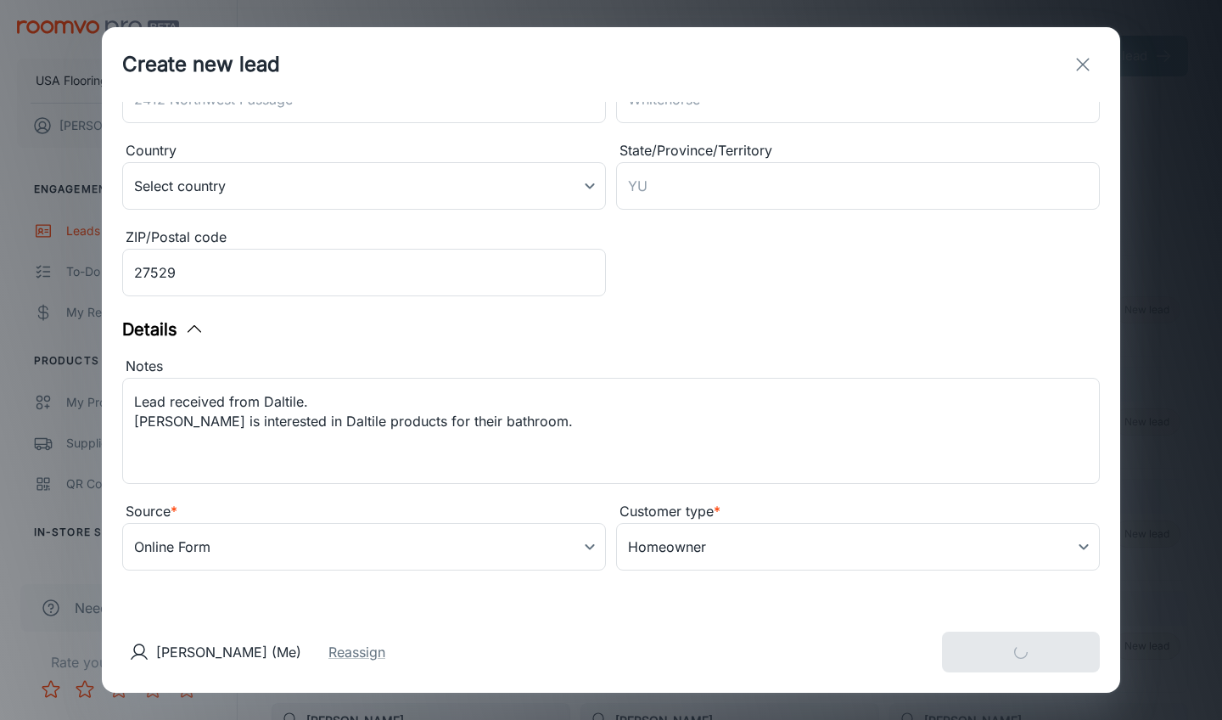
type input "in_store"
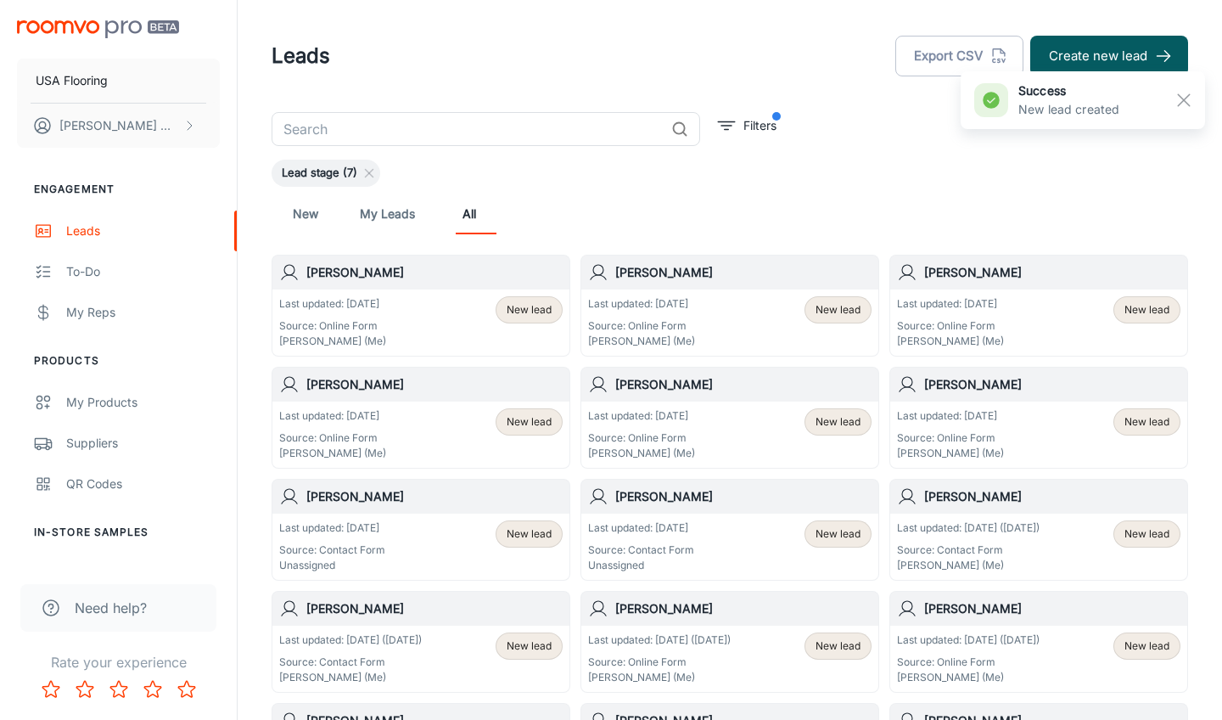
click at [653, 526] on p "Last updated: [DATE]" at bounding box center [641, 527] width 106 height 15
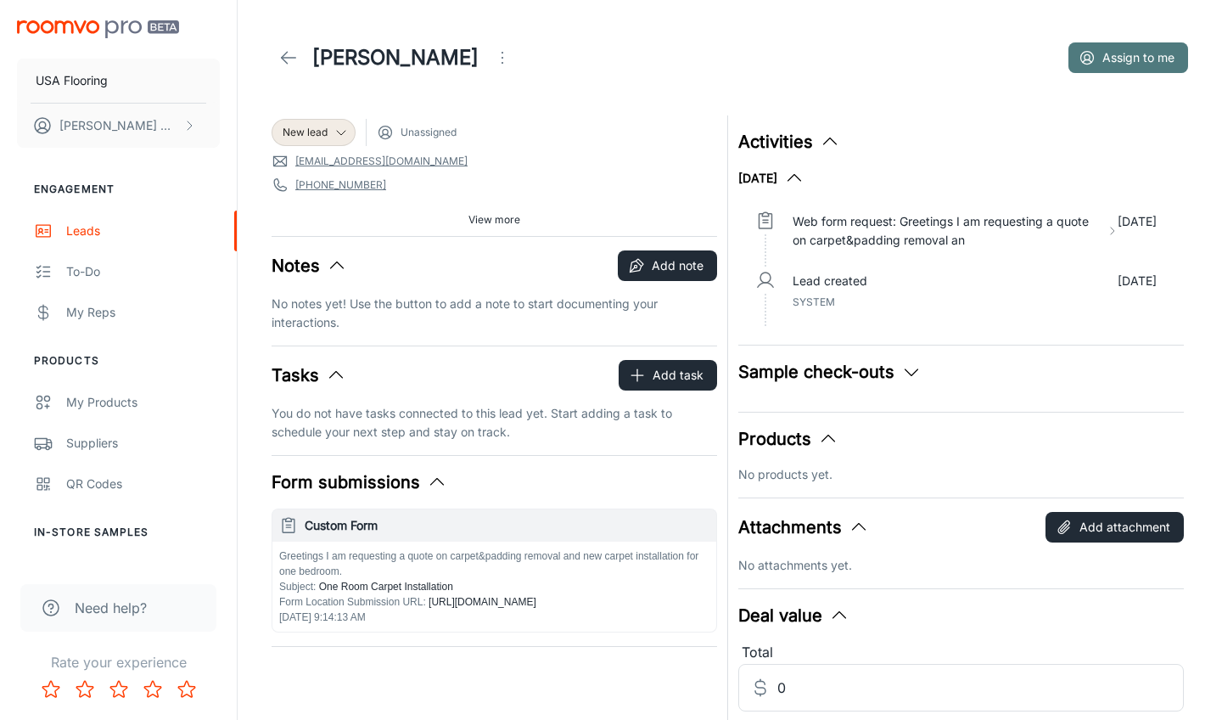
click at [1123, 59] on button "Assign to me" at bounding box center [1129, 57] width 120 height 31
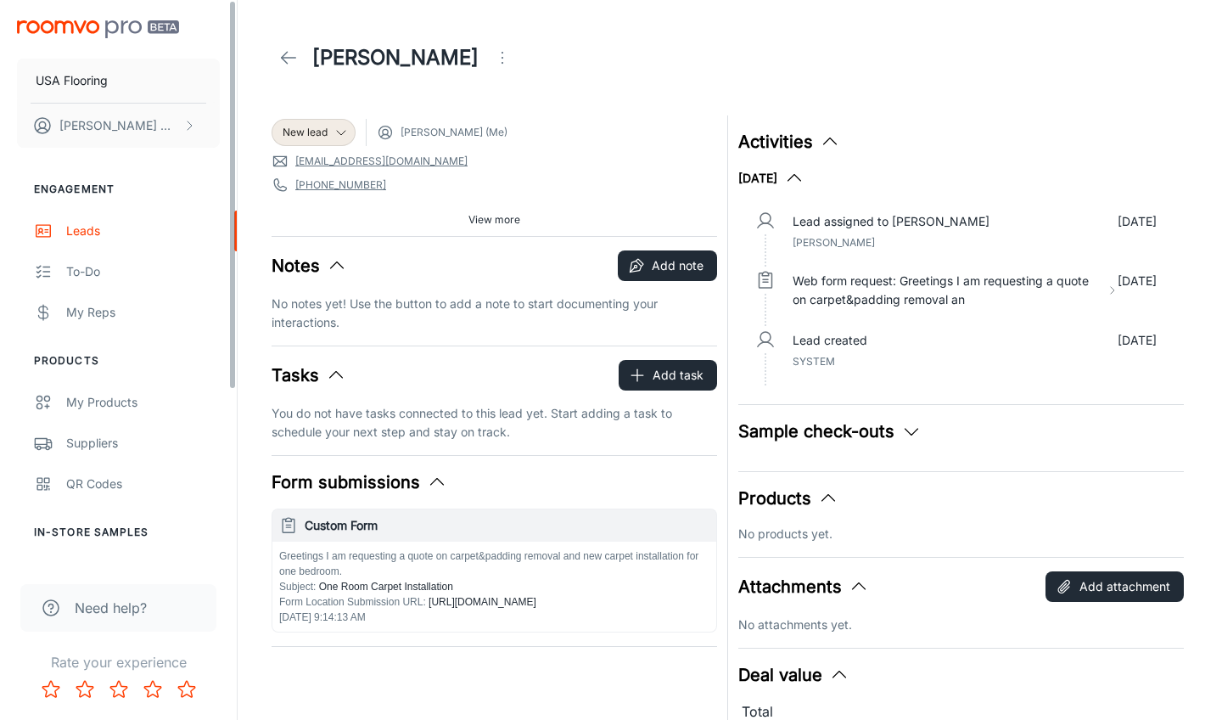
click at [280, 65] on icon at bounding box center [288, 58] width 20 height 20
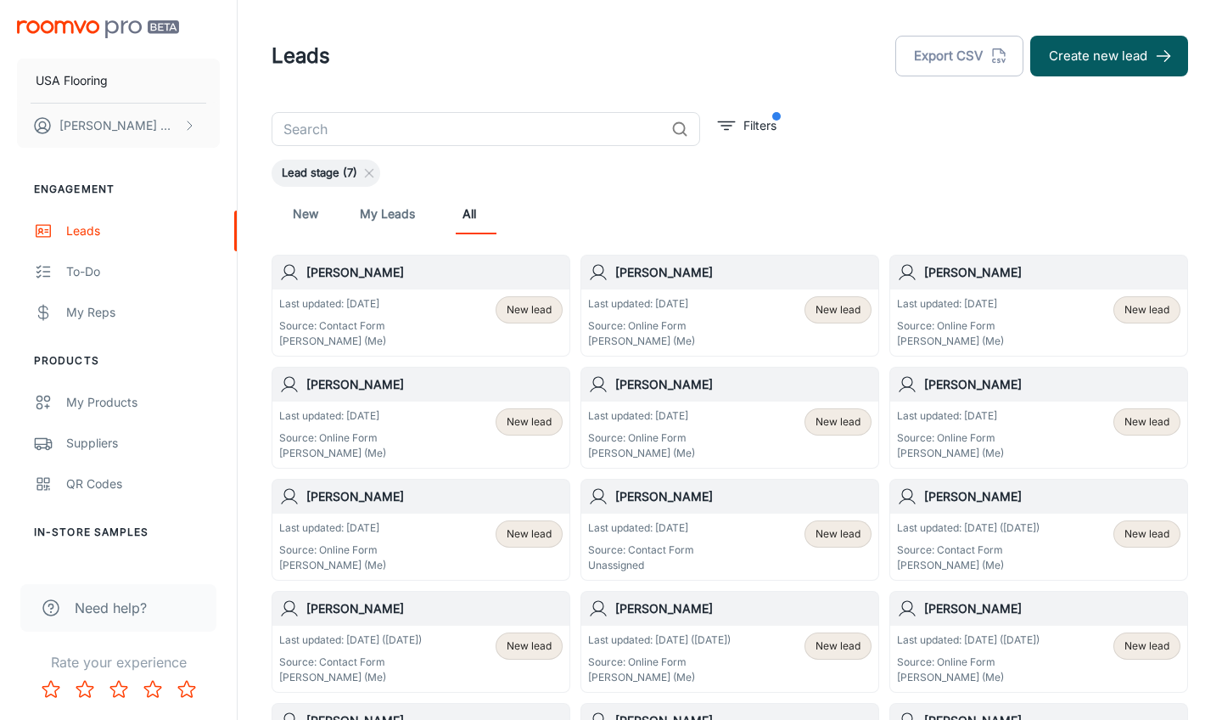
click at [717, 536] on div "Last updated: [DATE] Source: Contact Form Unassigned New lead" at bounding box center [729, 546] width 283 height 53
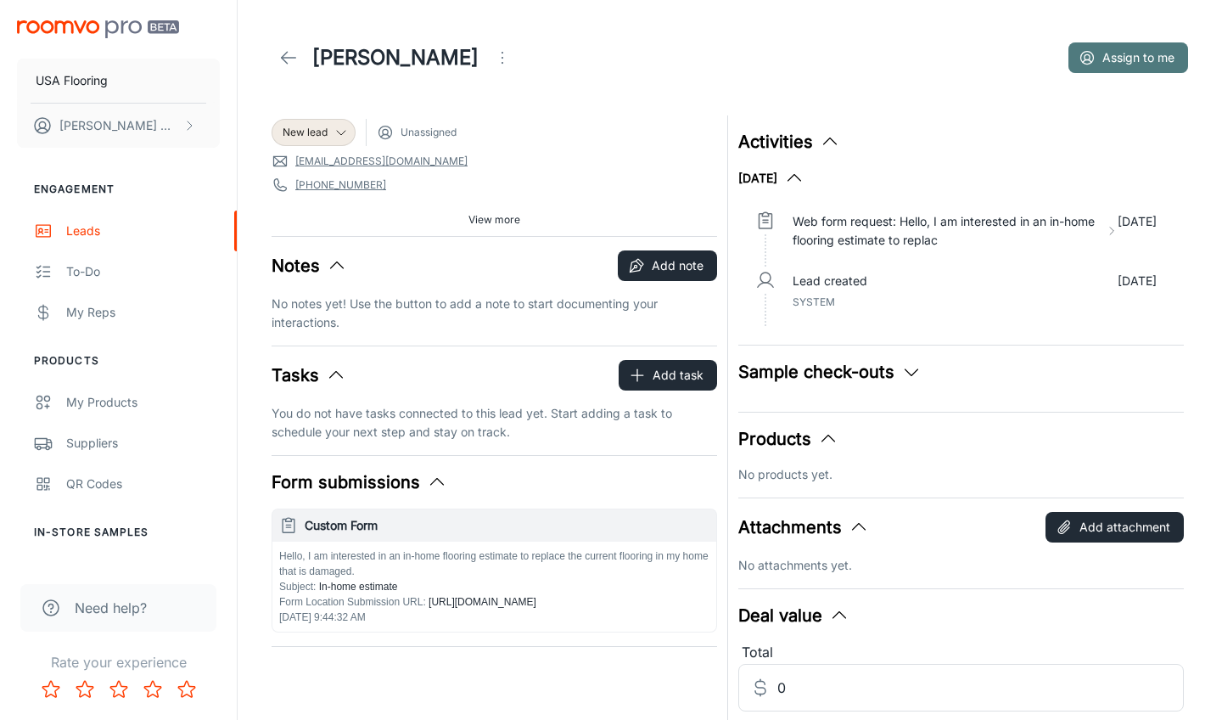
click at [1159, 53] on button "Assign to me" at bounding box center [1129, 57] width 120 height 31
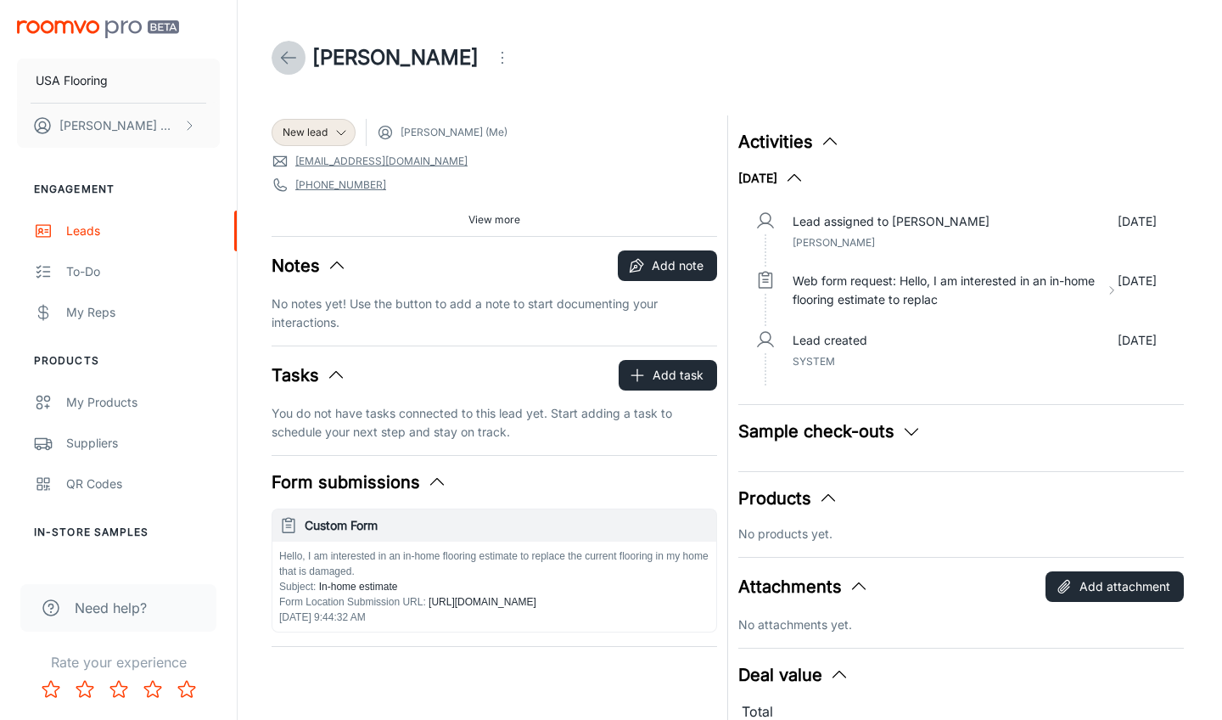
click at [286, 52] on icon at bounding box center [288, 58] width 20 height 20
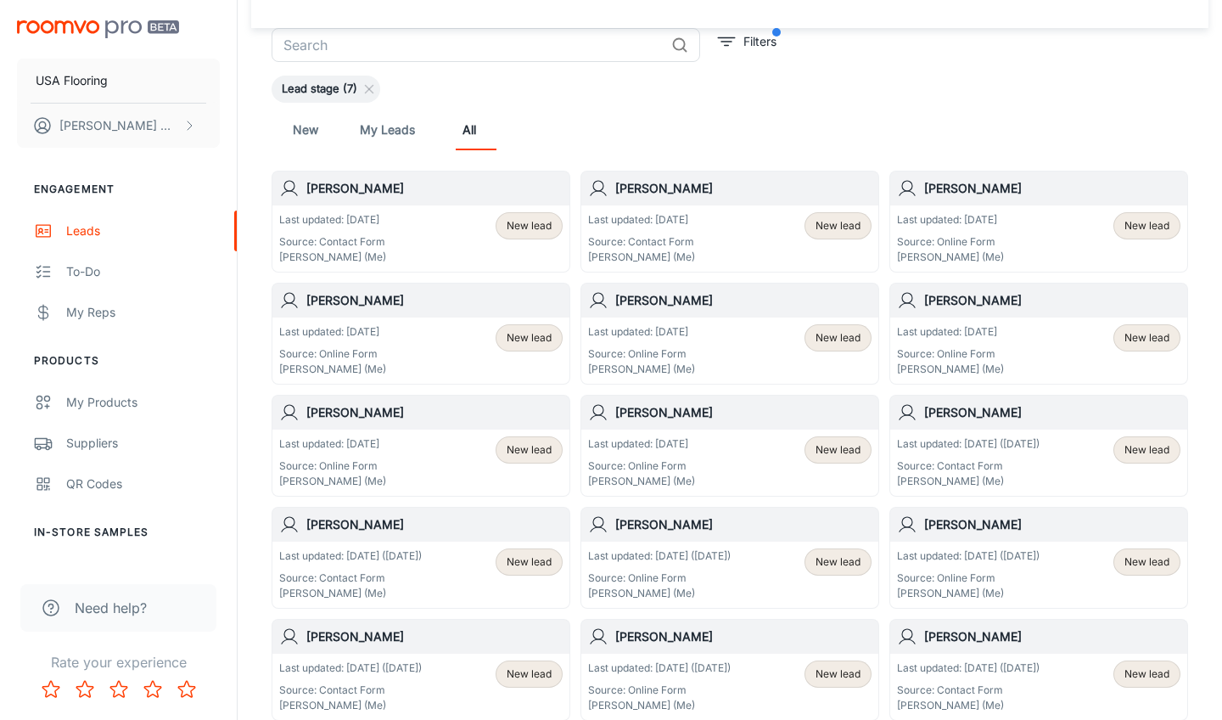
scroll to position [142, 0]
